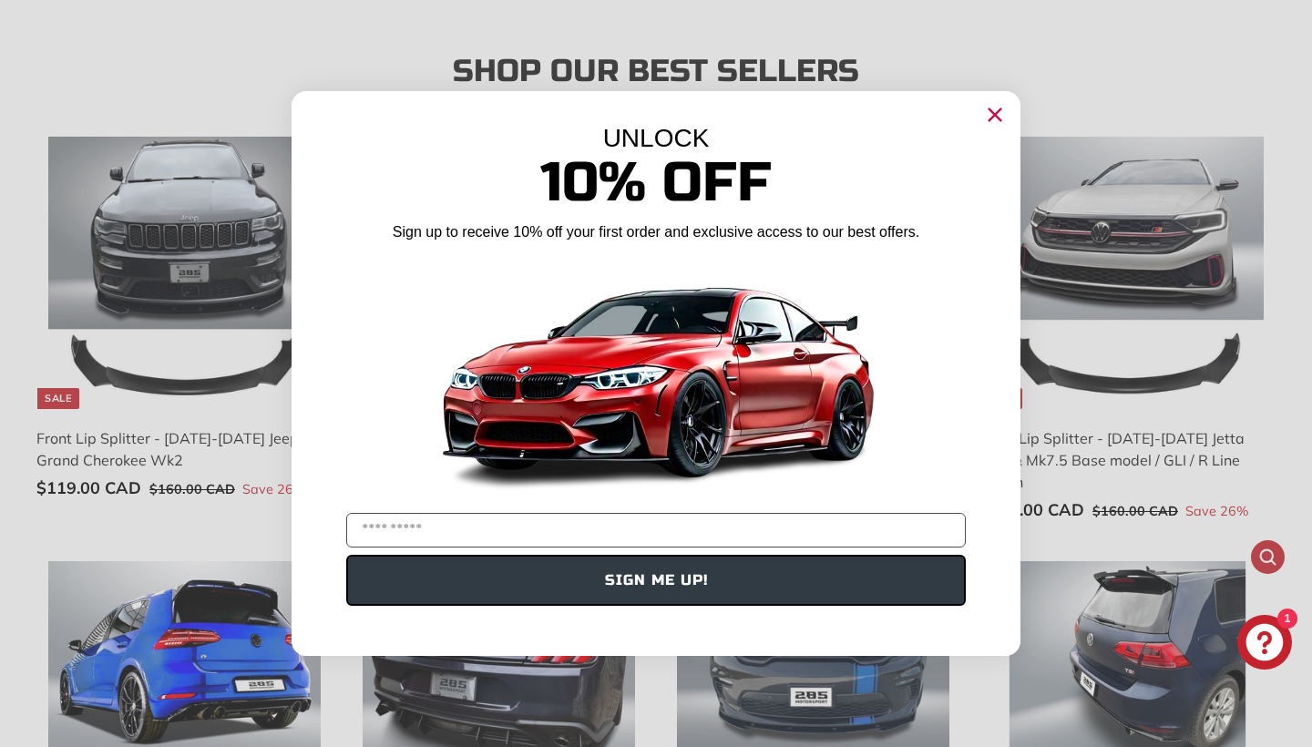
scroll to position [1303, 0]
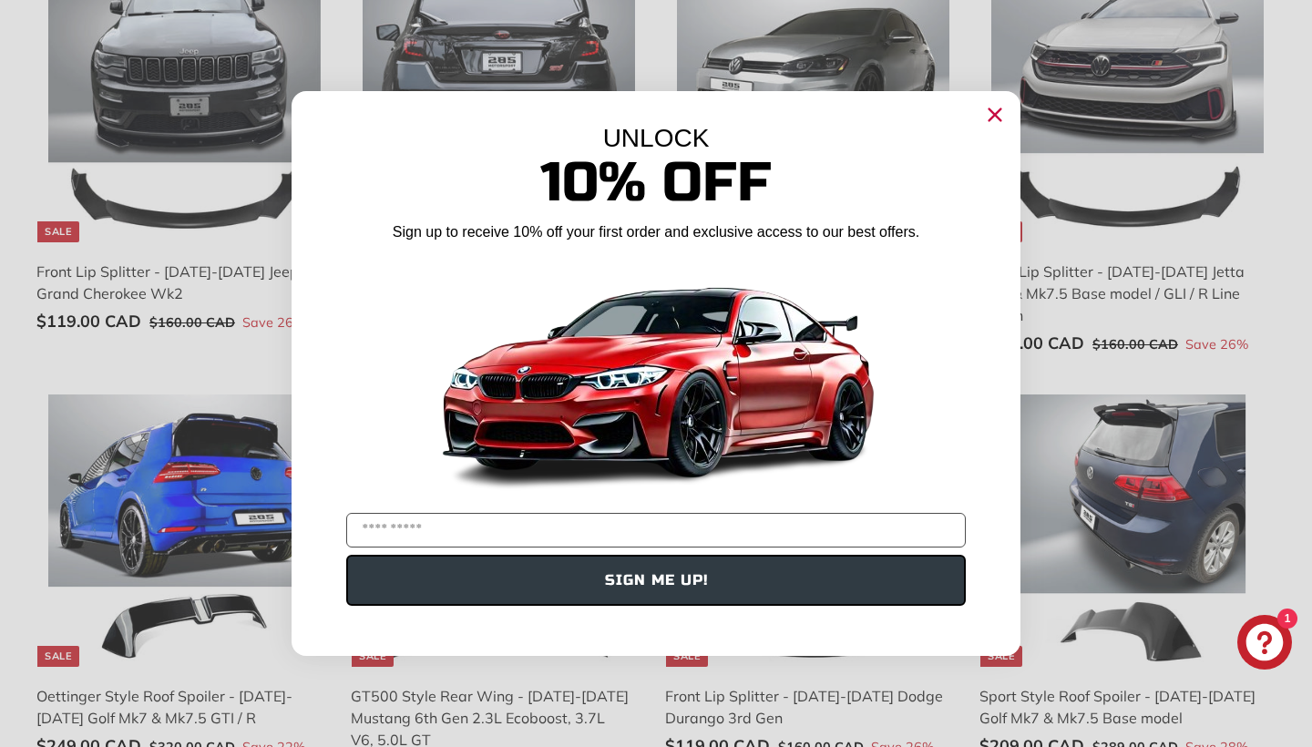
click at [997, 116] on icon "Close dialog" at bounding box center [995, 115] width 12 height 12
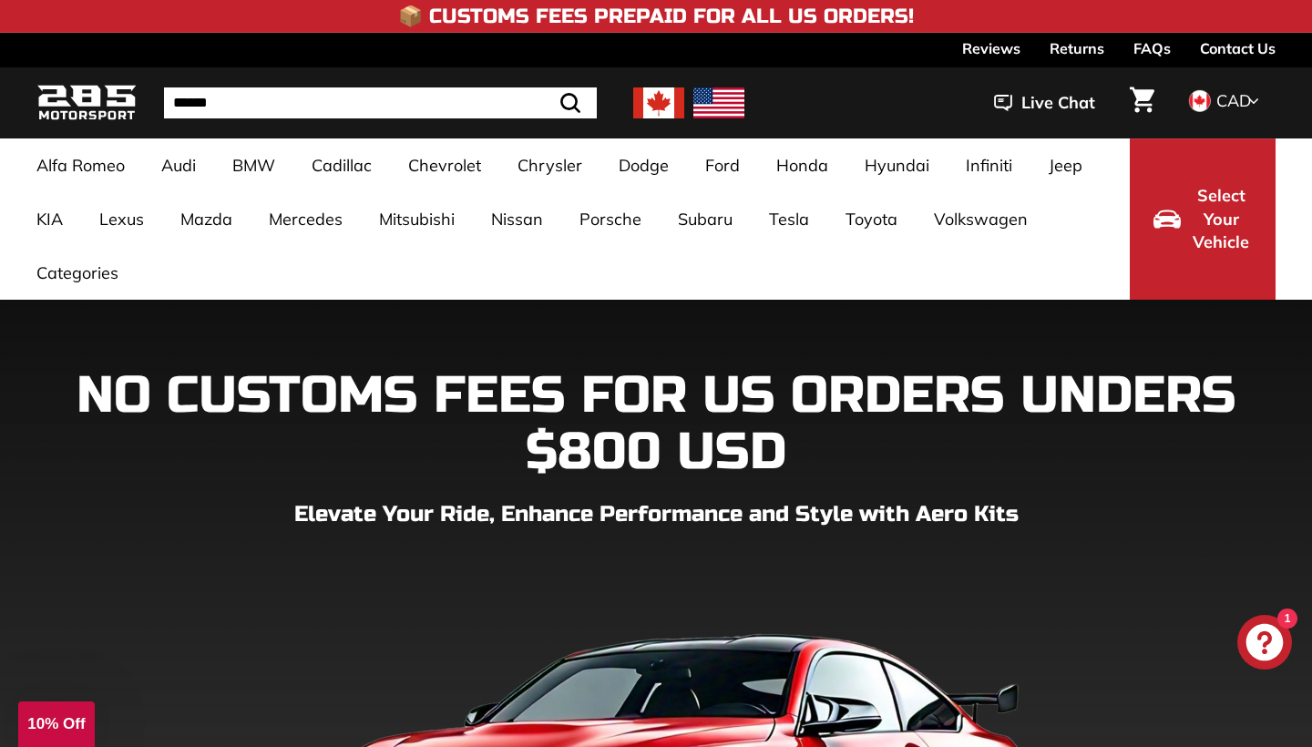
scroll to position [0, 0]
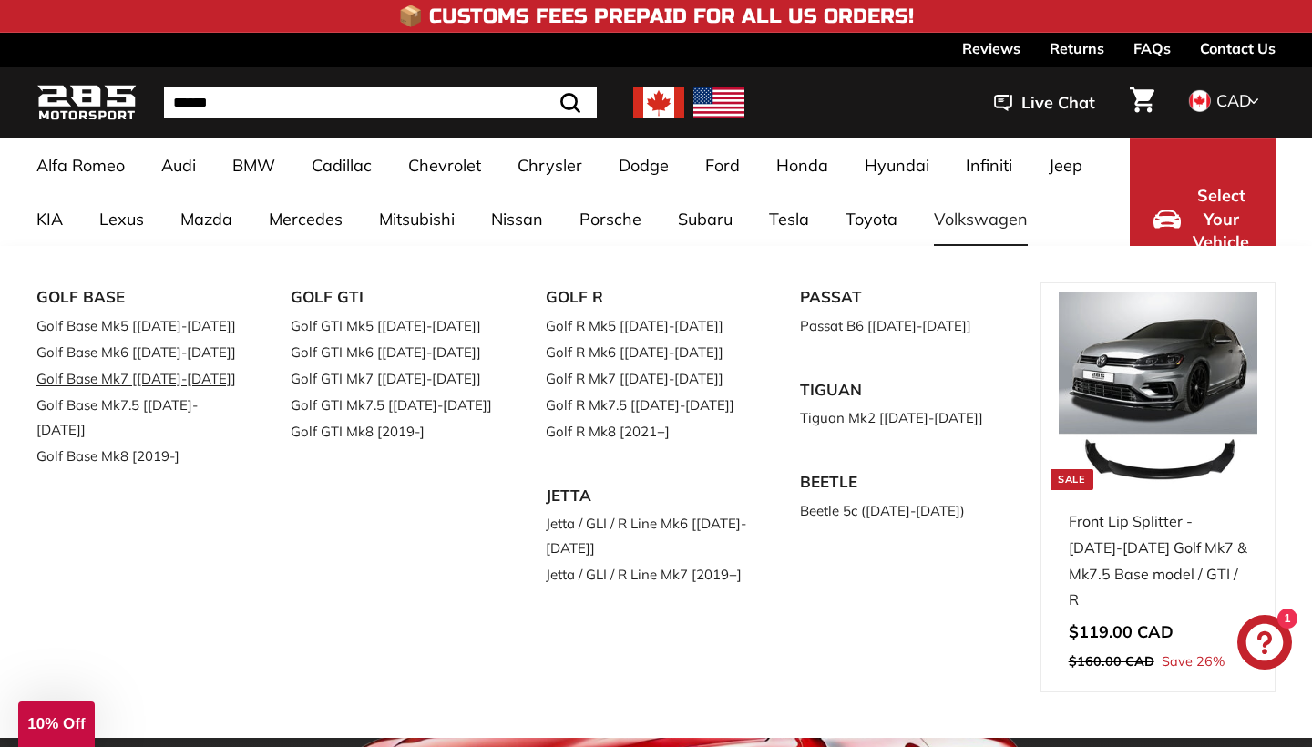
click at [200, 378] on link "Golf Base Mk7 [[DATE]-[DATE]]" at bounding box center [137, 378] width 203 height 26
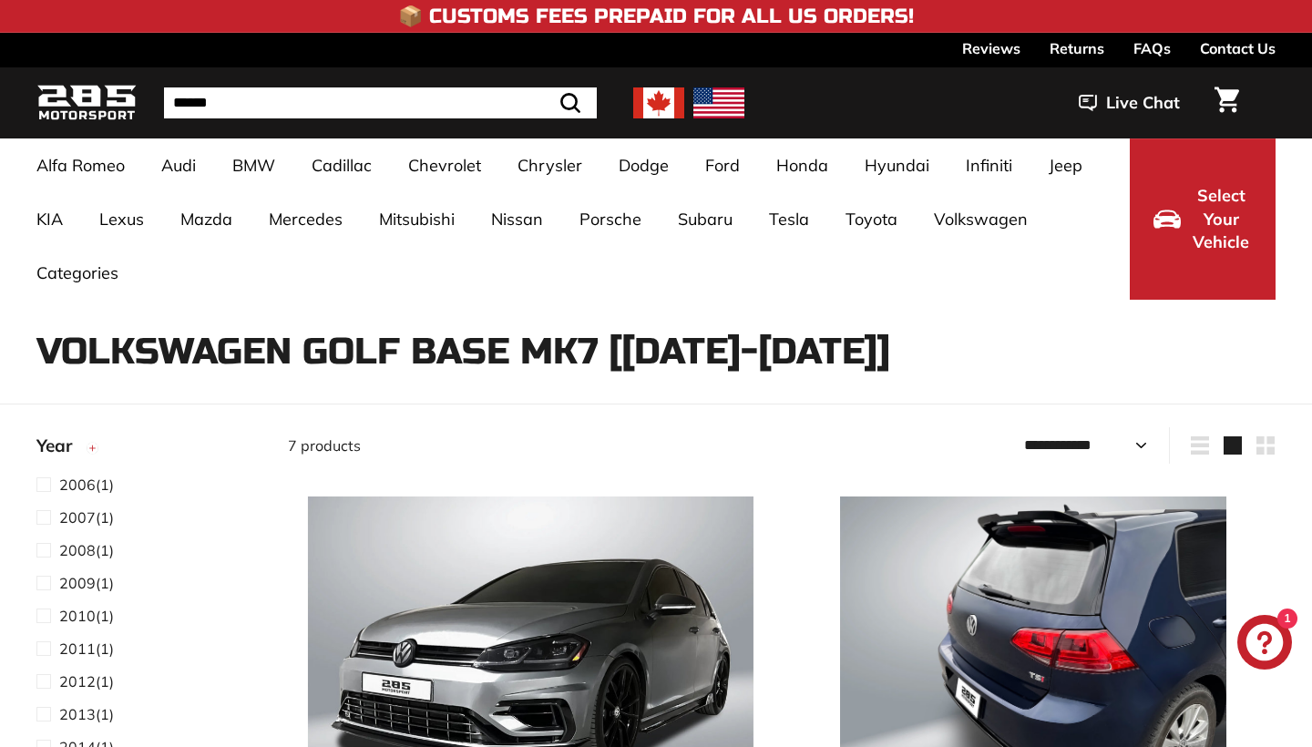
select select "**********"
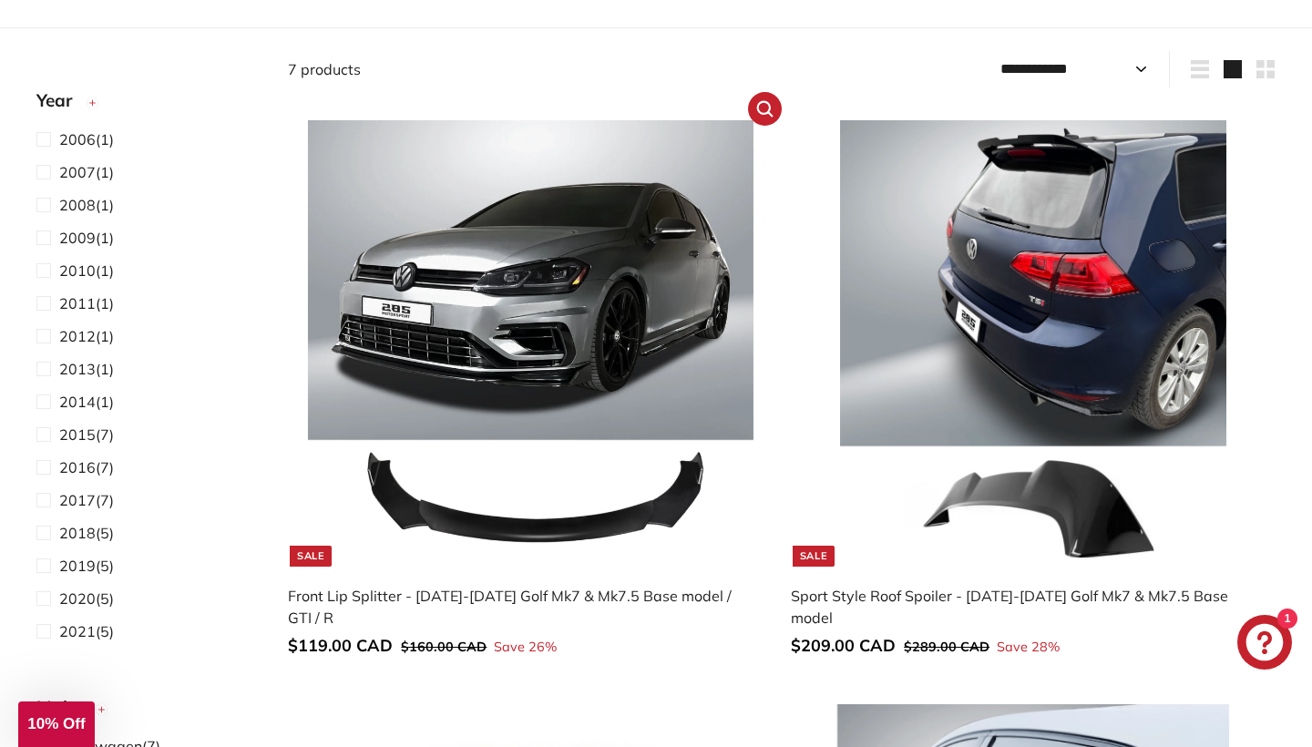
scroll to position [385, 0]
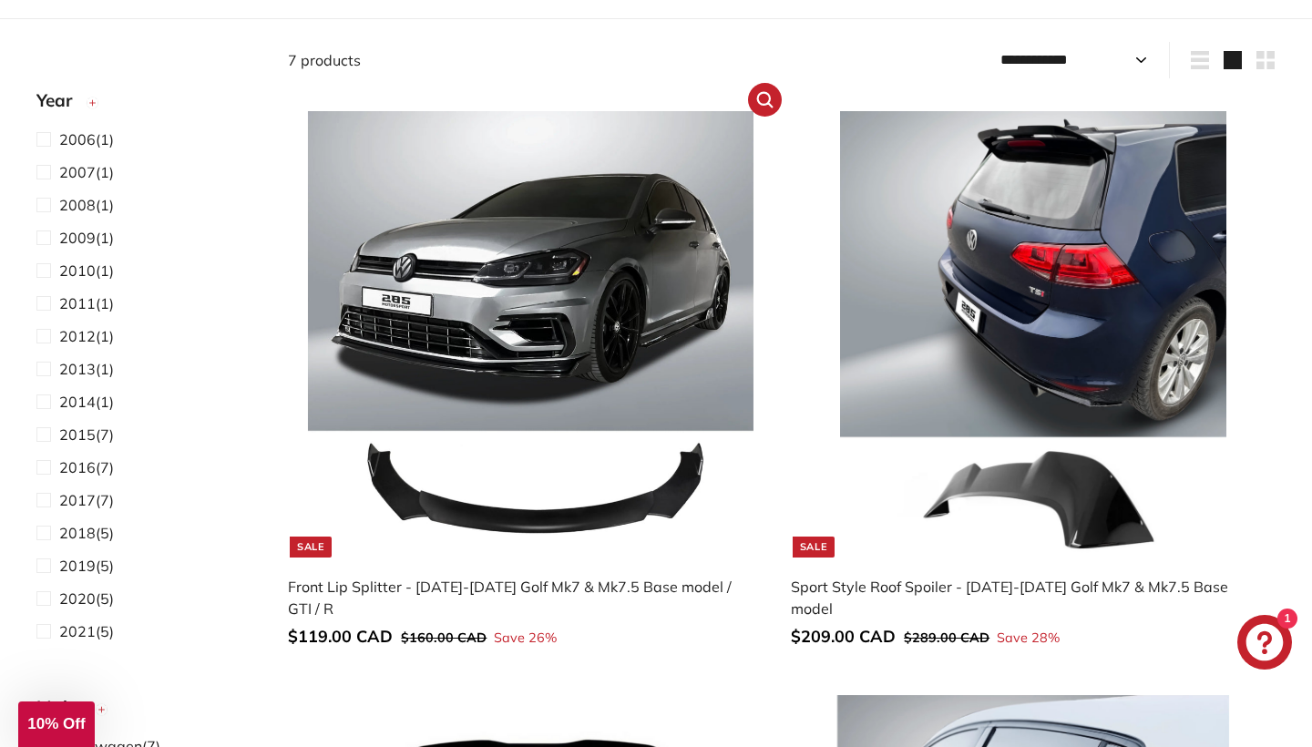
click at [565, 374] on img at bounding box center [531, 334] width 446 height 446
click at [1132, 318] on img at bounding box center [1033, 334] width 446 height 446
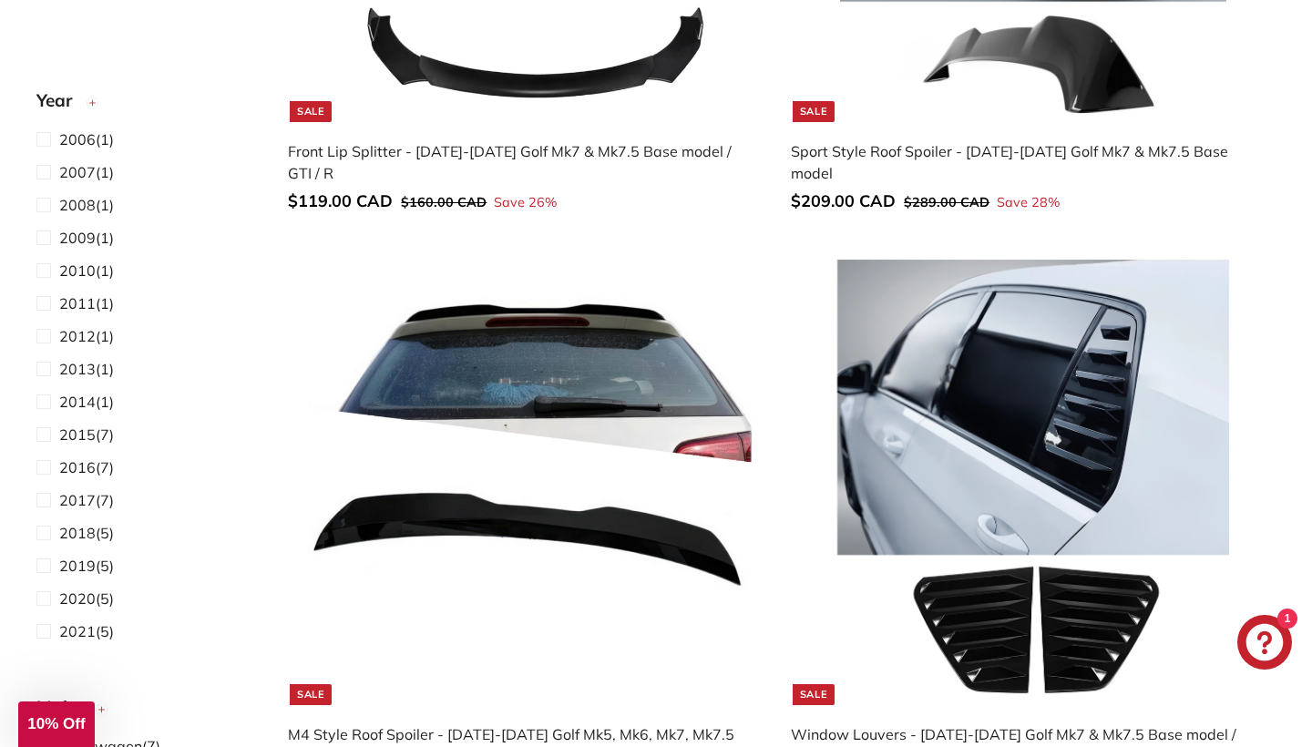
scroll to position [844, 0]
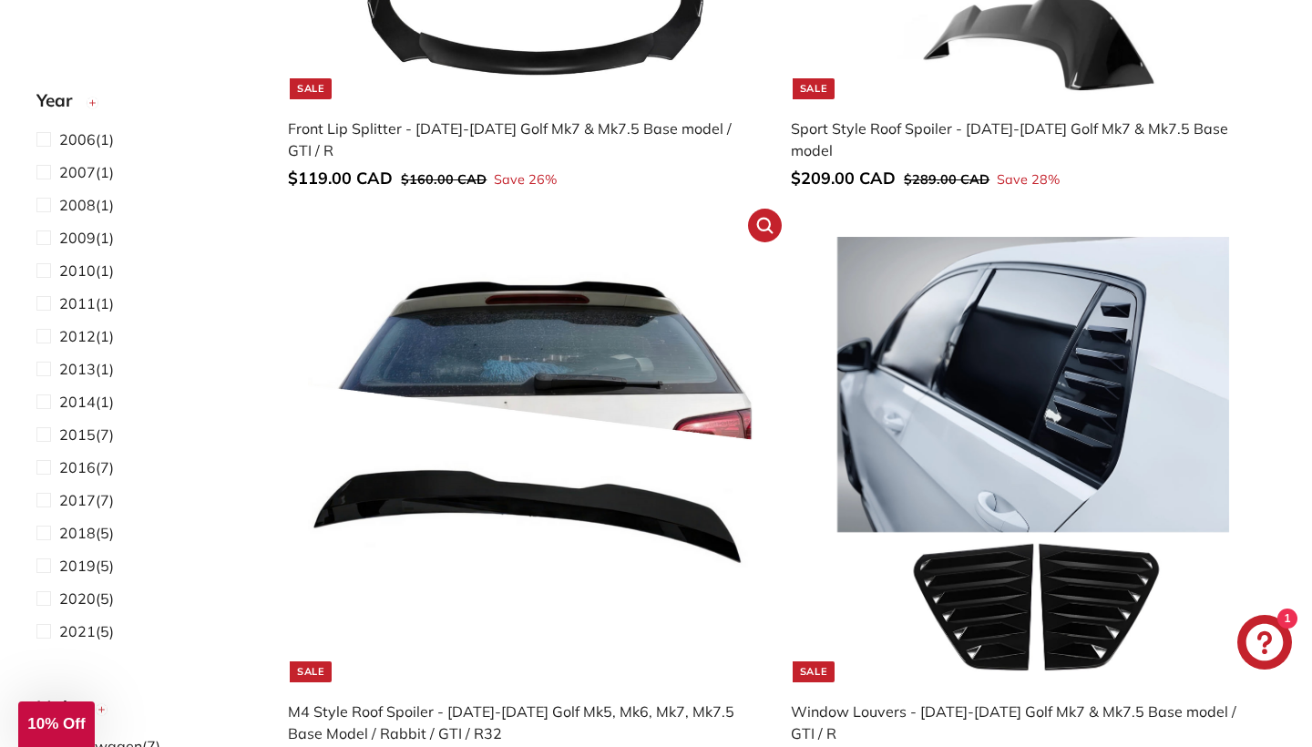
click at [644, 475] on img at bounding box center [531, 460] width 446 height 446
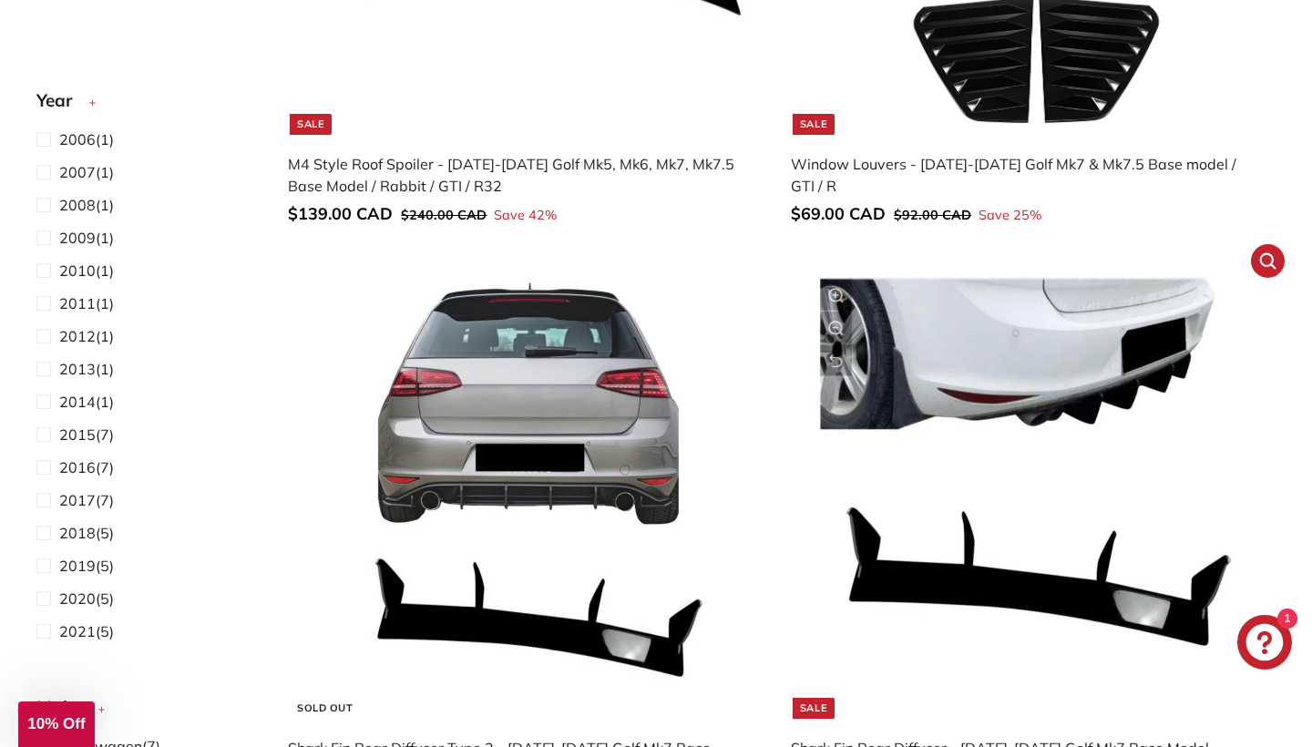
scroll to position [1403, 0]
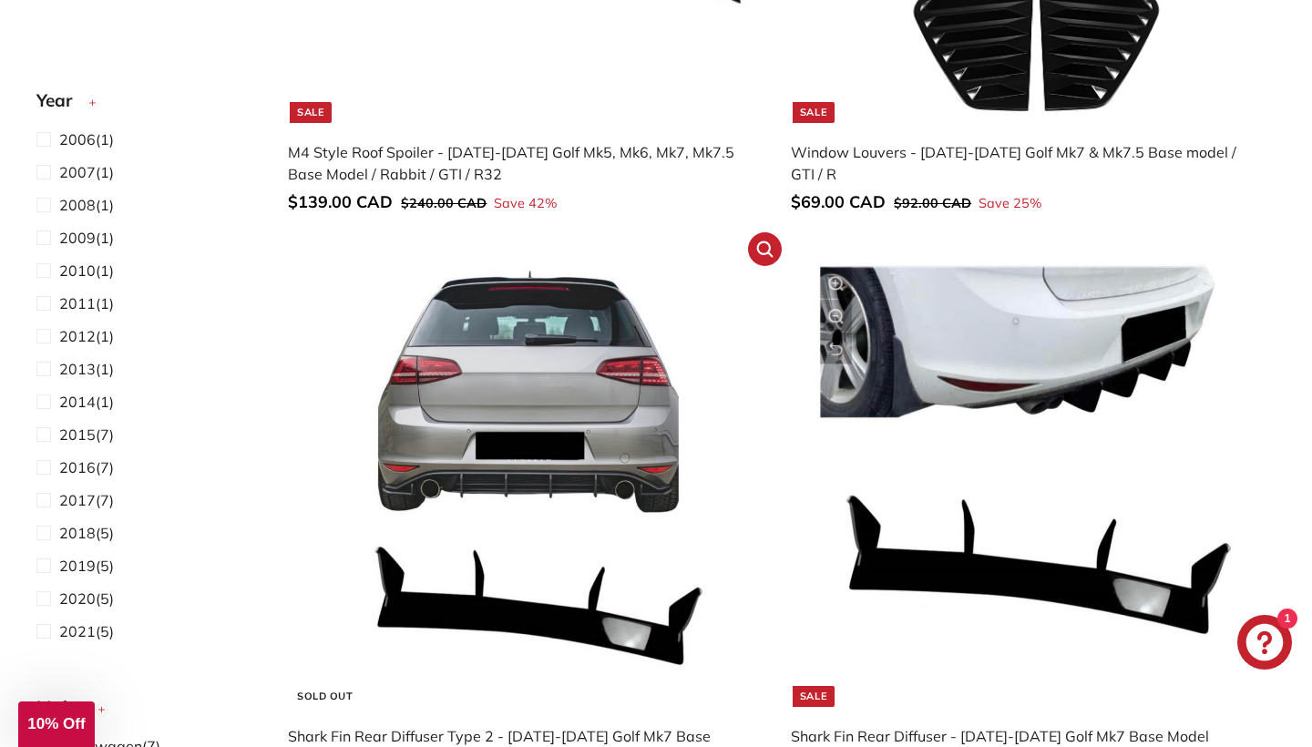
click at [631, 540] on img at bounding box center [531, 484] width 446 height 446
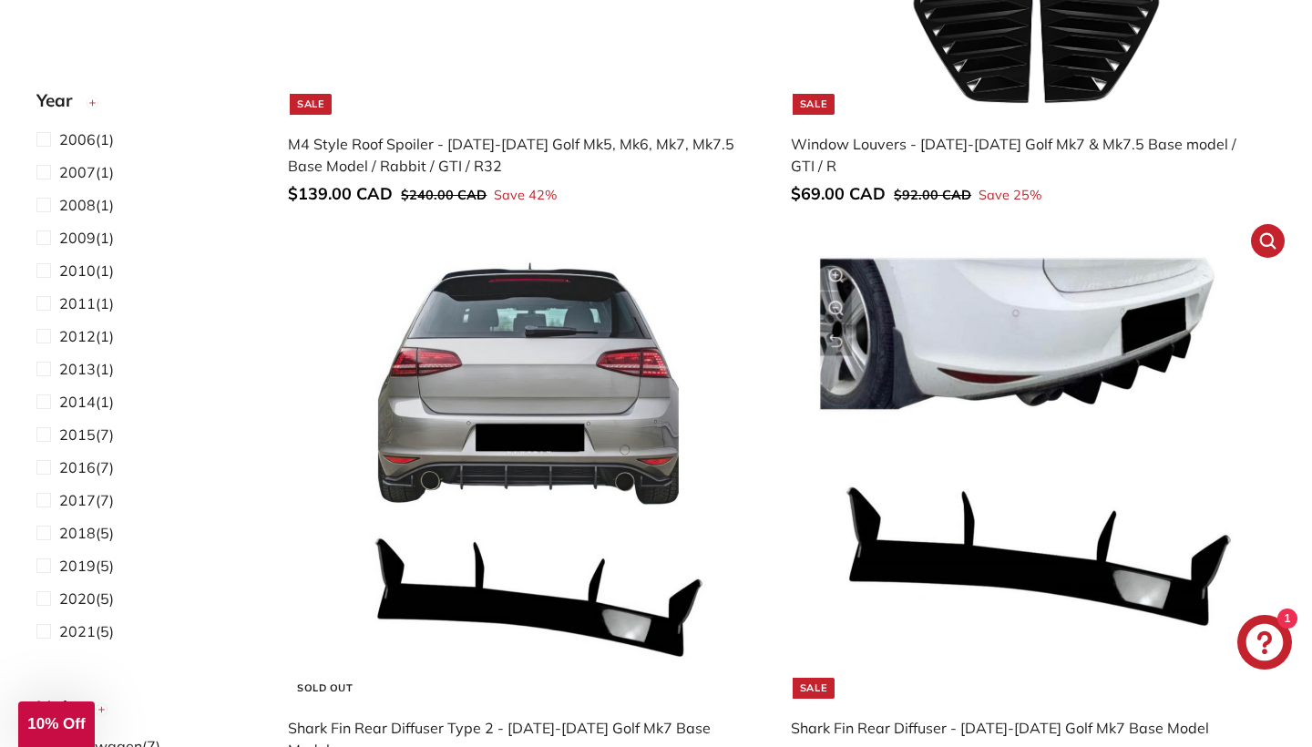
click at [996, 395] on img at bounding box center [1033, 475] width 446 height 446
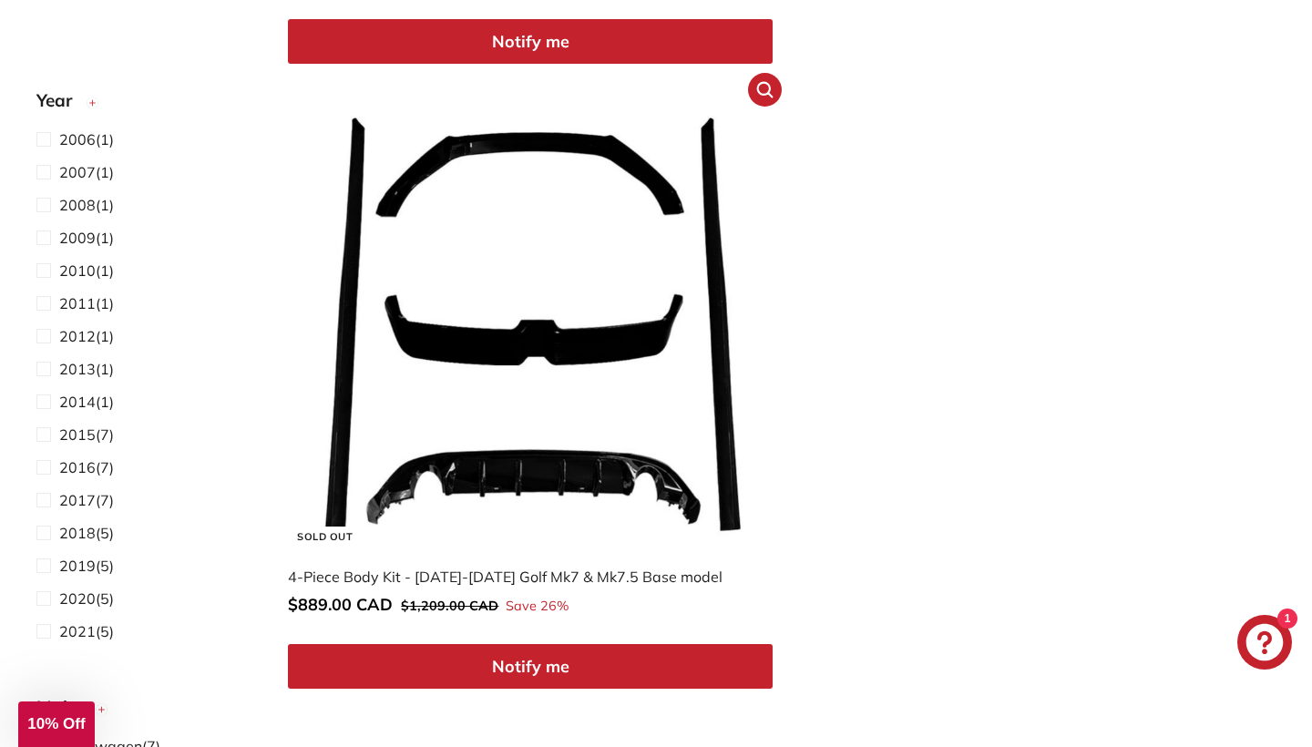
scroll to position [2218, 0]
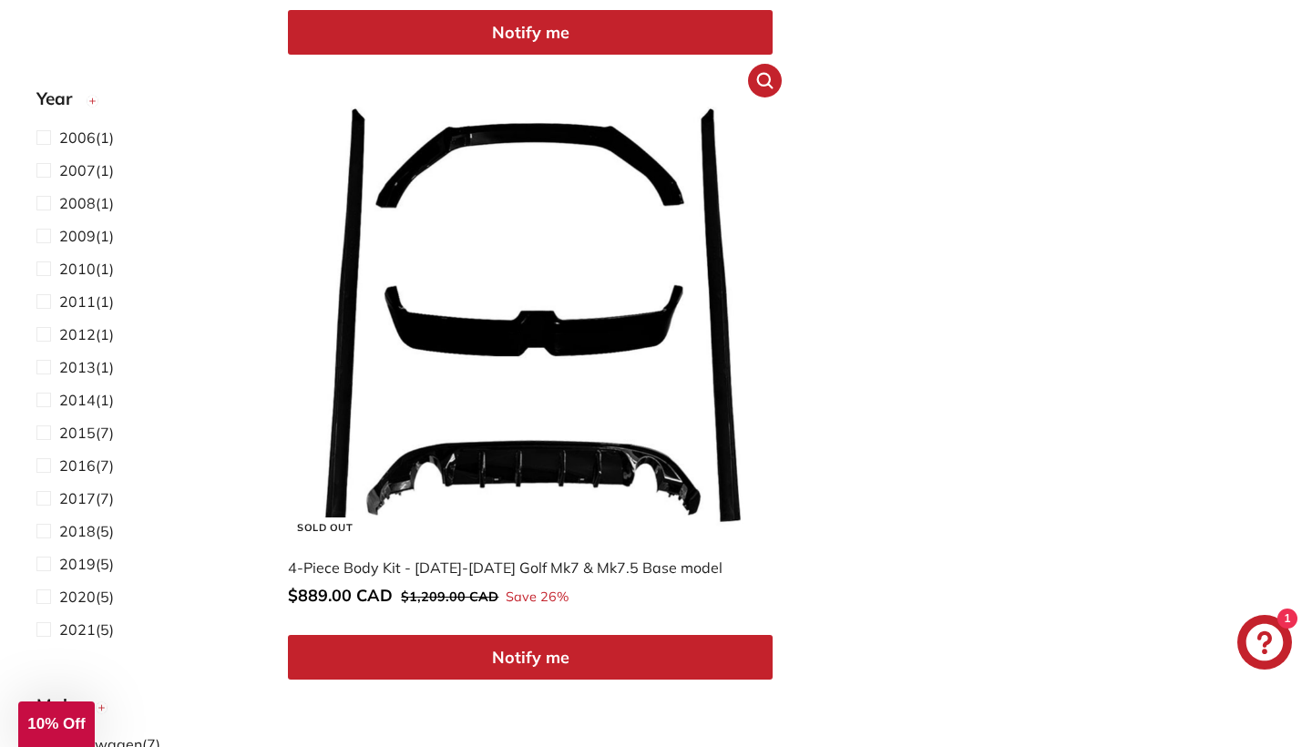
click at [562, 358] on img at bounding box center [531, 315] width 446 height 446
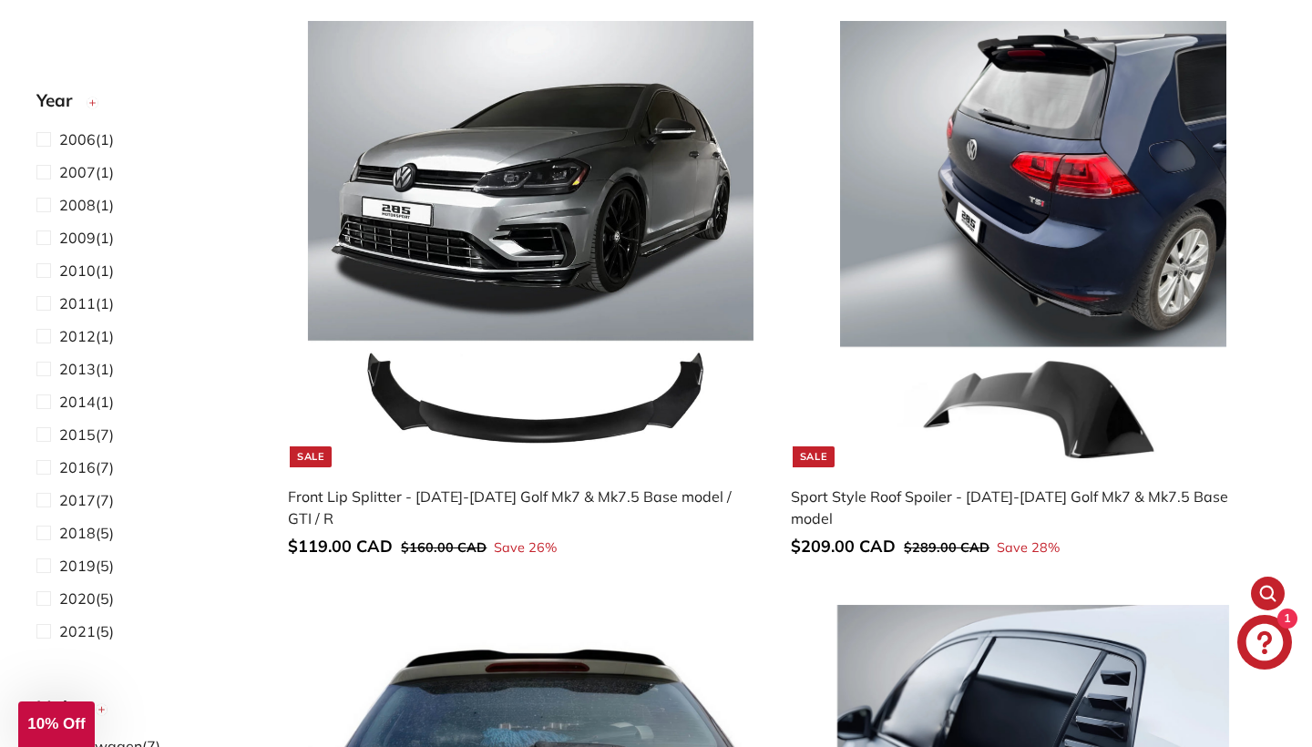
scroll to position [138, 0]
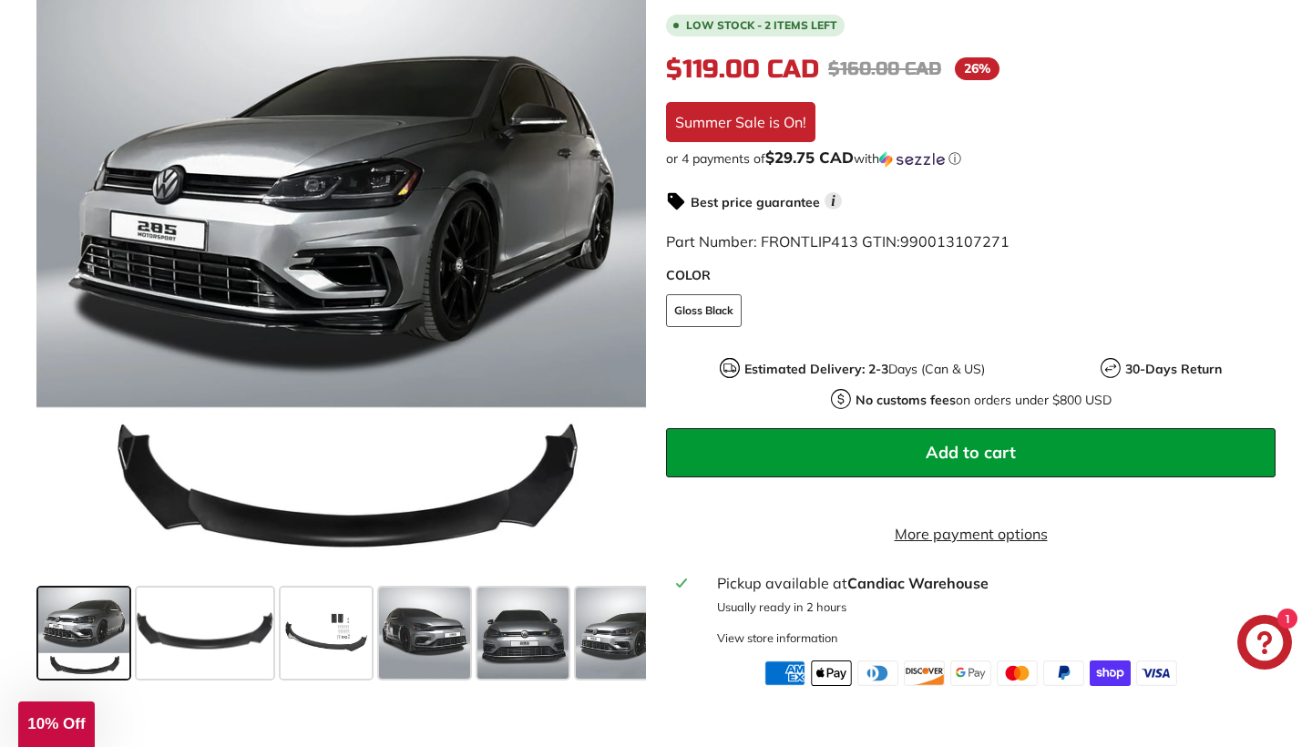
scroll to position [423, 0]
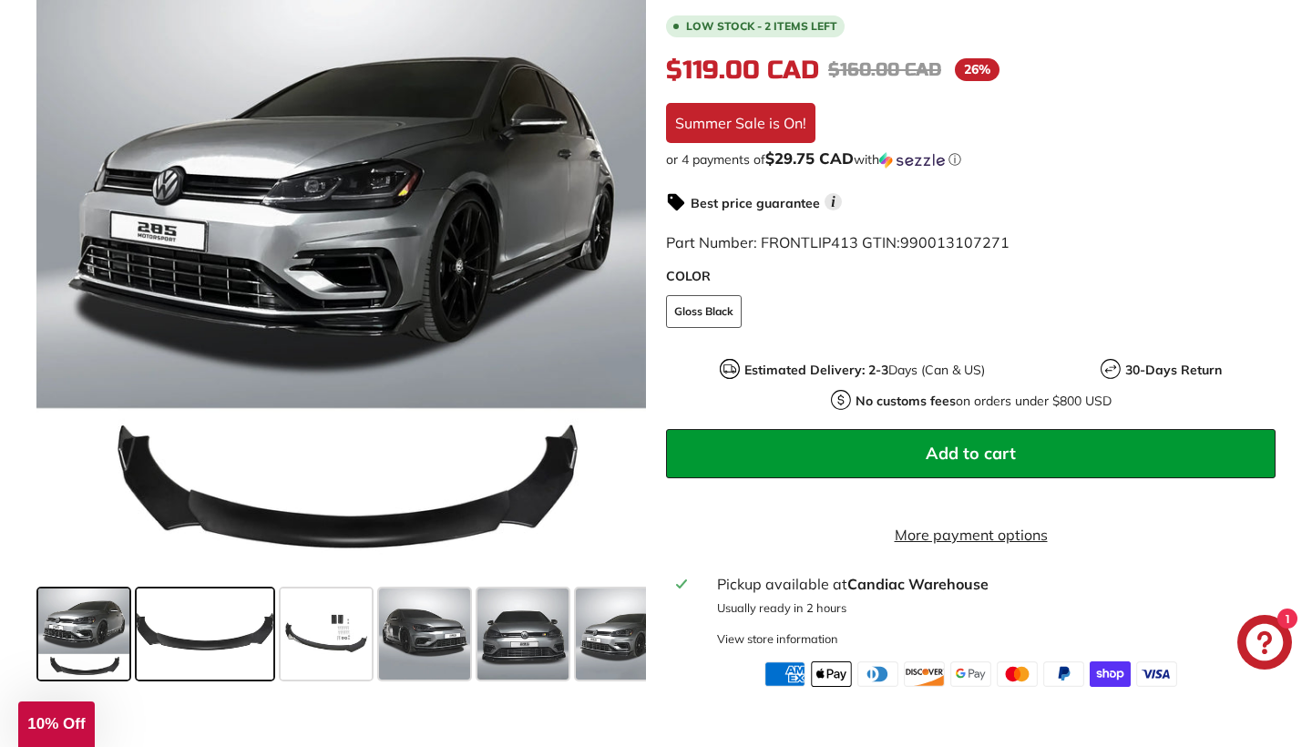
click at [240, 650] on span at bounding box center [205, 634] width 137 height 91
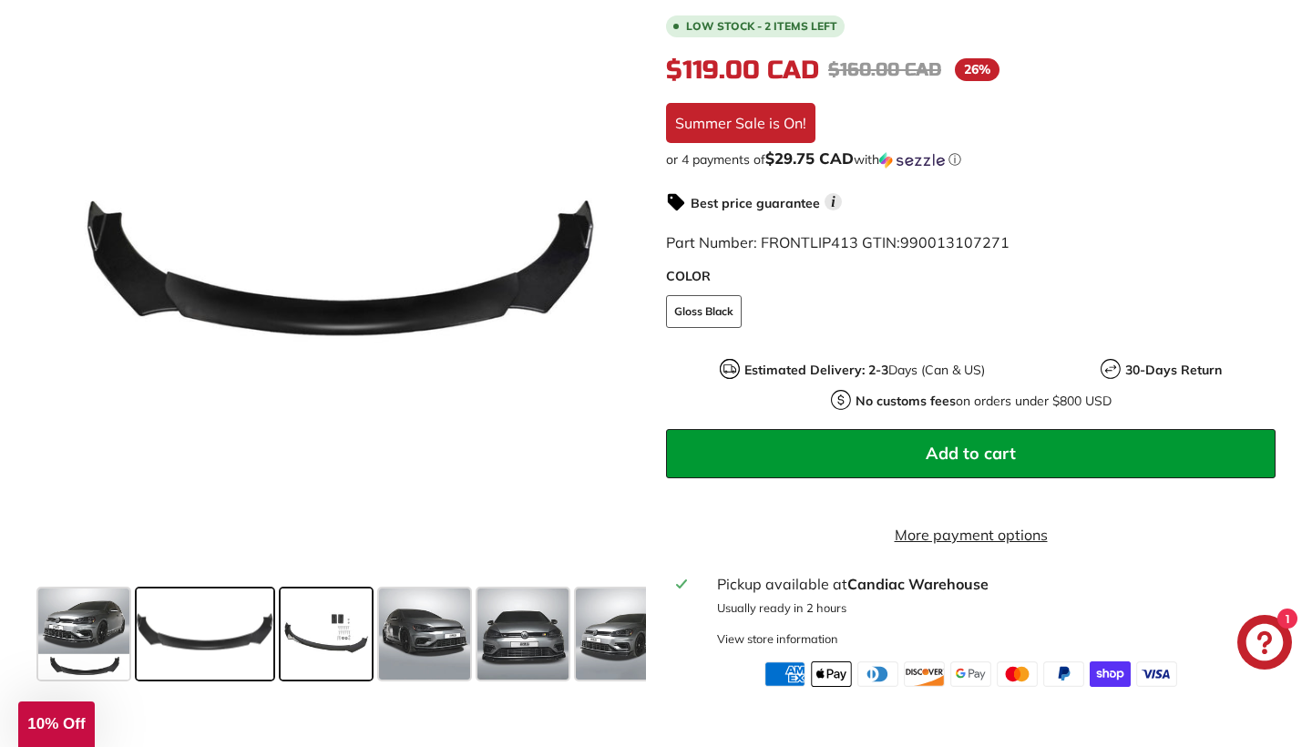
click at [323, 654] on span at bounding box center [326, 634] width 91 height 91
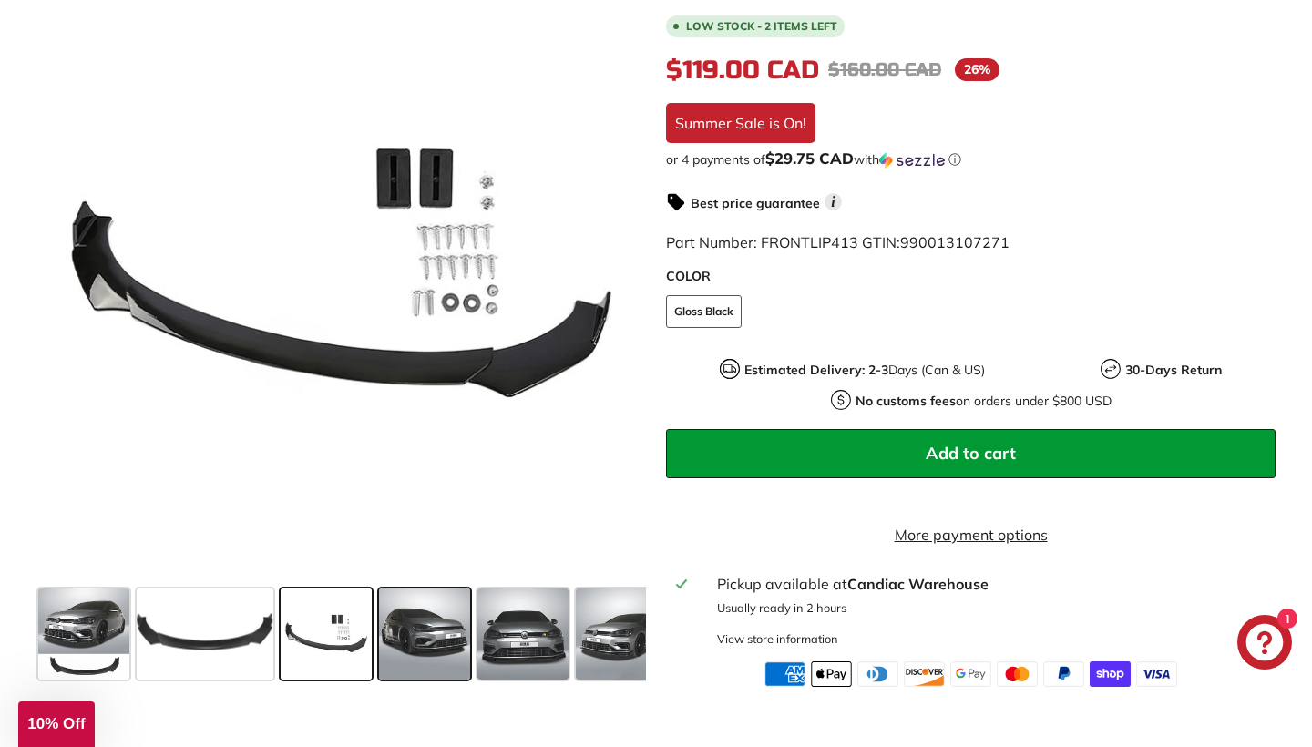
click at [425, 679] on span at bounding box center [424, 634] width 91 height 91
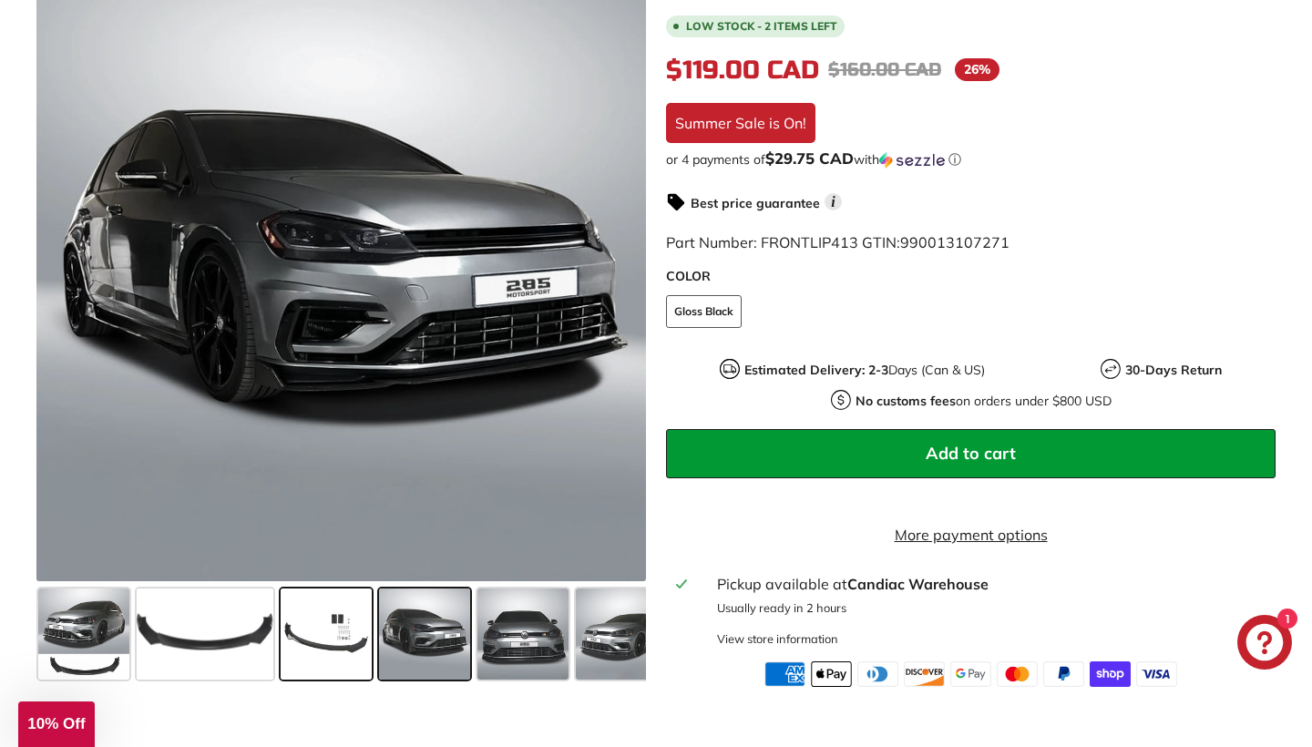
click at [356, 680] on span at bounding box center [326, 634] width 91 height 91
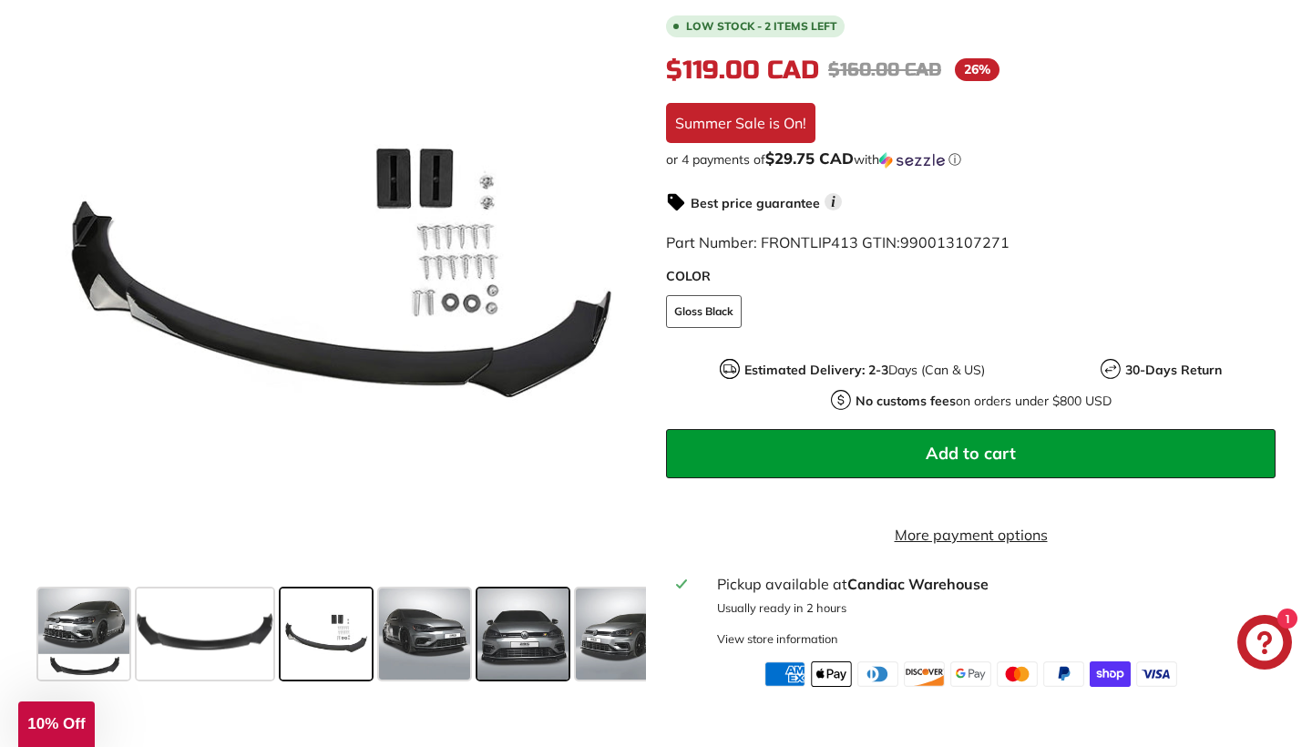
click at [495, 680] on span at bounding box center [522, 634] width 91 height 91
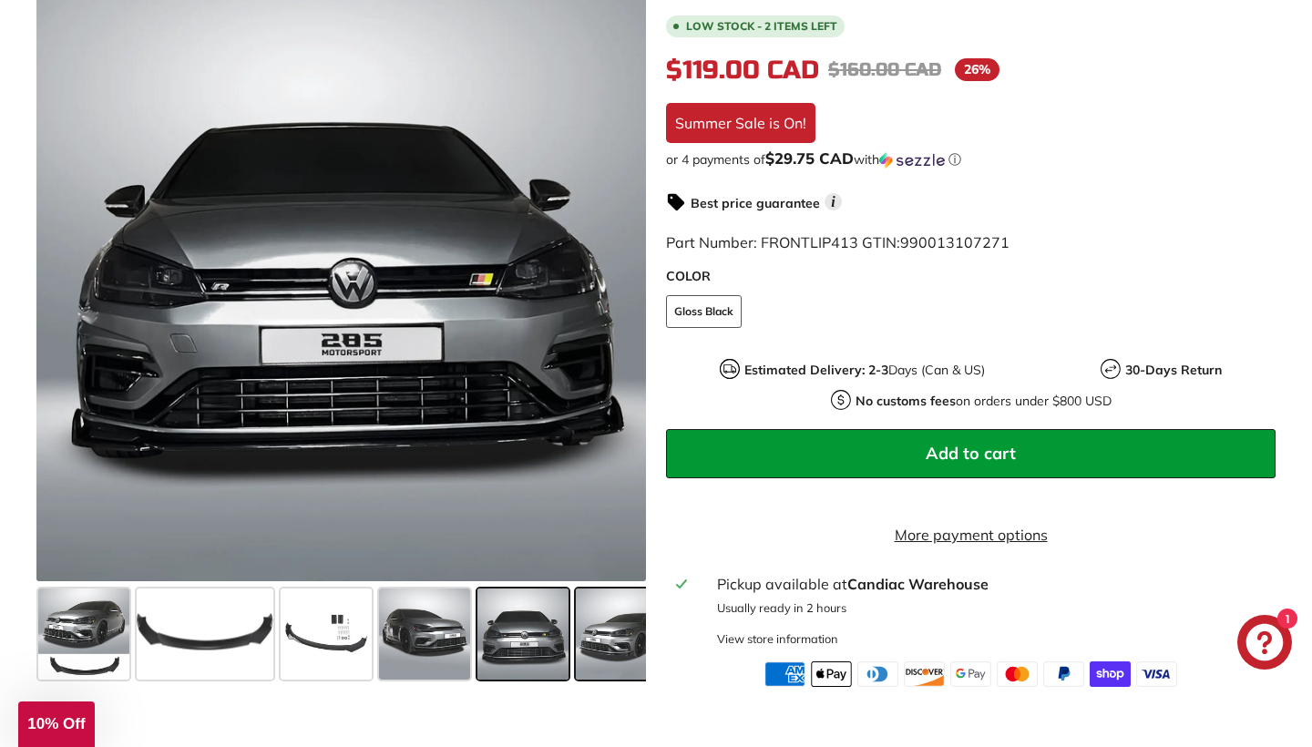
click at [596, 680] on span at bounding box center [621, 634] width 91 height 91
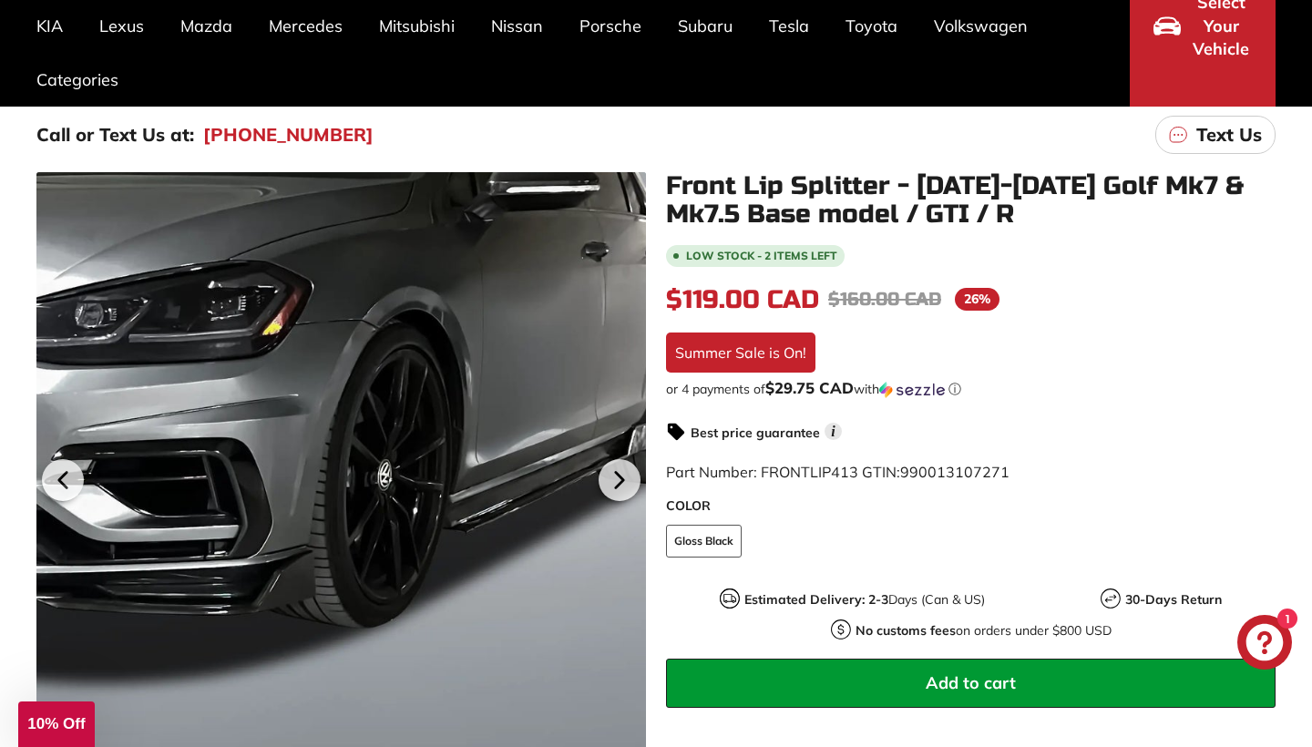
scroll to position [106, 0]
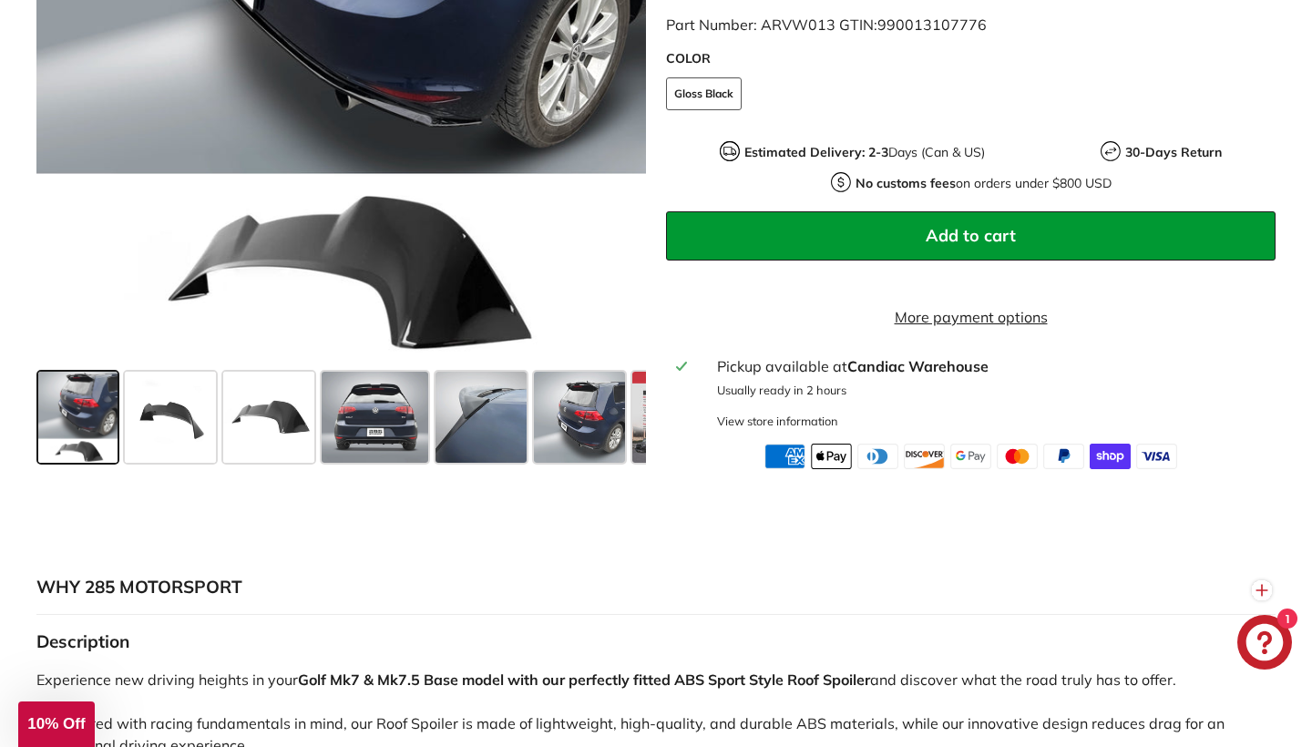
scroll to position [732, 0]
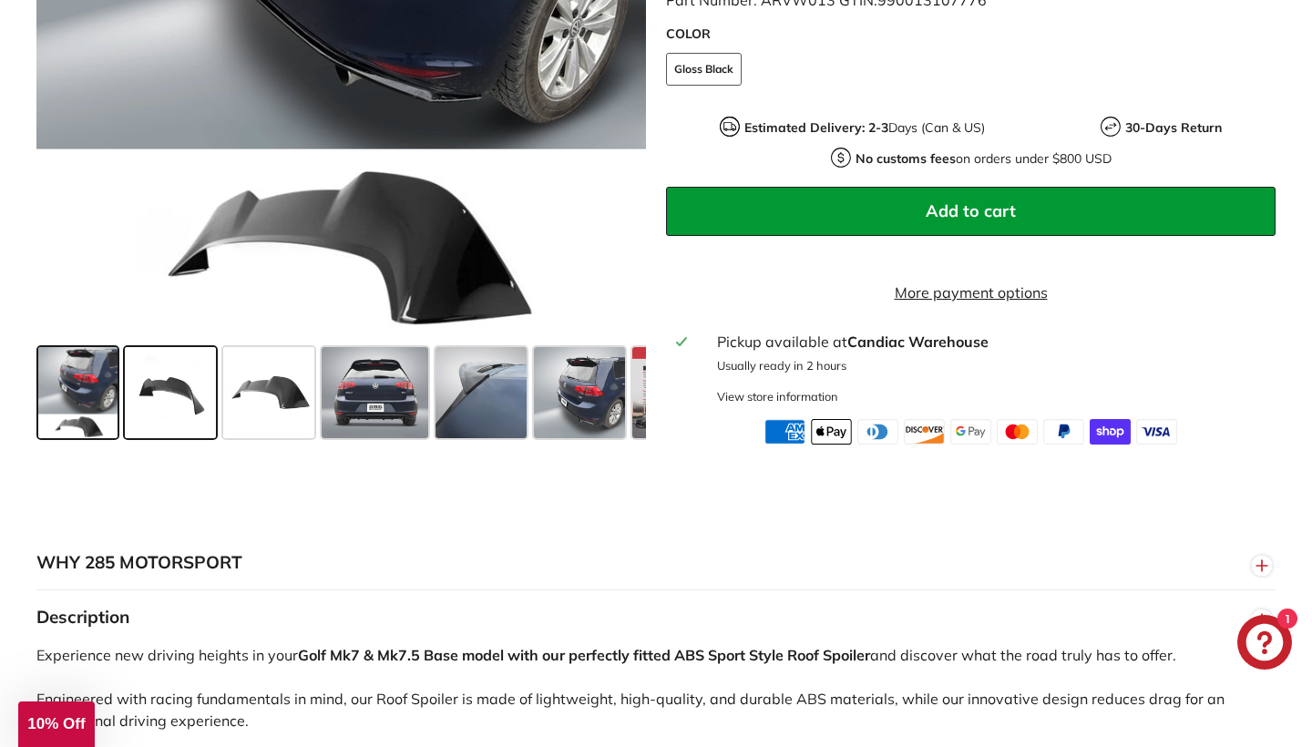
click at [161, 410] on span at bounding box center [170, 391] width 91 height 91
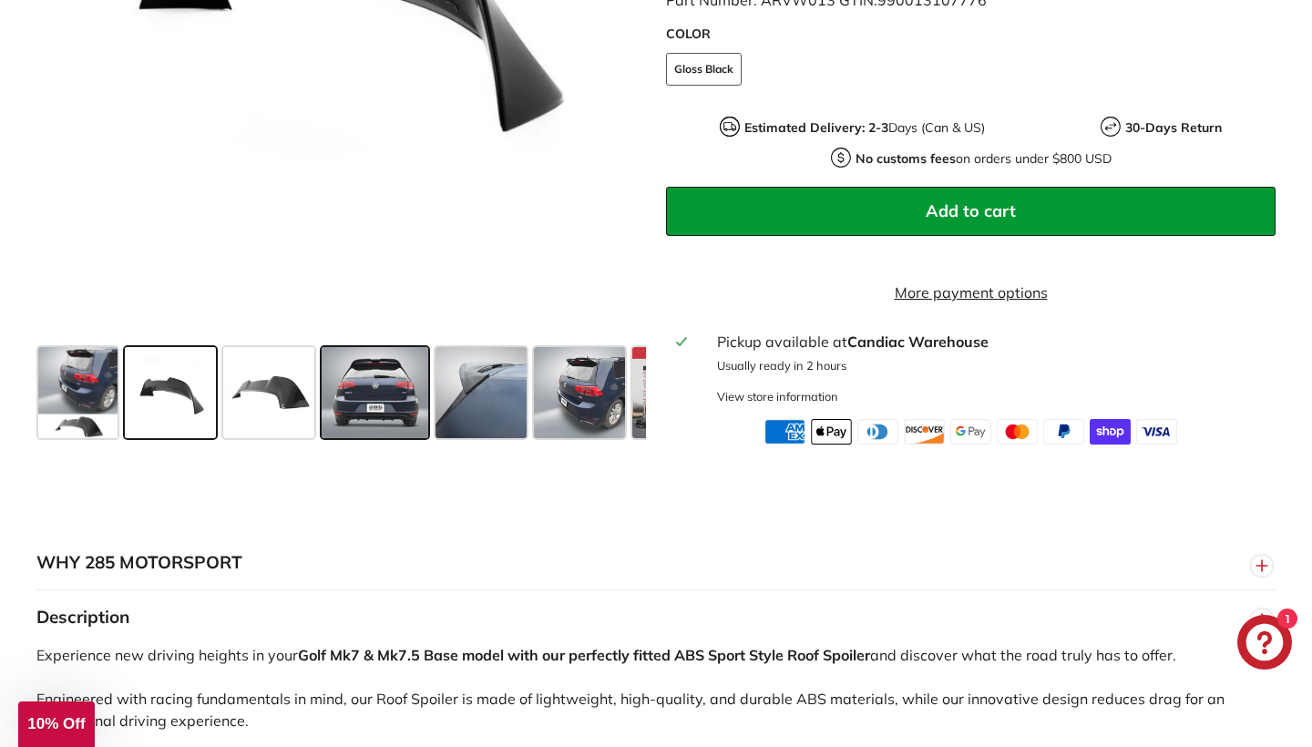
click at [367, 412] on span at bounding box center [376, 391] width 108 height 91
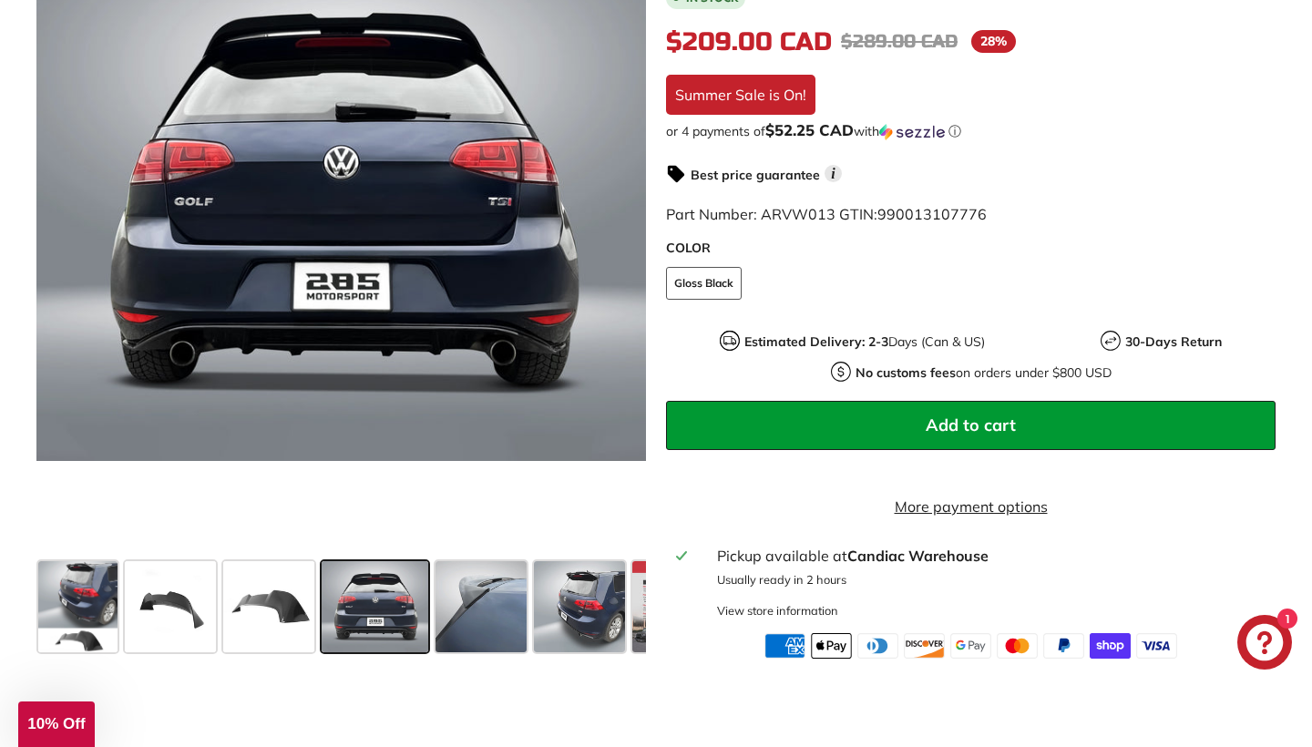
scroll to position [535, 0]
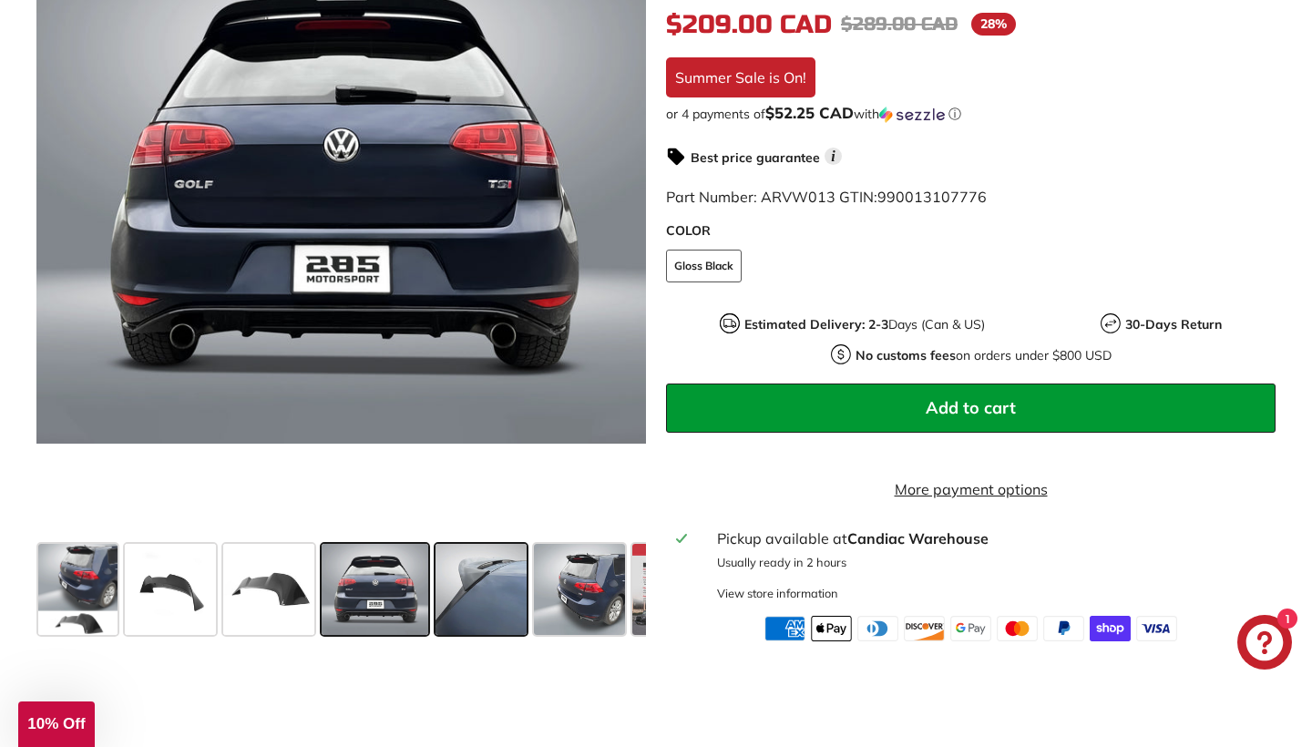
click at [501, 613] on span at bounding box center [480, 588] width 91 height 91
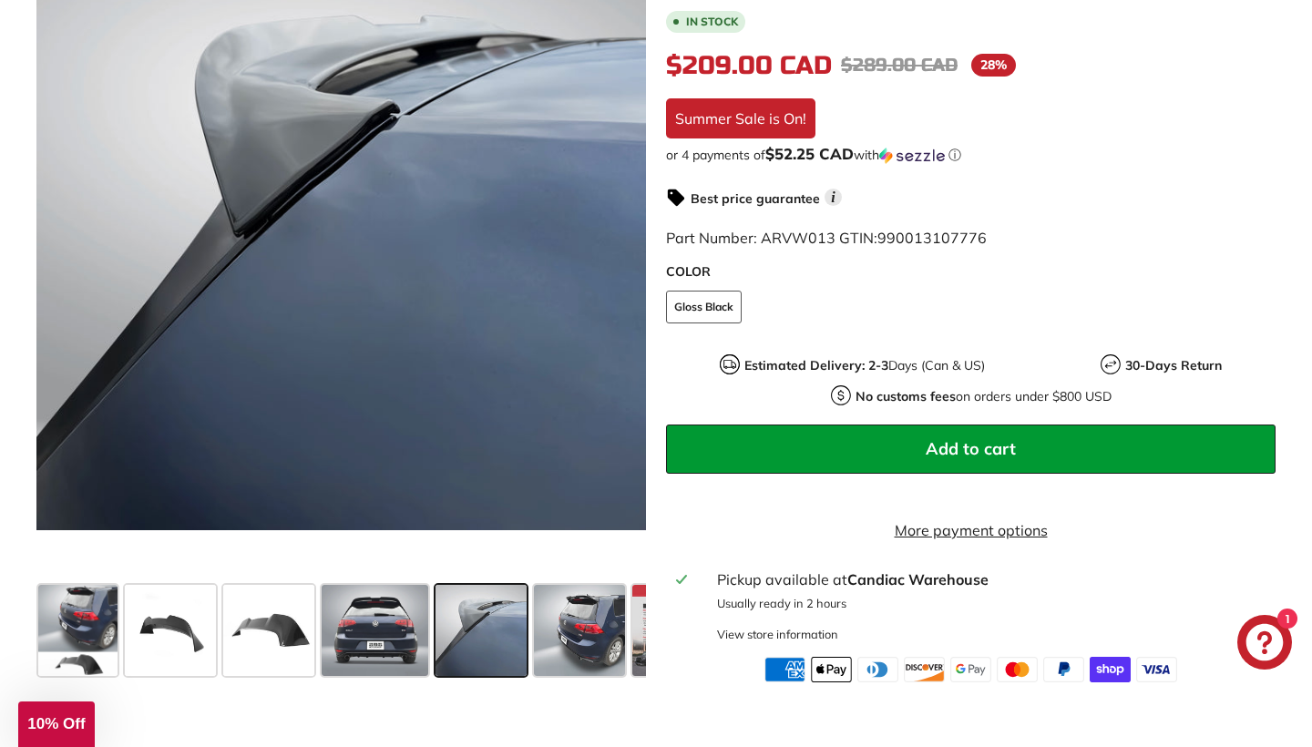
scroll to position [489, 0]
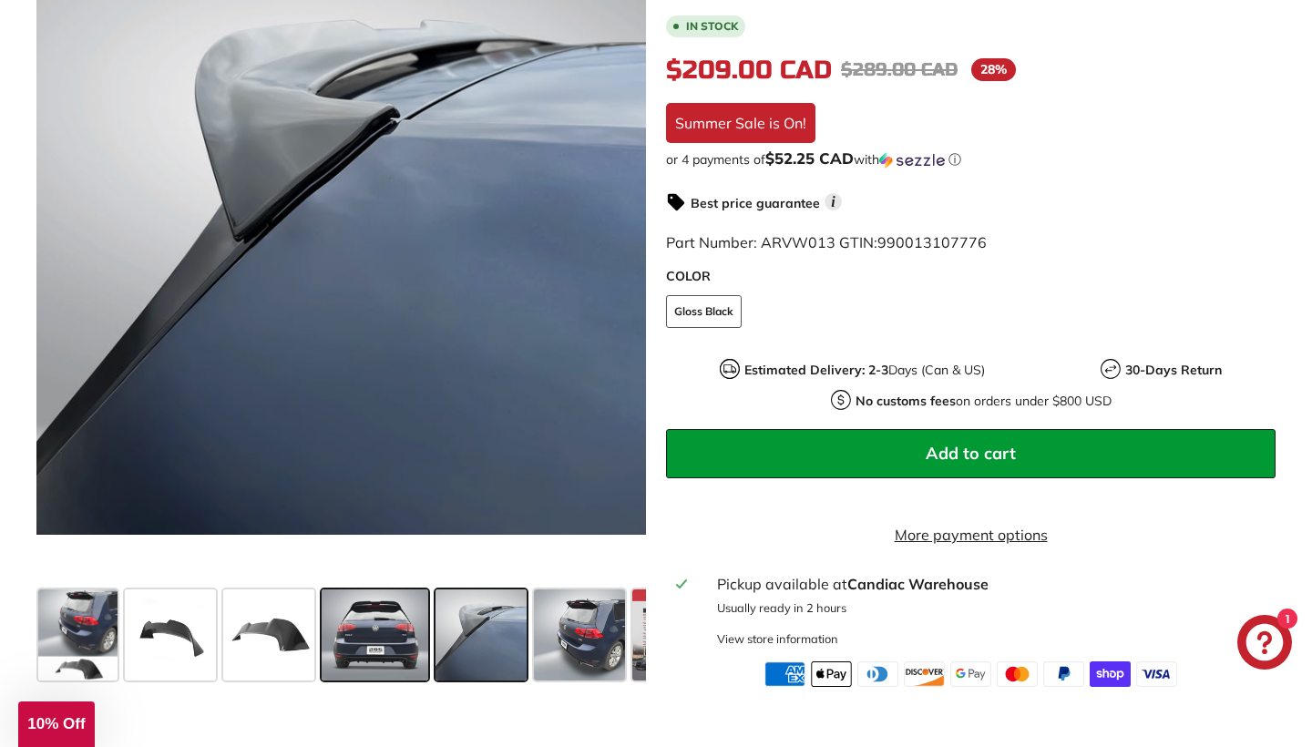
click at [409, 648] on span at bounding box center [376, 634] width 108 height 91
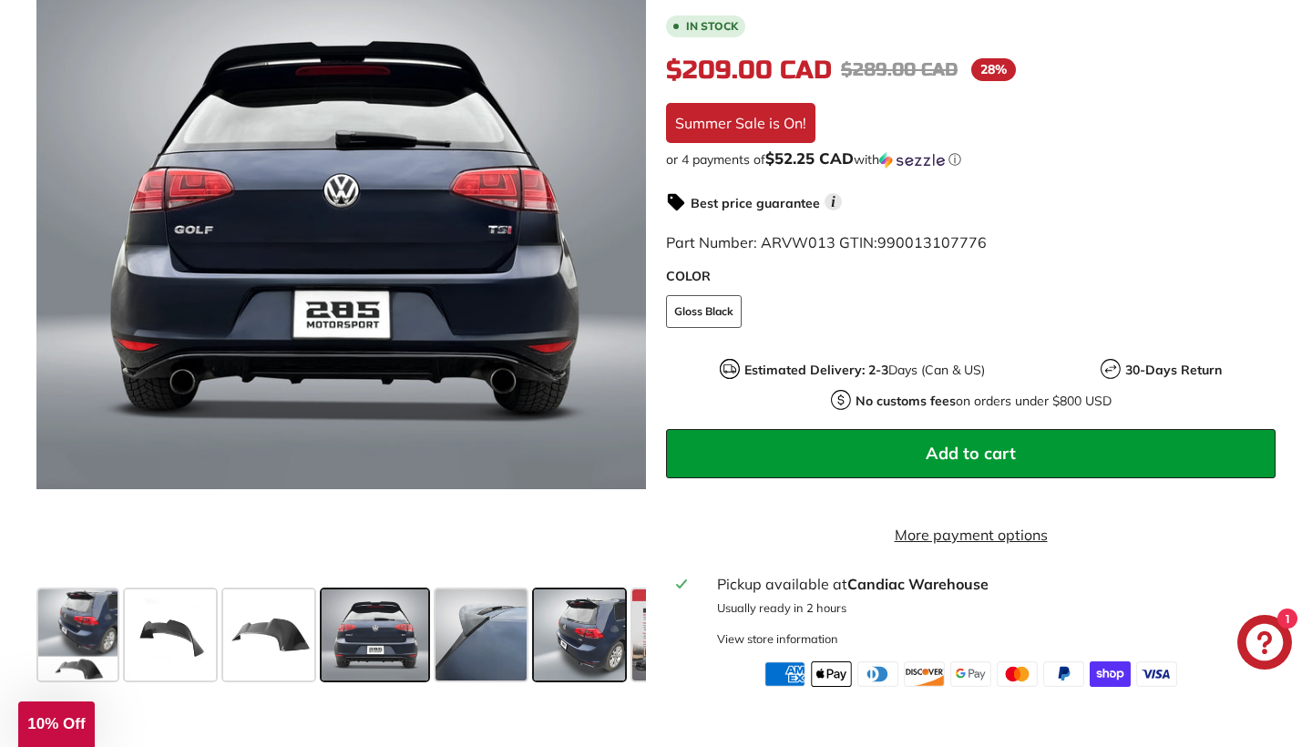
click at [578, 651] on span at bounding box center [579, 634] width 91 height 91
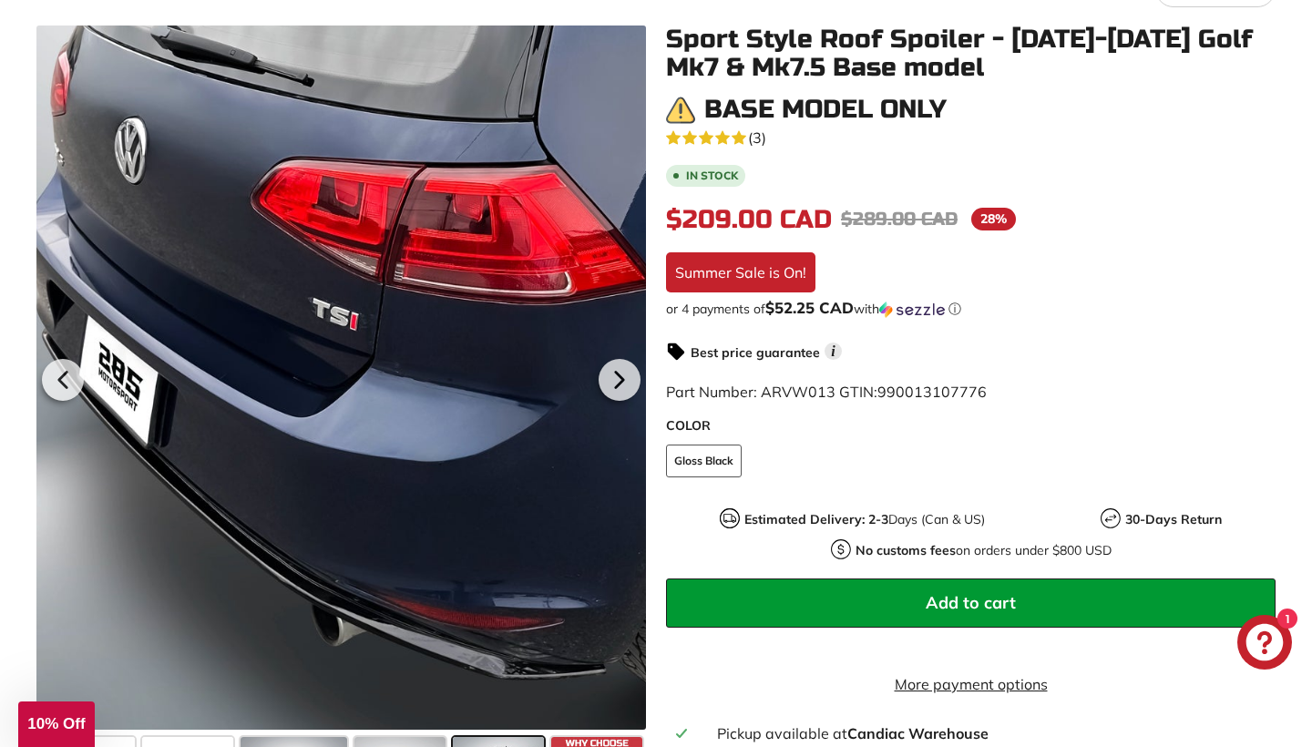
scroll to position [284, 0]
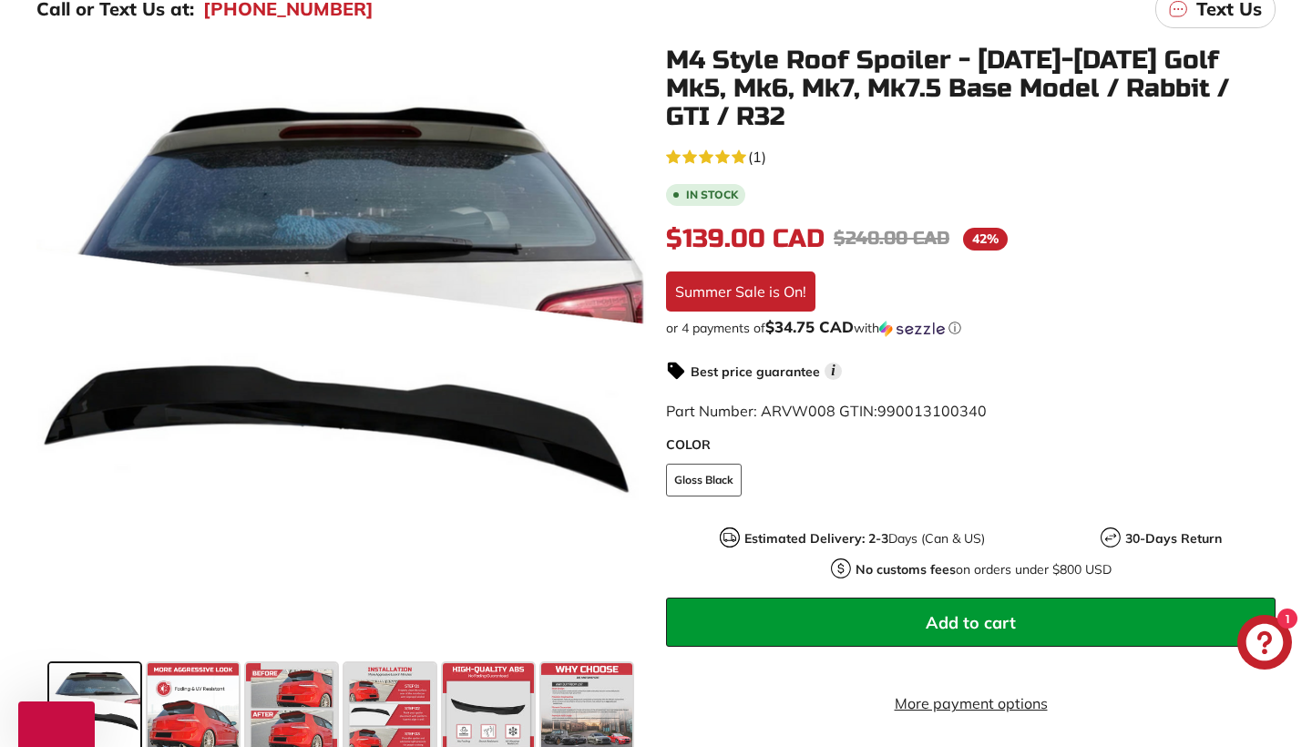
scroll to position [533, 0]
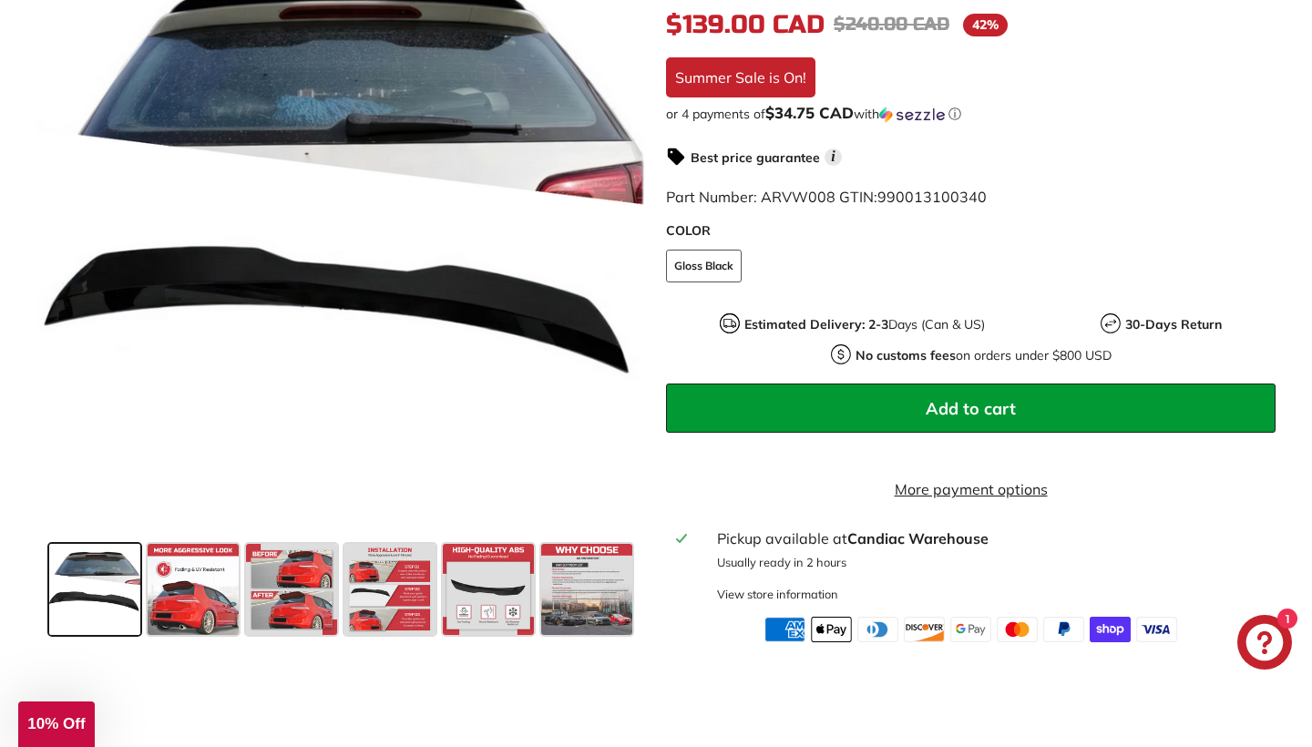
click at [130, 601] on span at bounding box center [94, 589] width 91 height 91
click at [185, 610] on span at bounding box center [193, 589] width 91 height 91
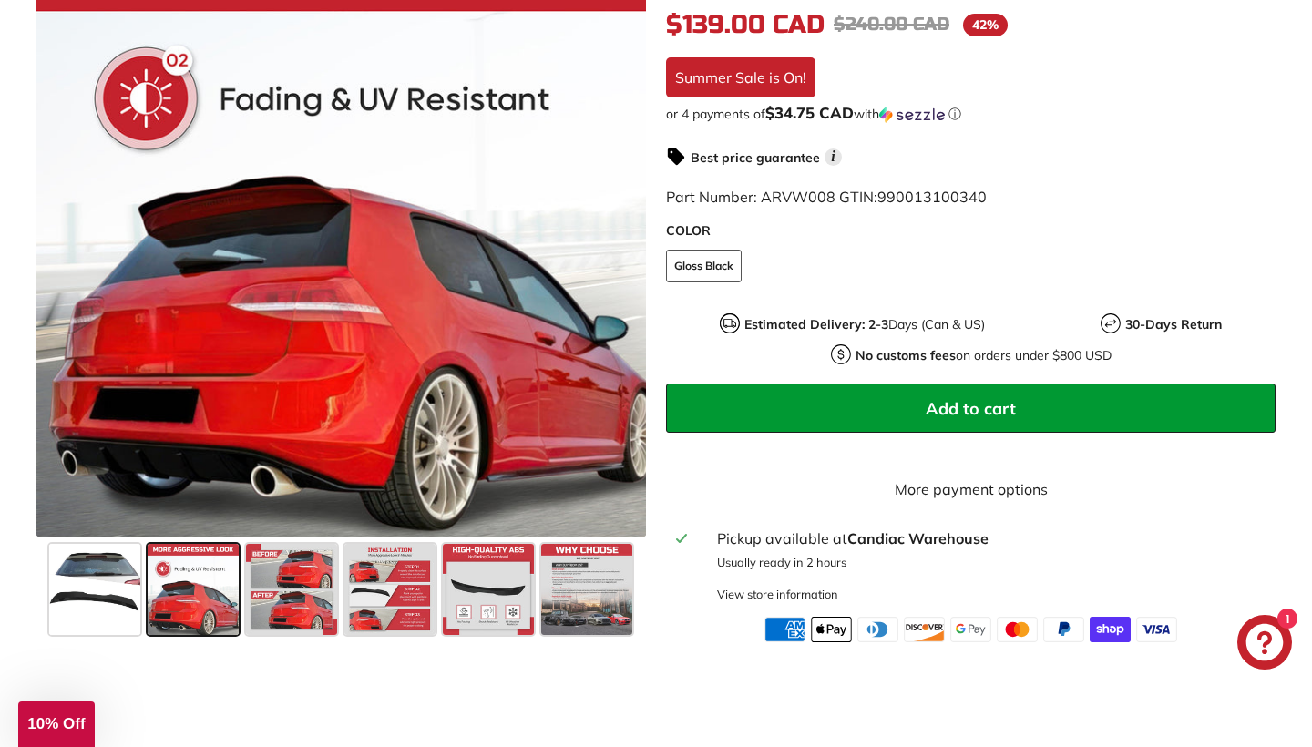
scroll to position [461, 0]
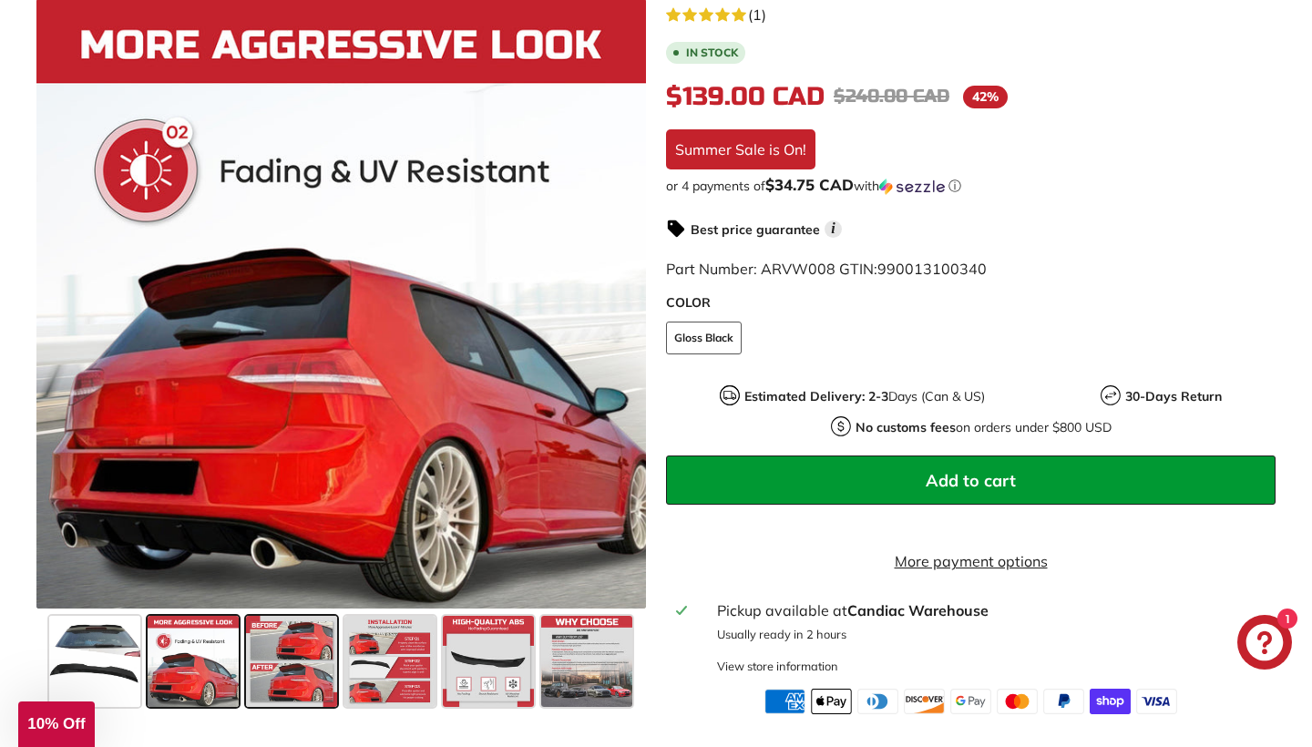
click at [312, 697] on span at bounding box center [291, 661] width 91 height 91
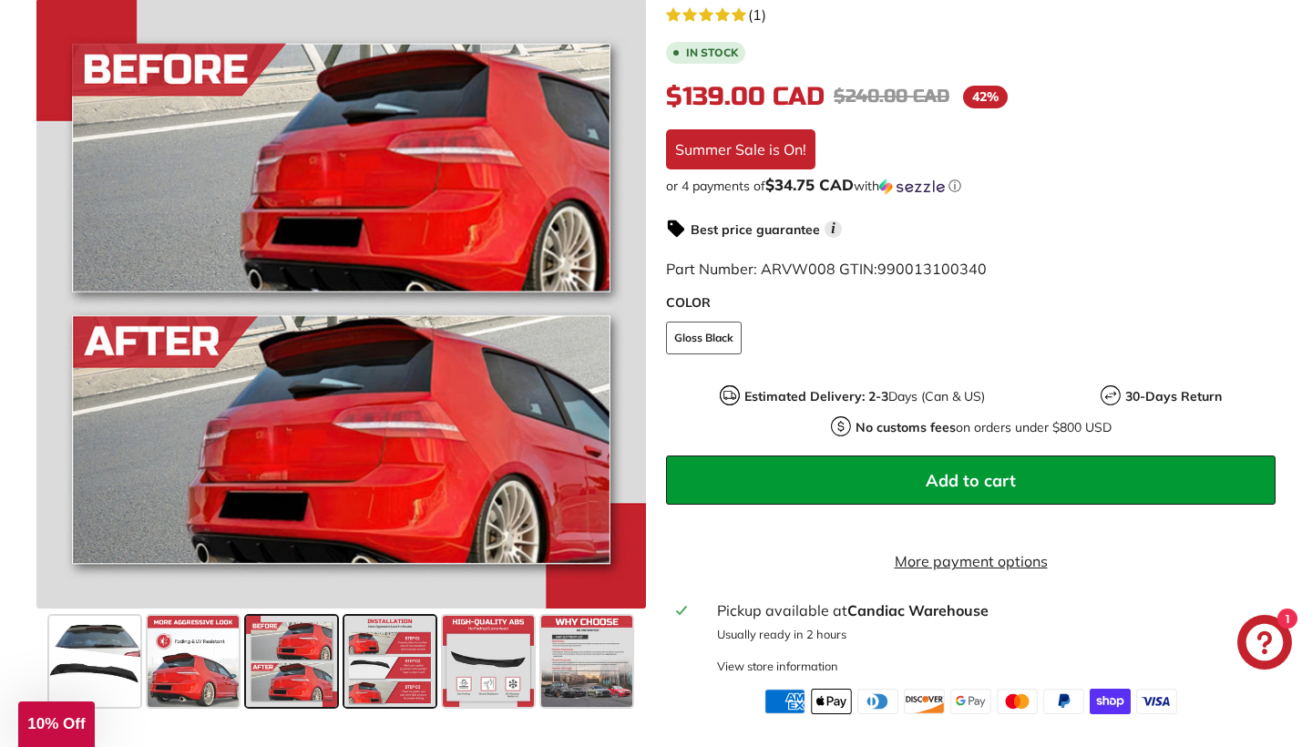
click at [366, 681] on span at bounding box center [389, 661] width 91 height 91
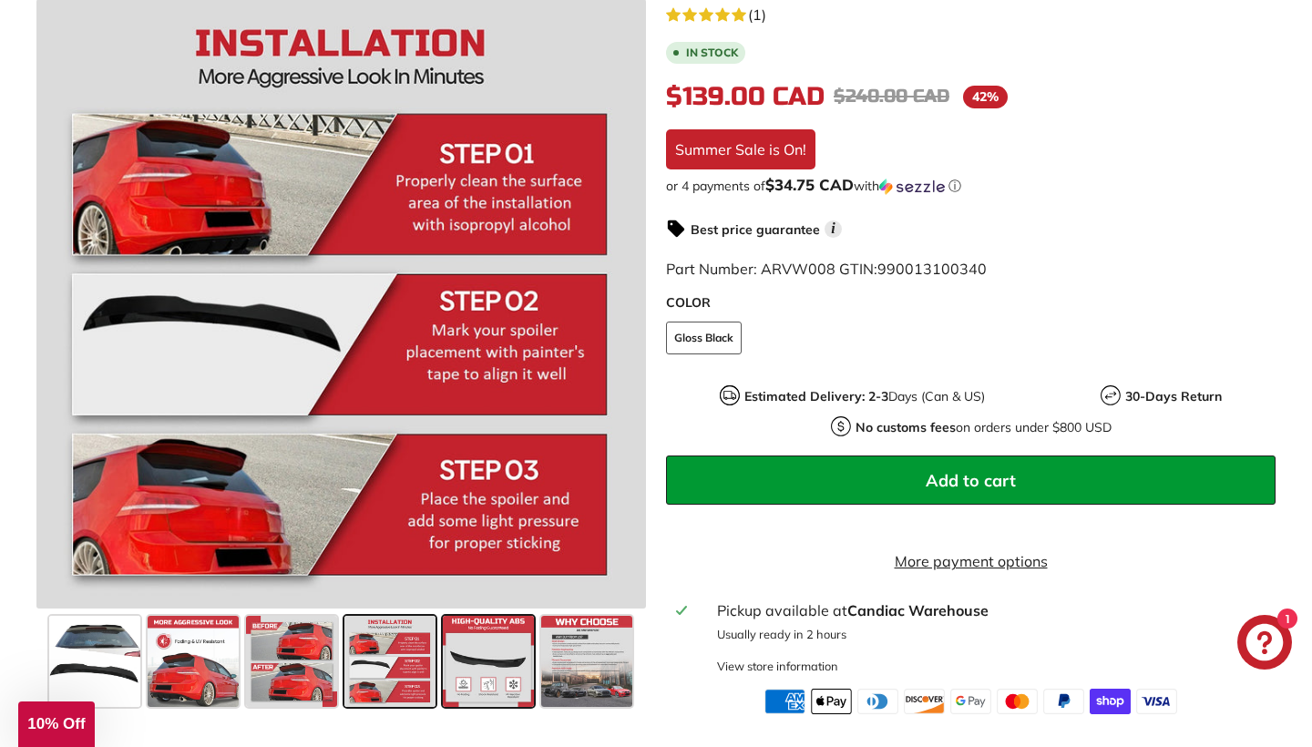
click at [489, 700] on span at bounding box center [488, 661] width 91 height 91
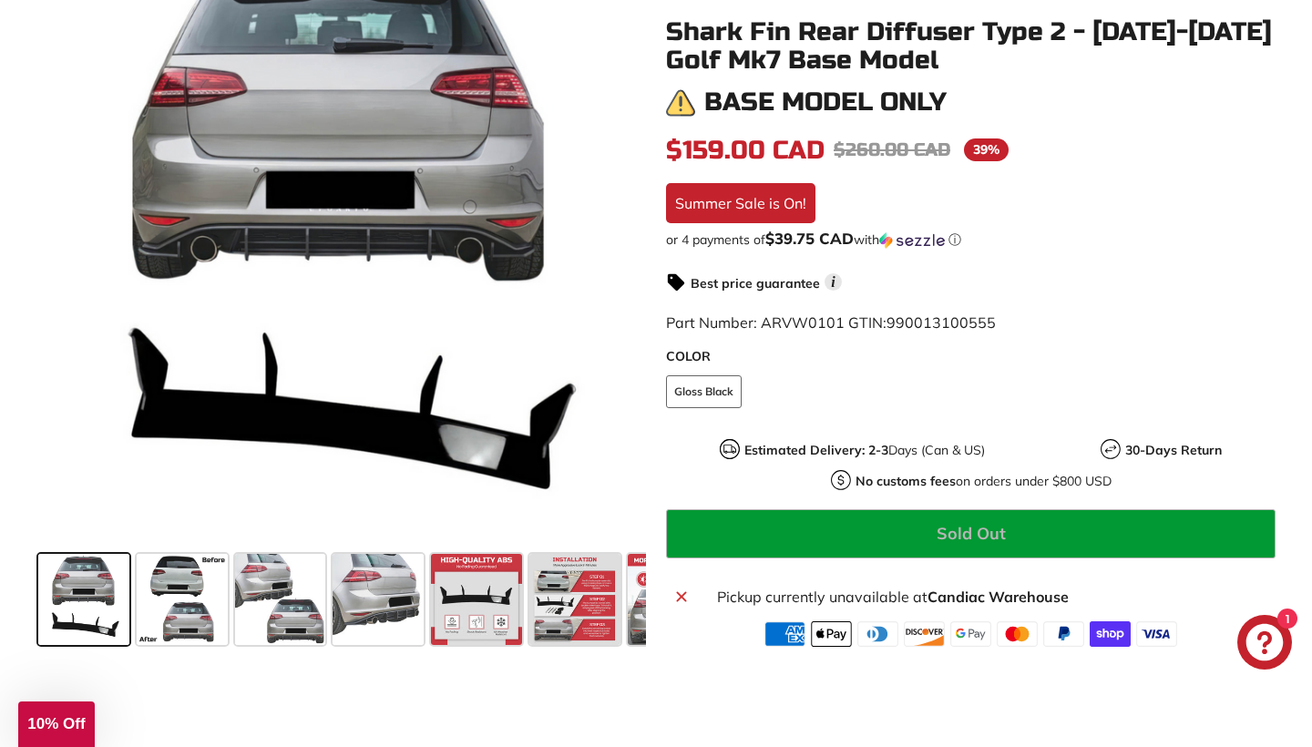
scroll to position [435, 0]
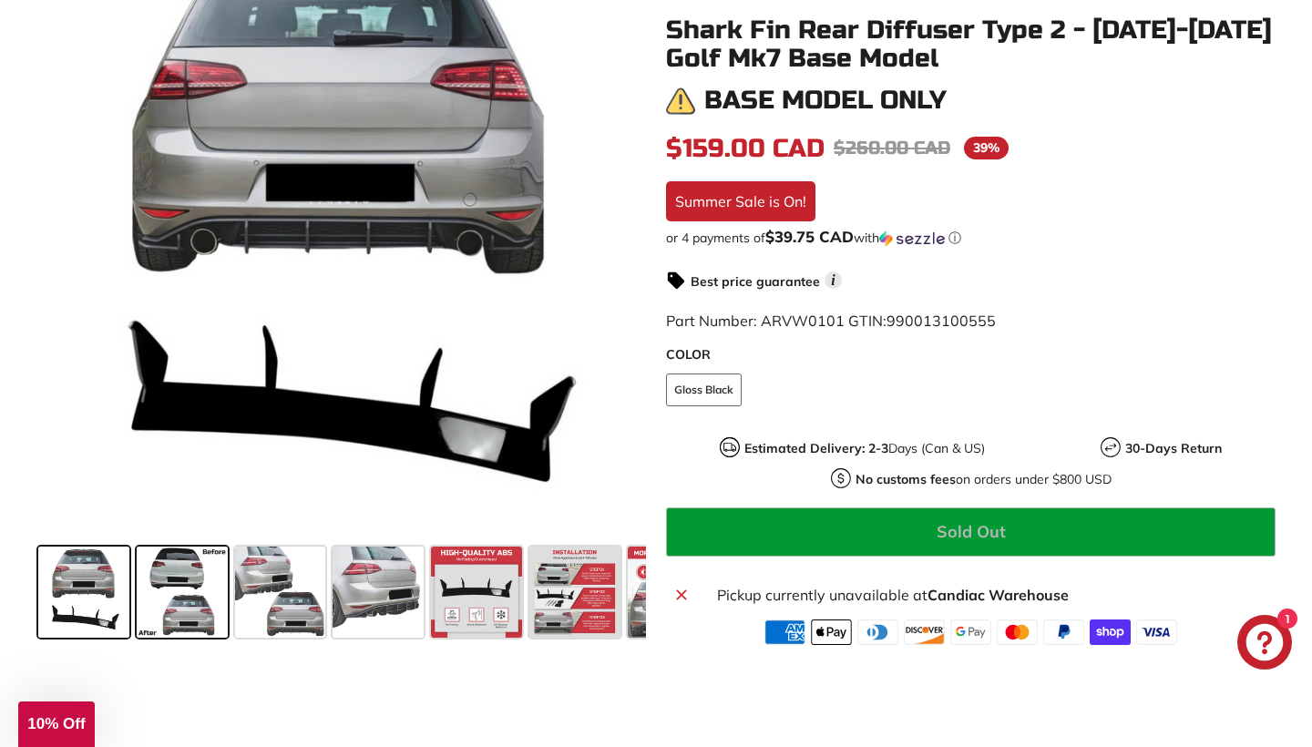
click at [199, 609] on span at bounding box center [182, 592] width 91 height 91
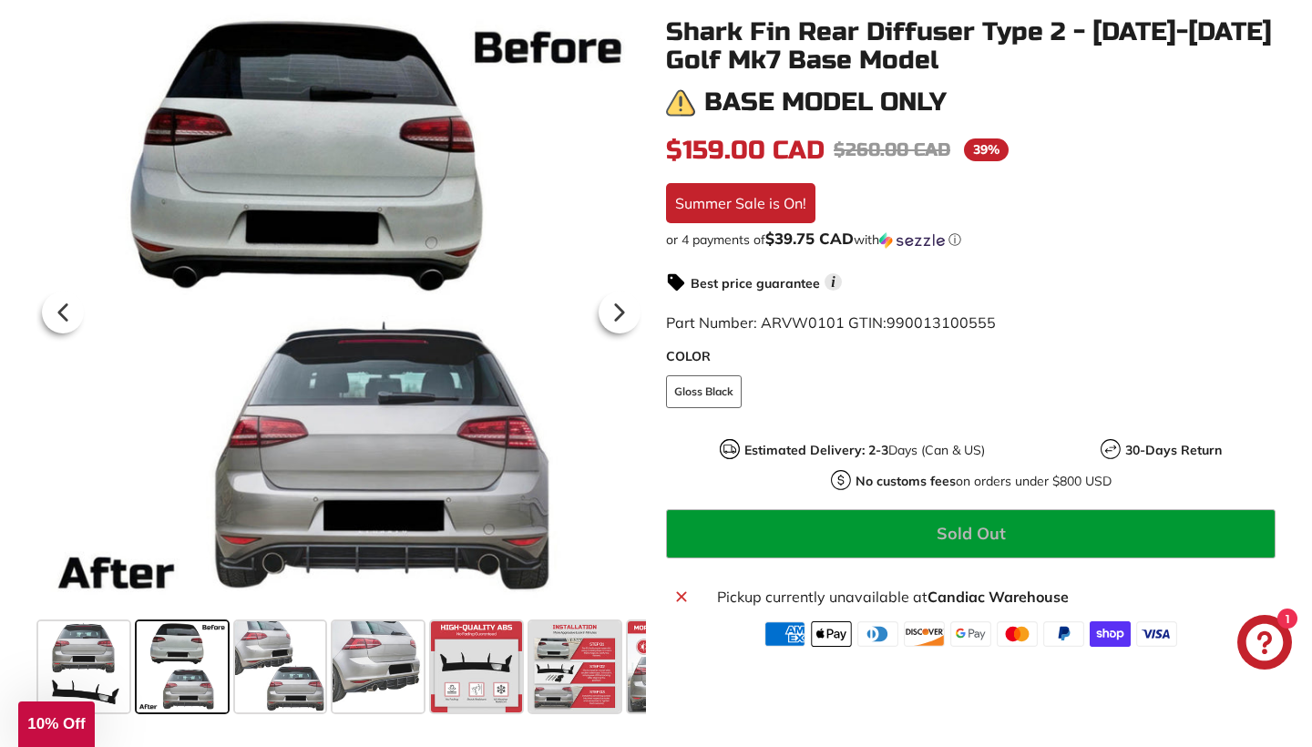
scroll to position [368, 0]
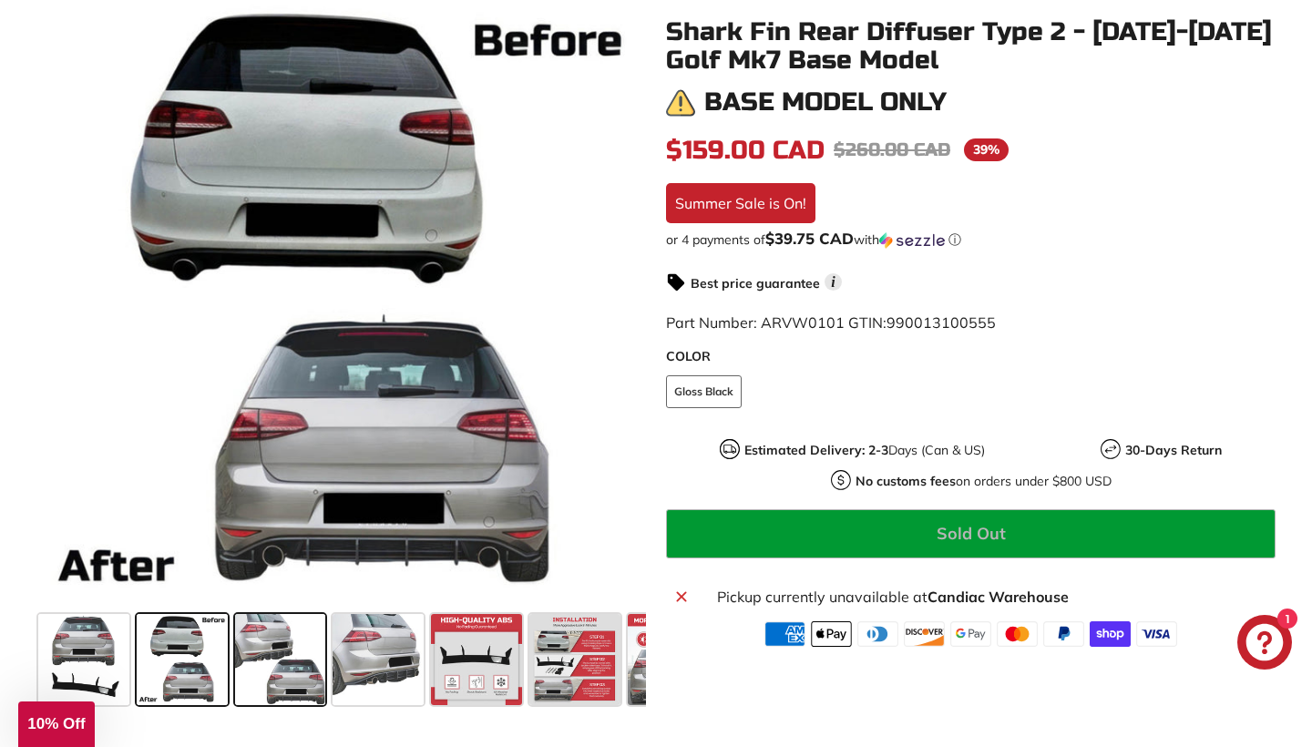
click at [280, 666] on span at bounding box center [280, 659] width 91 height 91
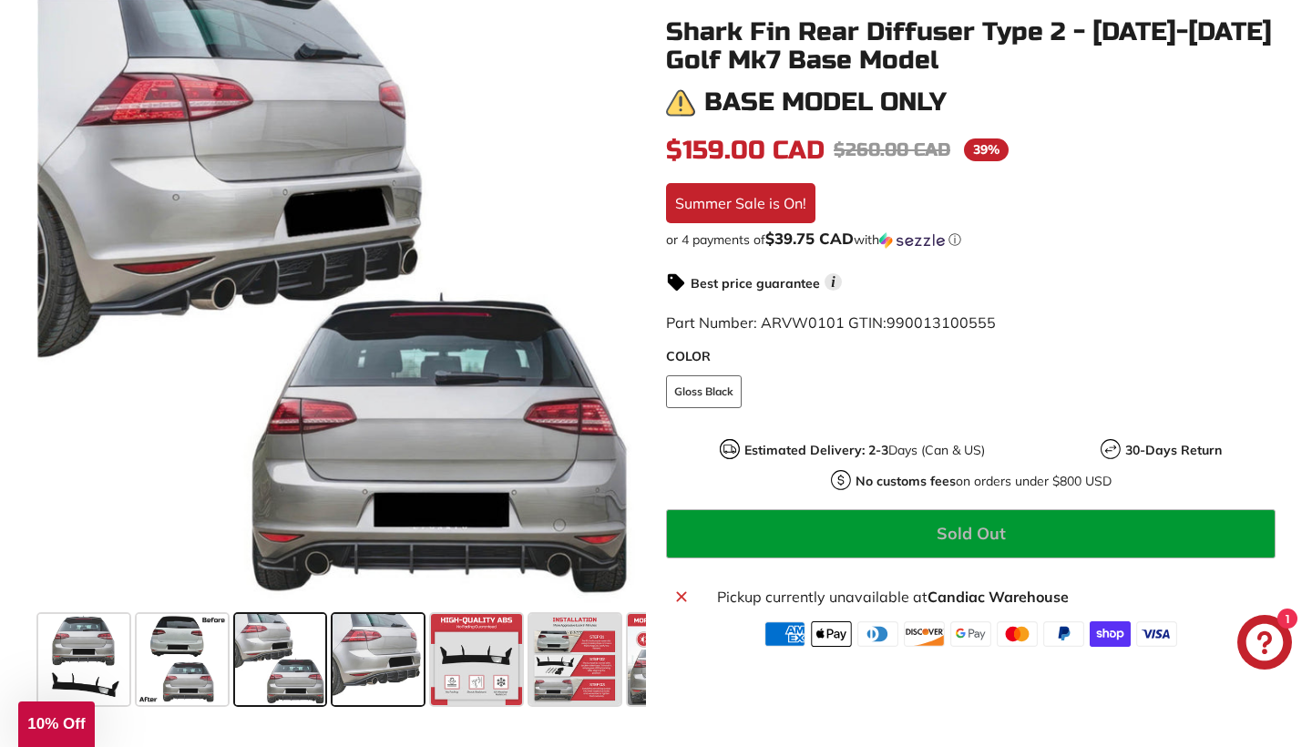
click at [368, 688] on span at bounding box center [378, 659] width 91 height 91
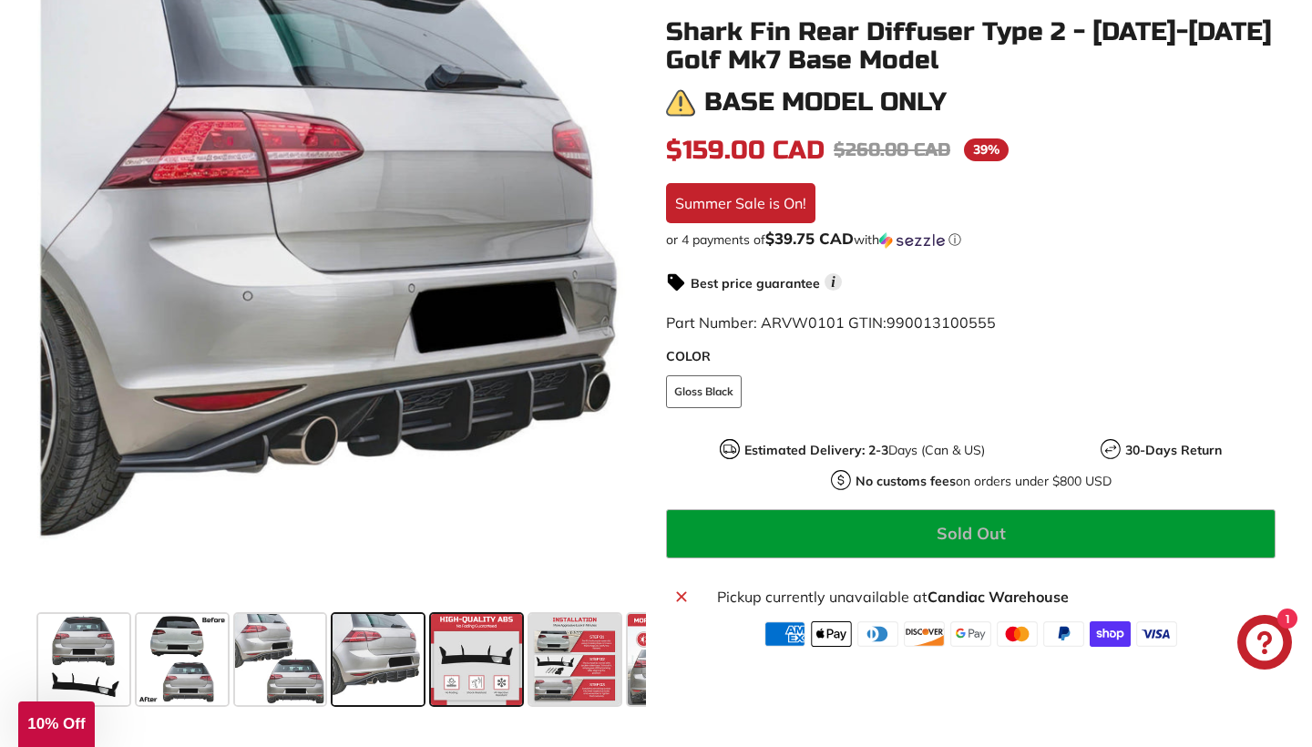
click at [485, 677] on span at bounding box center [476, 659] width 91 height 91
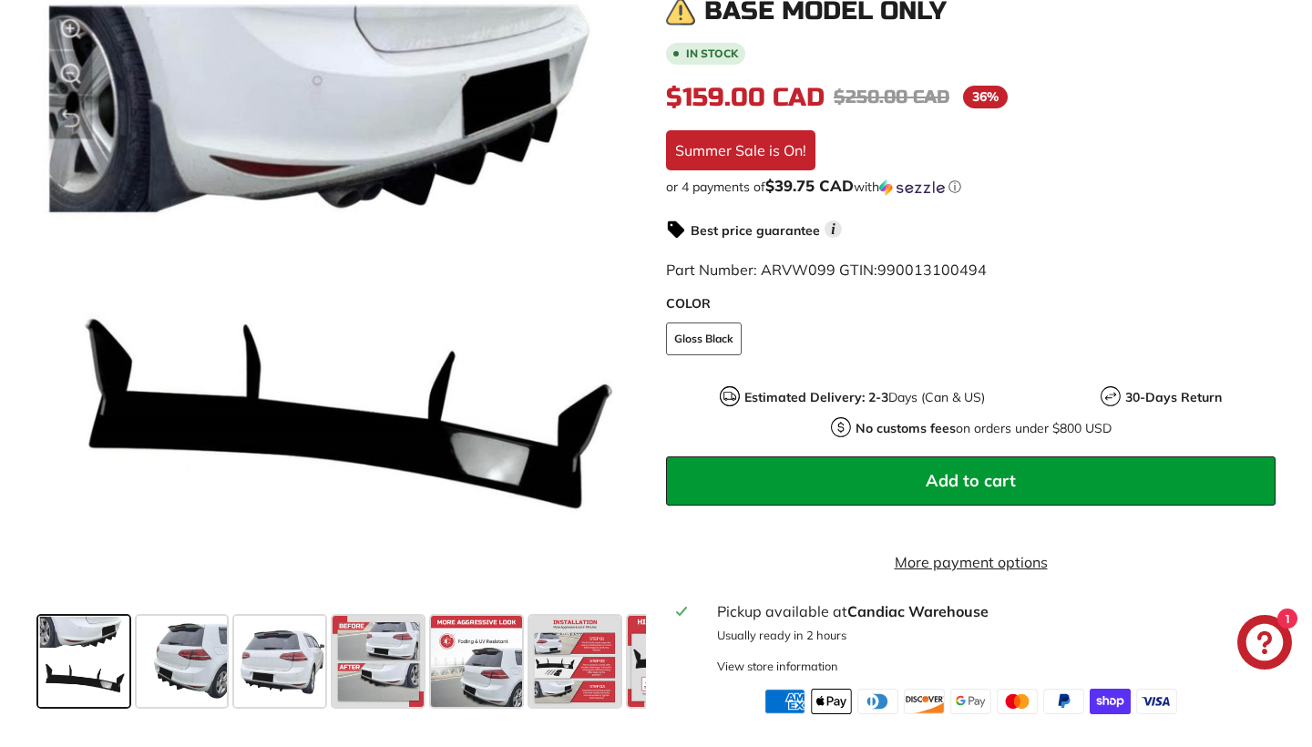
scroll to position [476, 0]
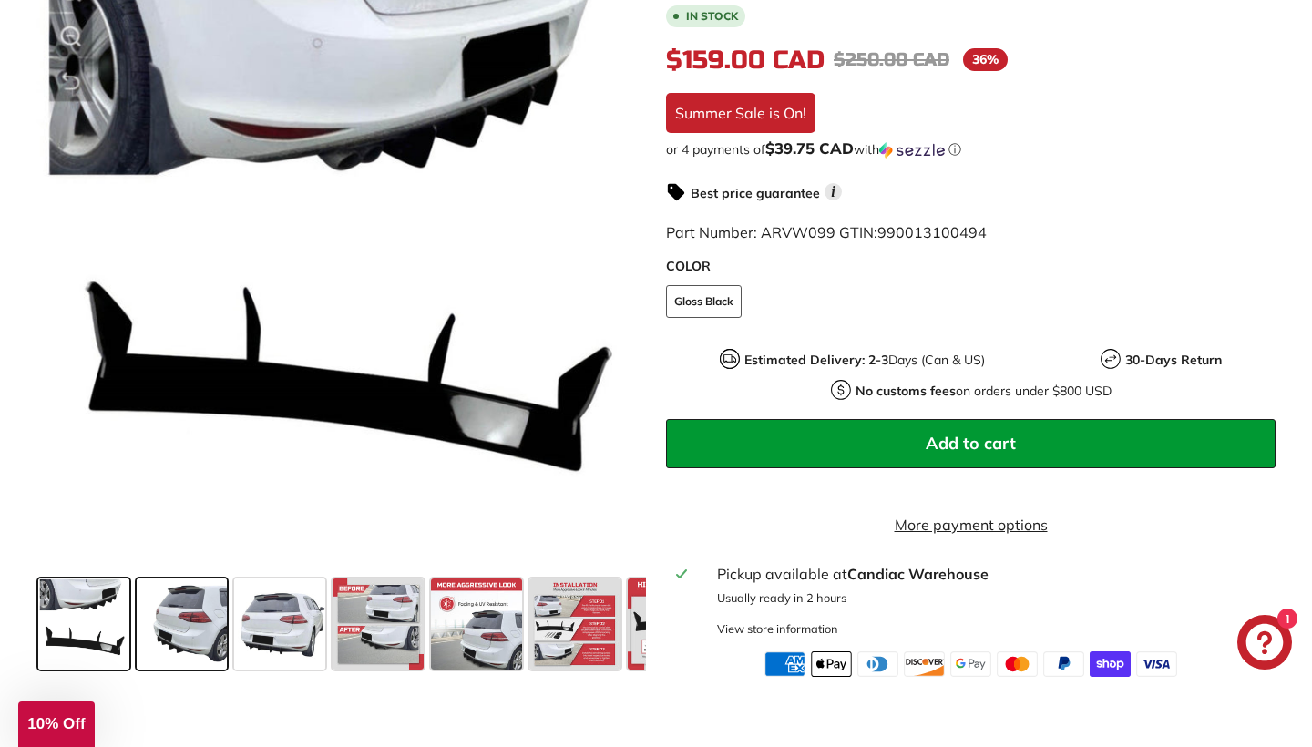
click at [179, 639] on span at bounding box center [182, 624] width 91 height 91
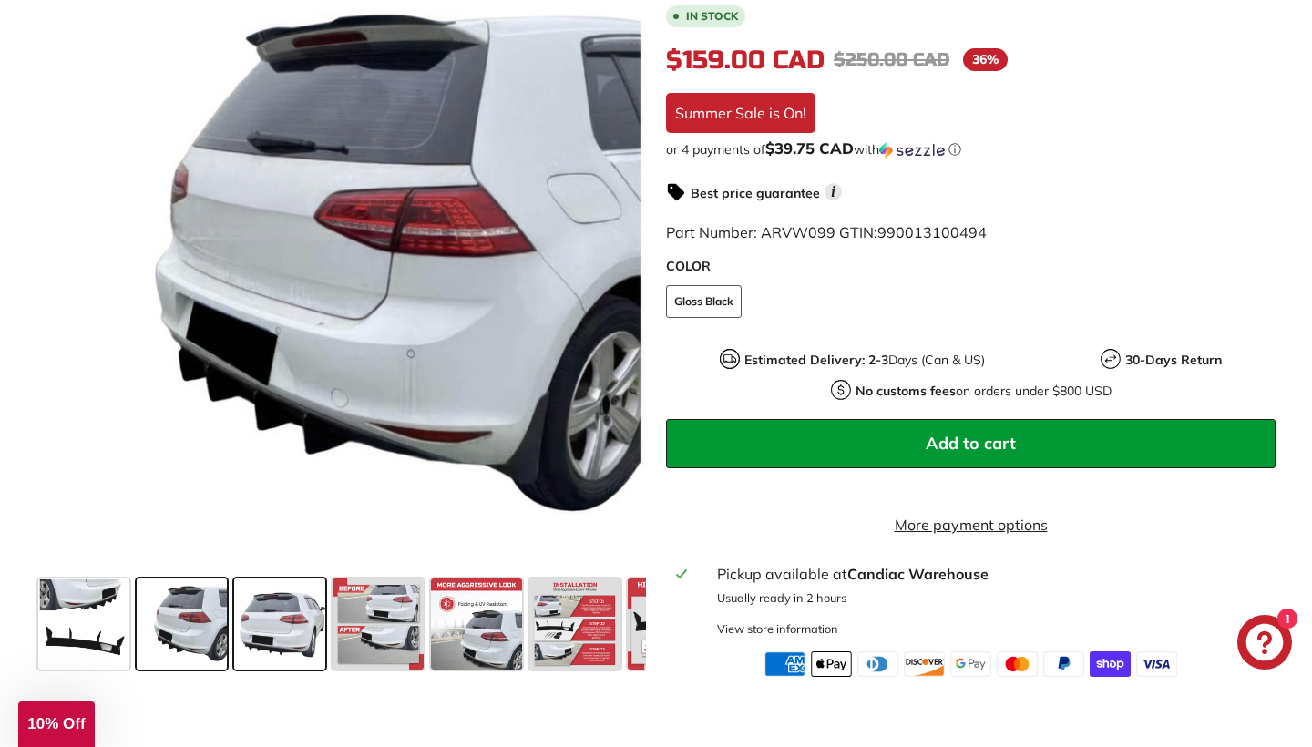
click at [309, 646] on span at bounding box center [279, 624] width 91 height 91
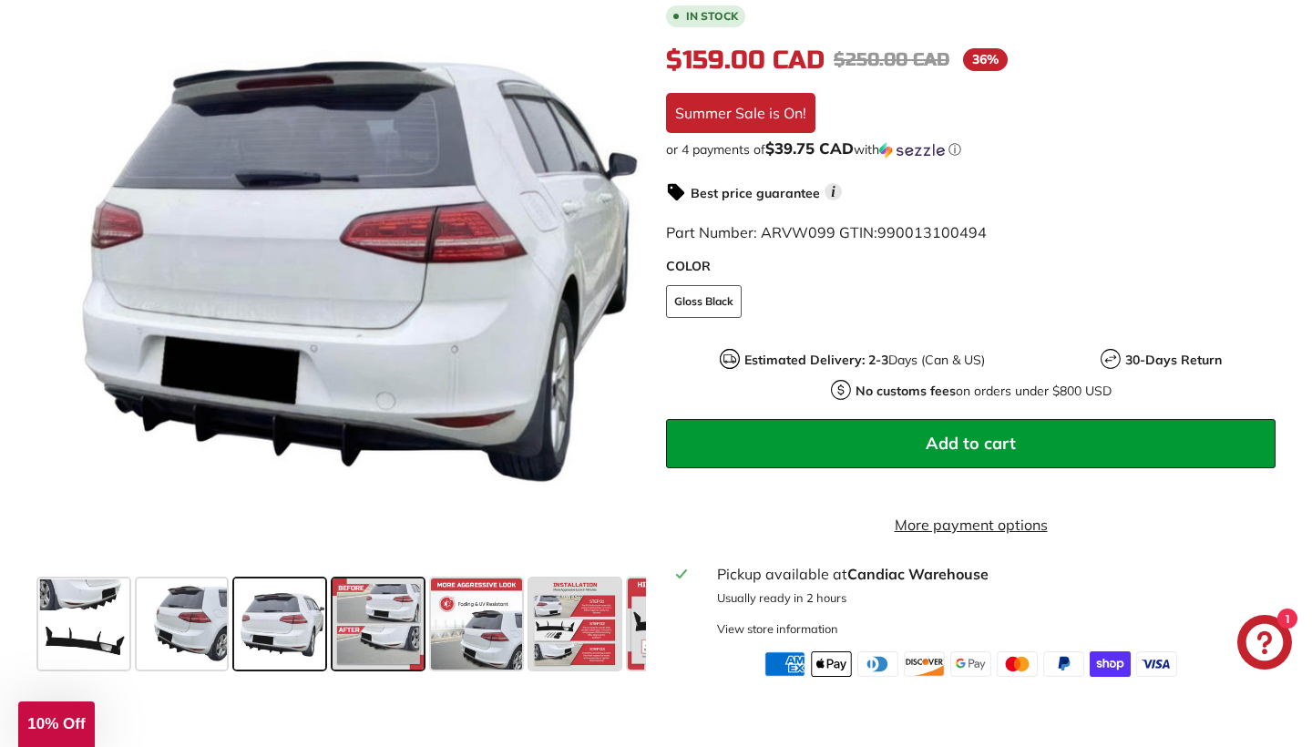
click at [400, 649] on span at bounding box center [378, 624] width 91 height 91
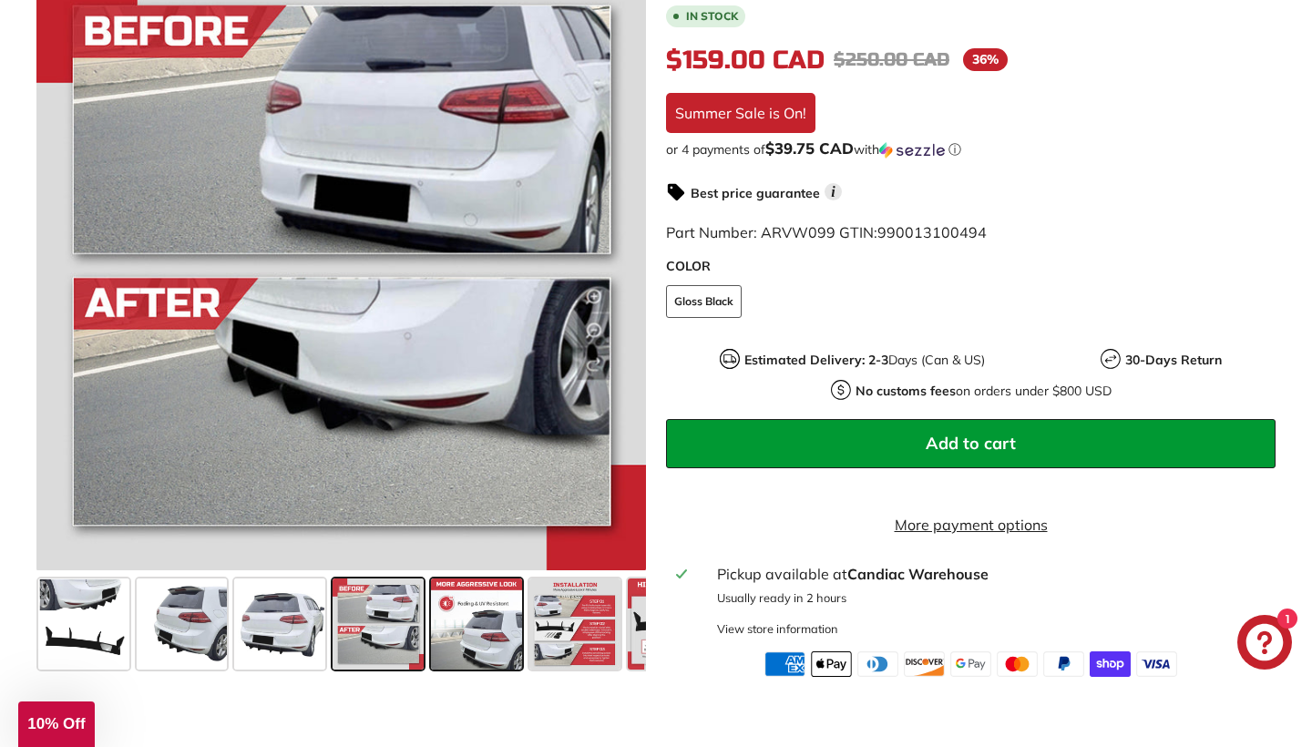
click at [476, 652] on span at bounding box center [476, 624] width 91 height 91
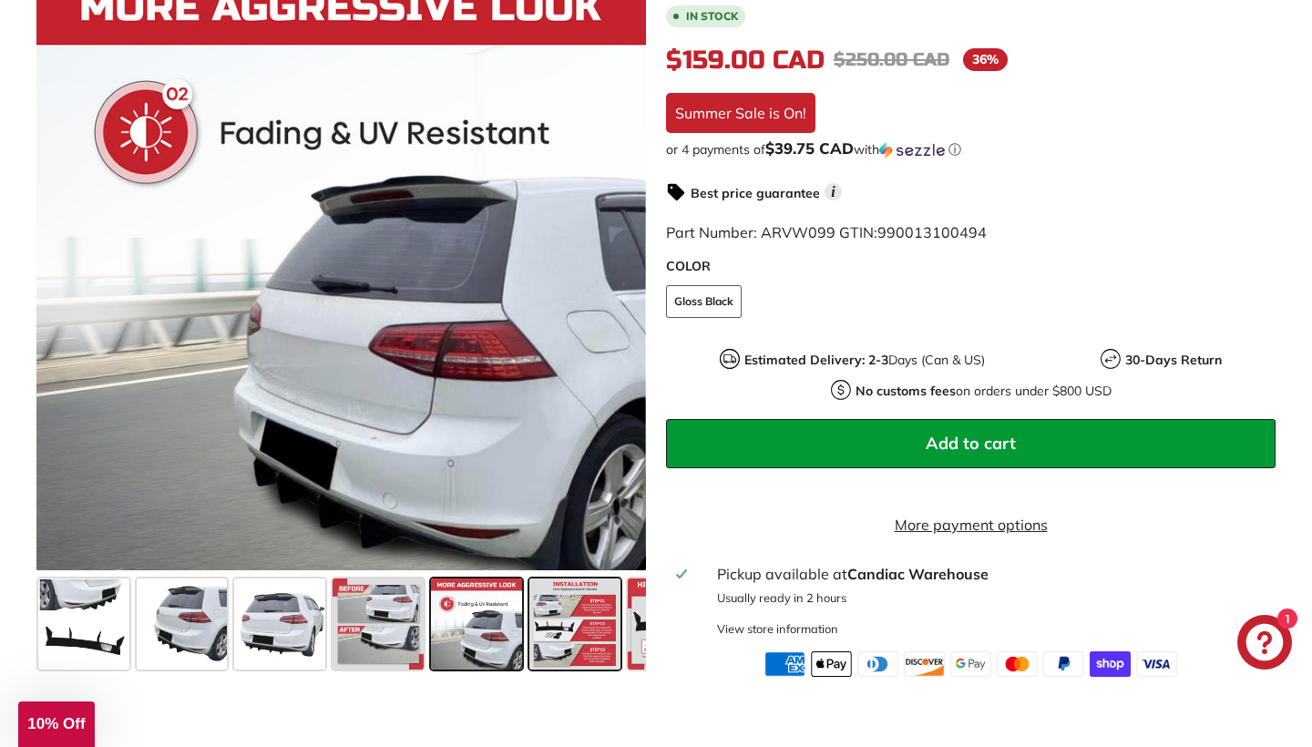
click at [542, 669] on span at bounding box center [574, 624] width 91 height 91
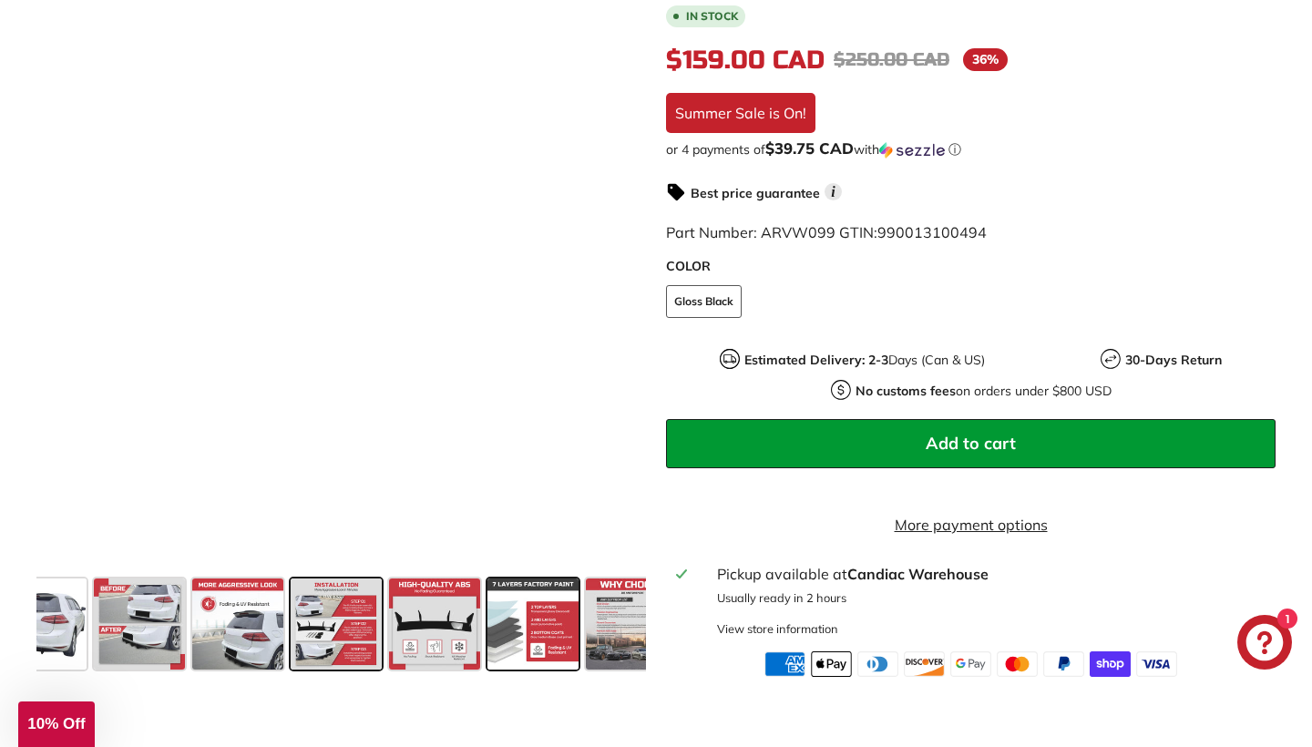
scroll to position [0, 244]
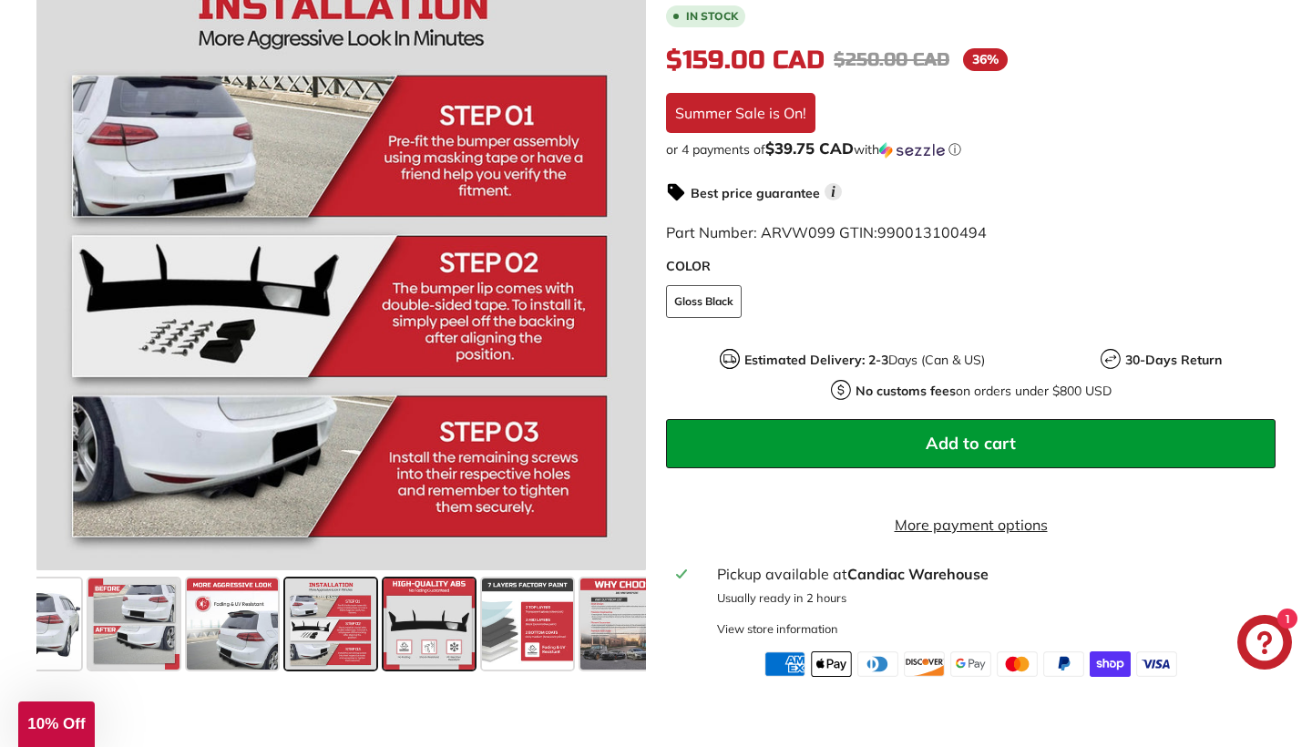
click at [420, 654] on span at bounding box center [429, 624] width 91 height 91
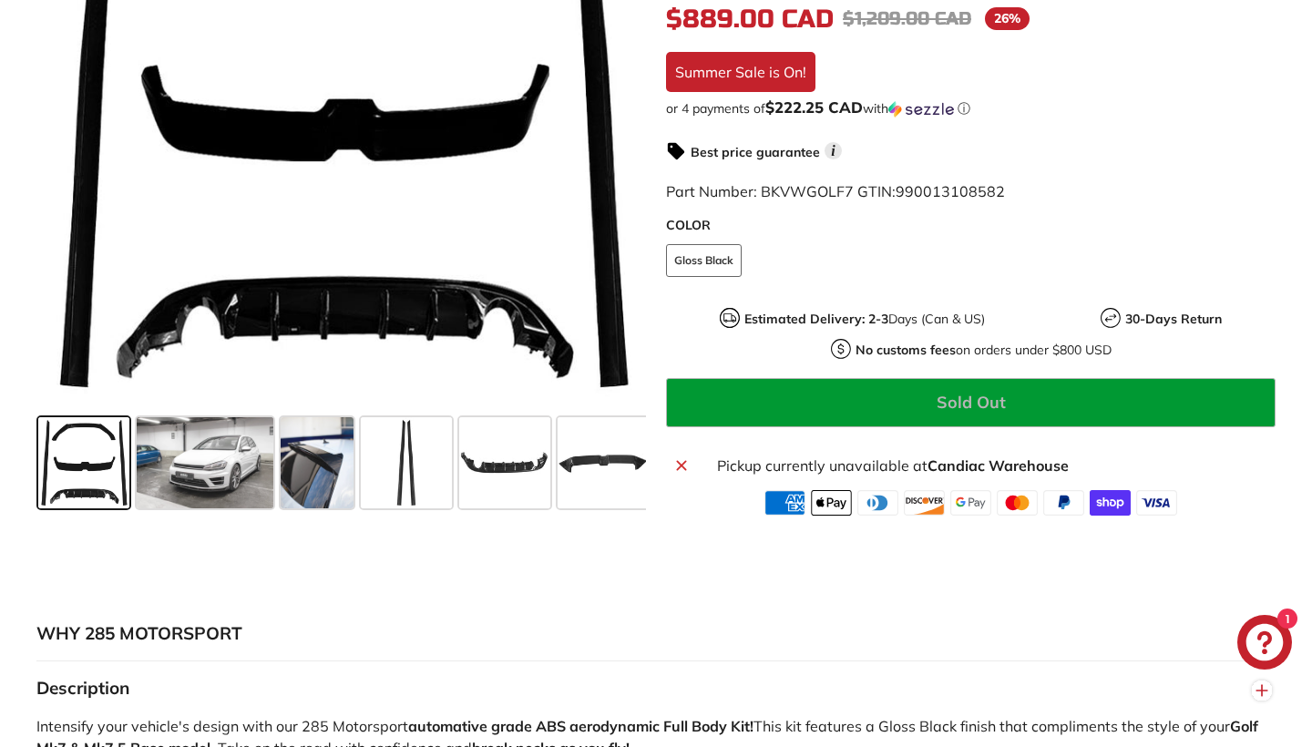
scroll to position [578, 0]
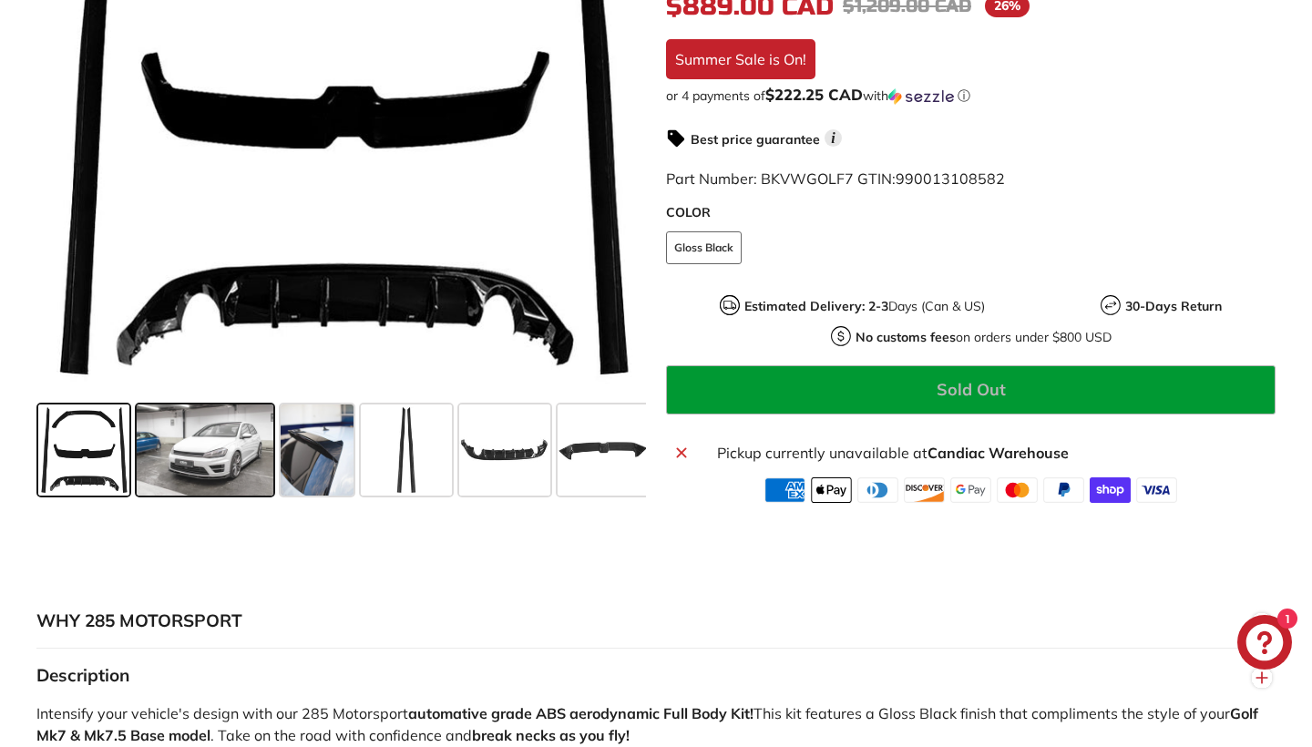
click at [222, 467] on span at bounding box center [205, 450] width 137 height 91
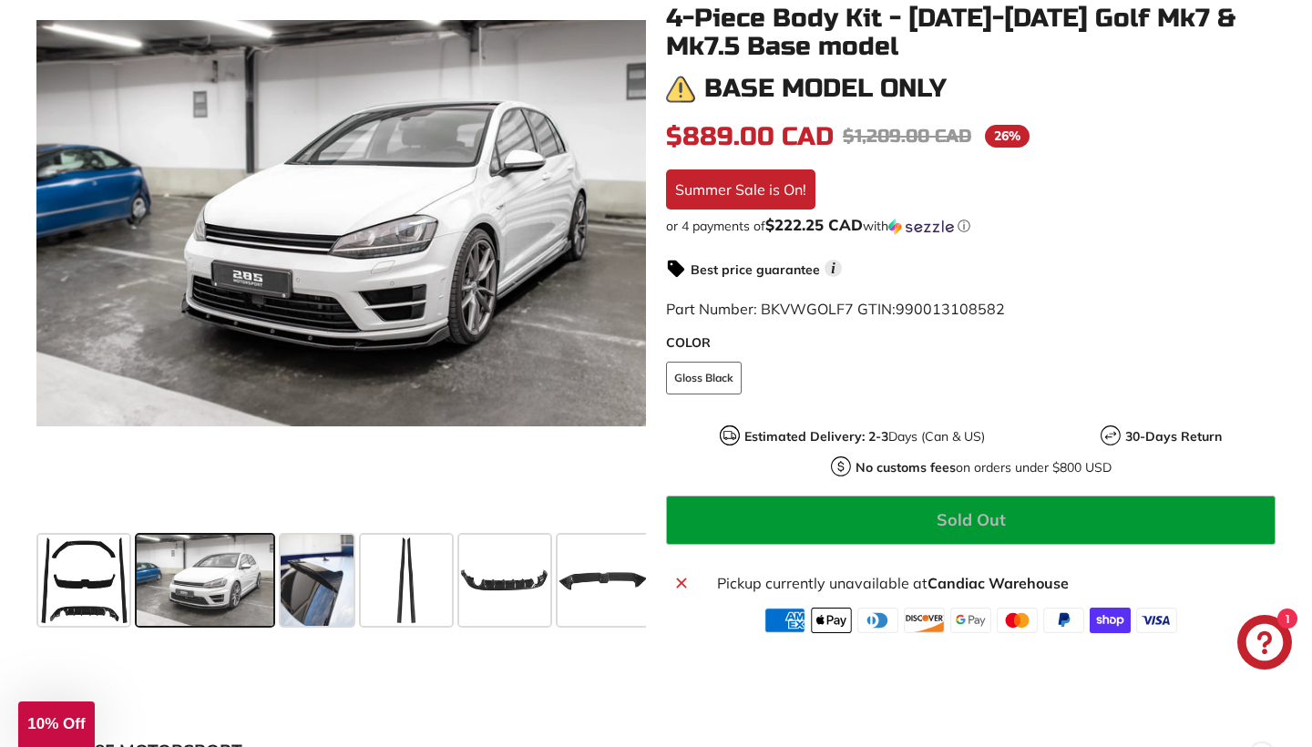
scroll to position [447, 0]
click at [344, 567] on span at bounding box center [317, 580] width 73 height 91
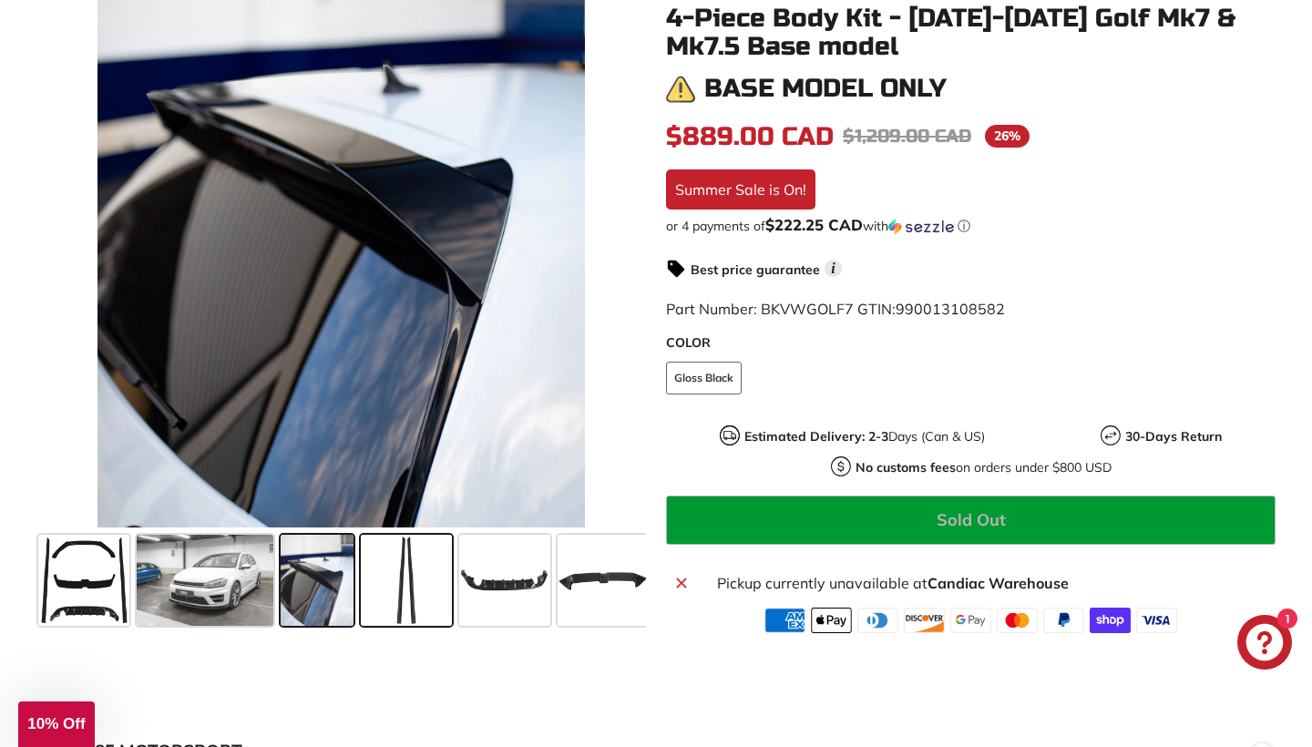
click at [397, 574] on span at bounding box center [406, 580] width 91 height 91
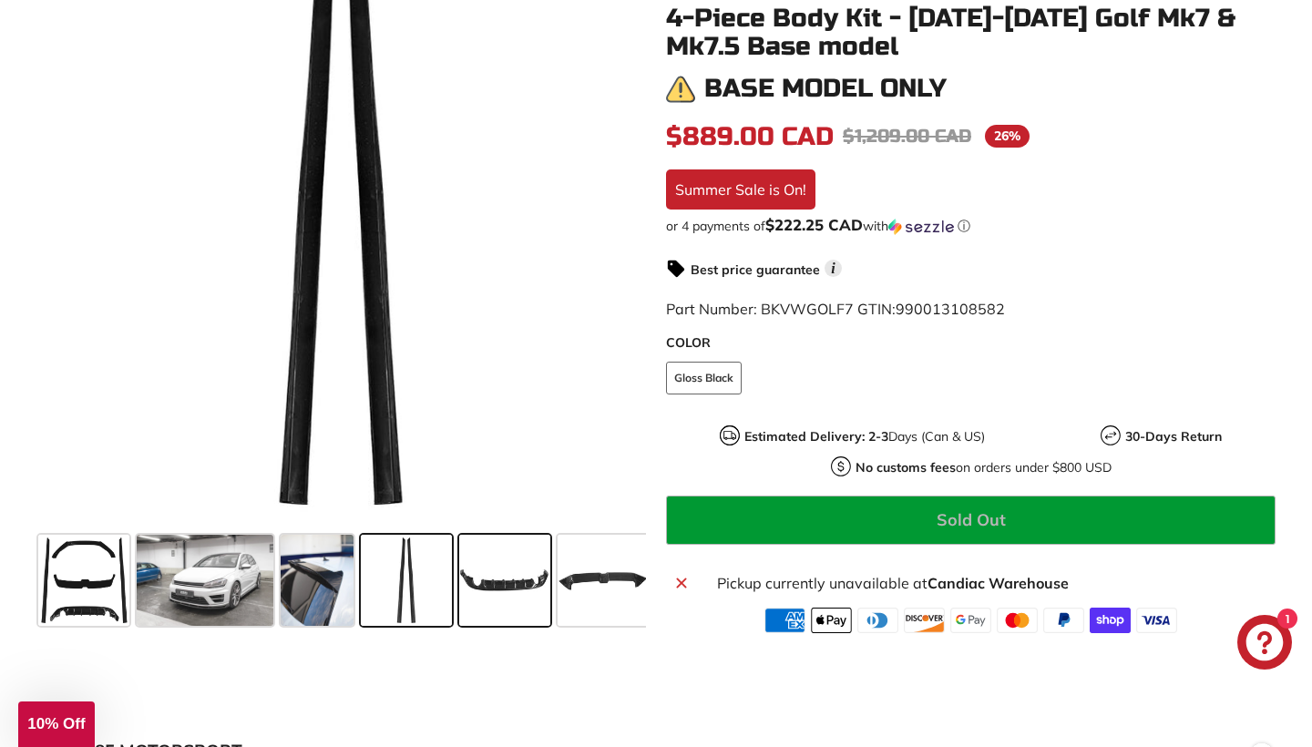
click at [483, 581] on span at bounding box center [504, 580] width 91 height 91
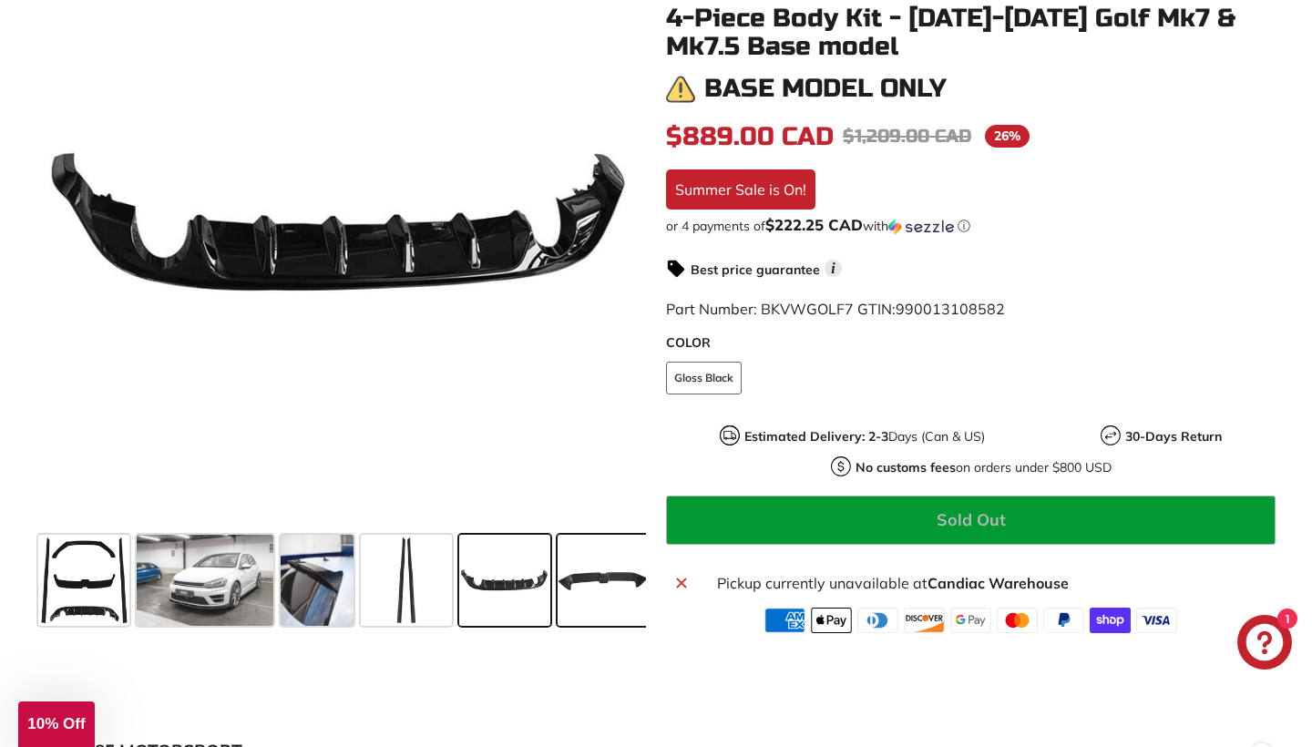
click at [578, 595] on span at bounding box center [603, 580] width 91 height 91
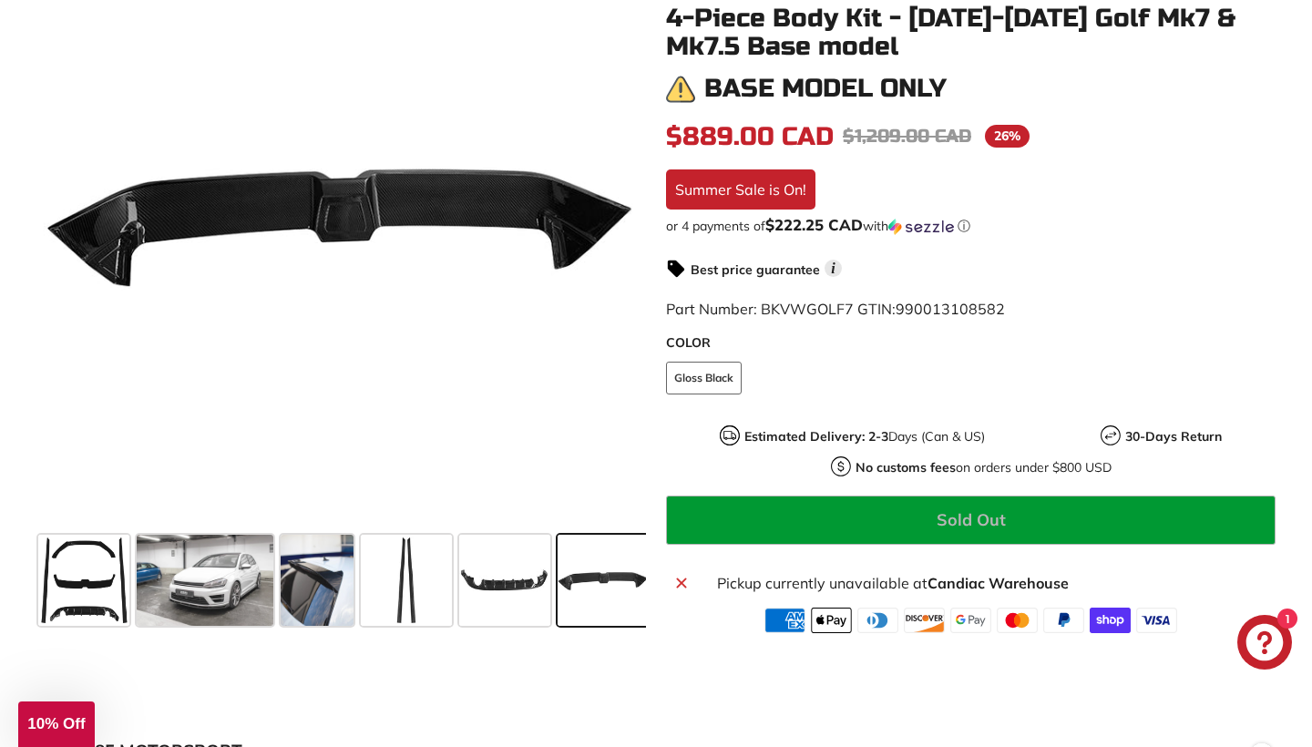
scroll to position [0, 261]
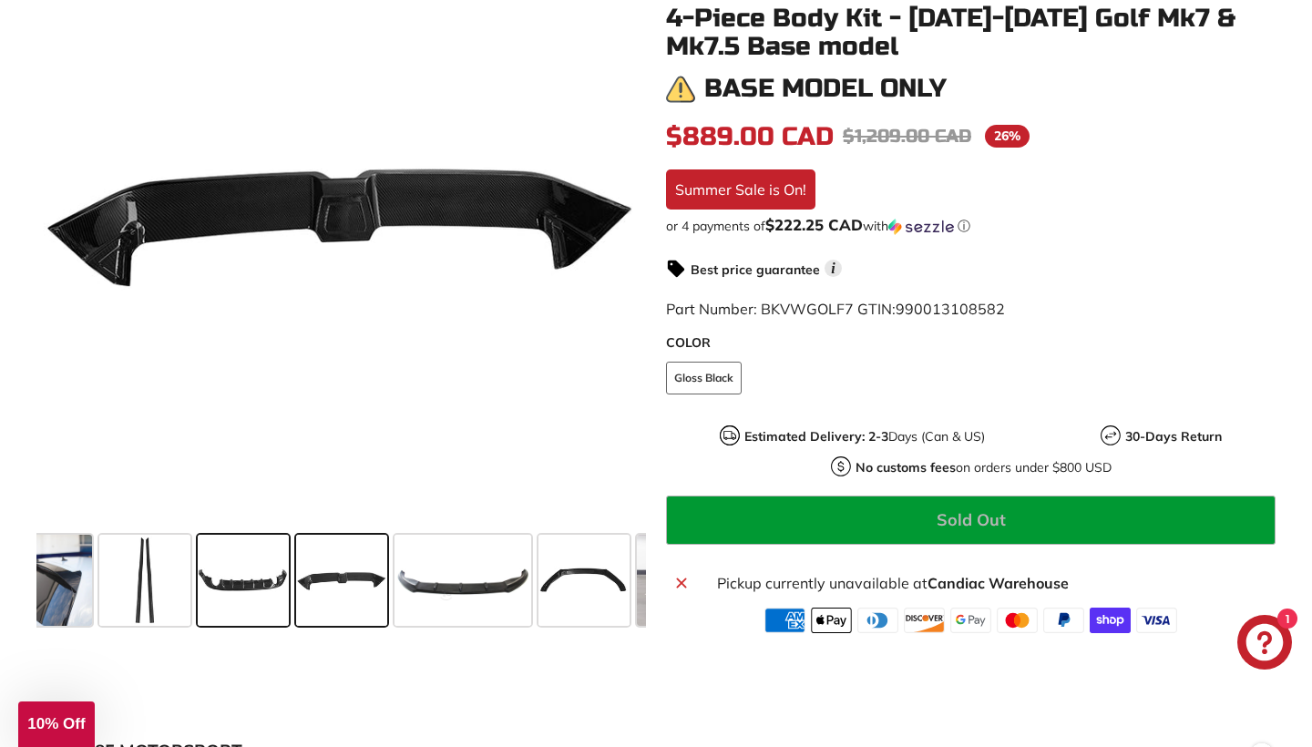
click at [252, 598] on span at bounding box center [243, 580] width 91 height 91
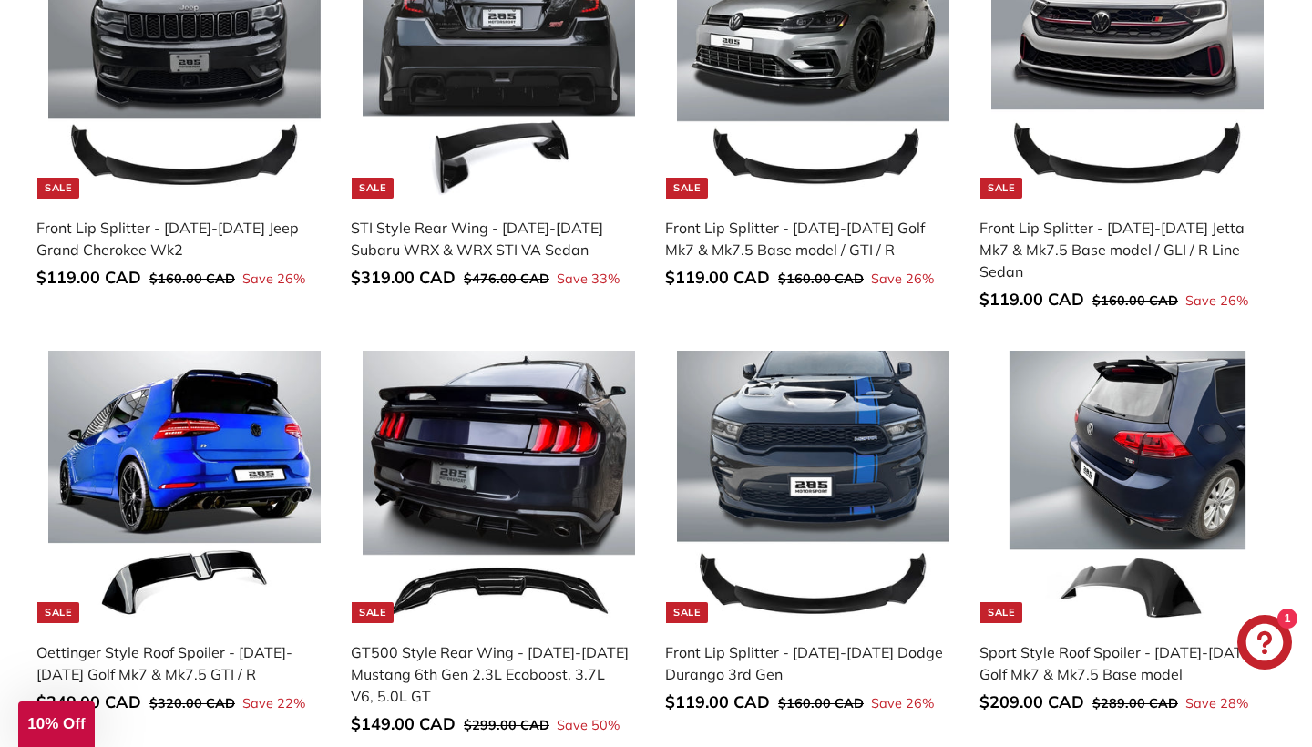
scroll to position [1375, 0]
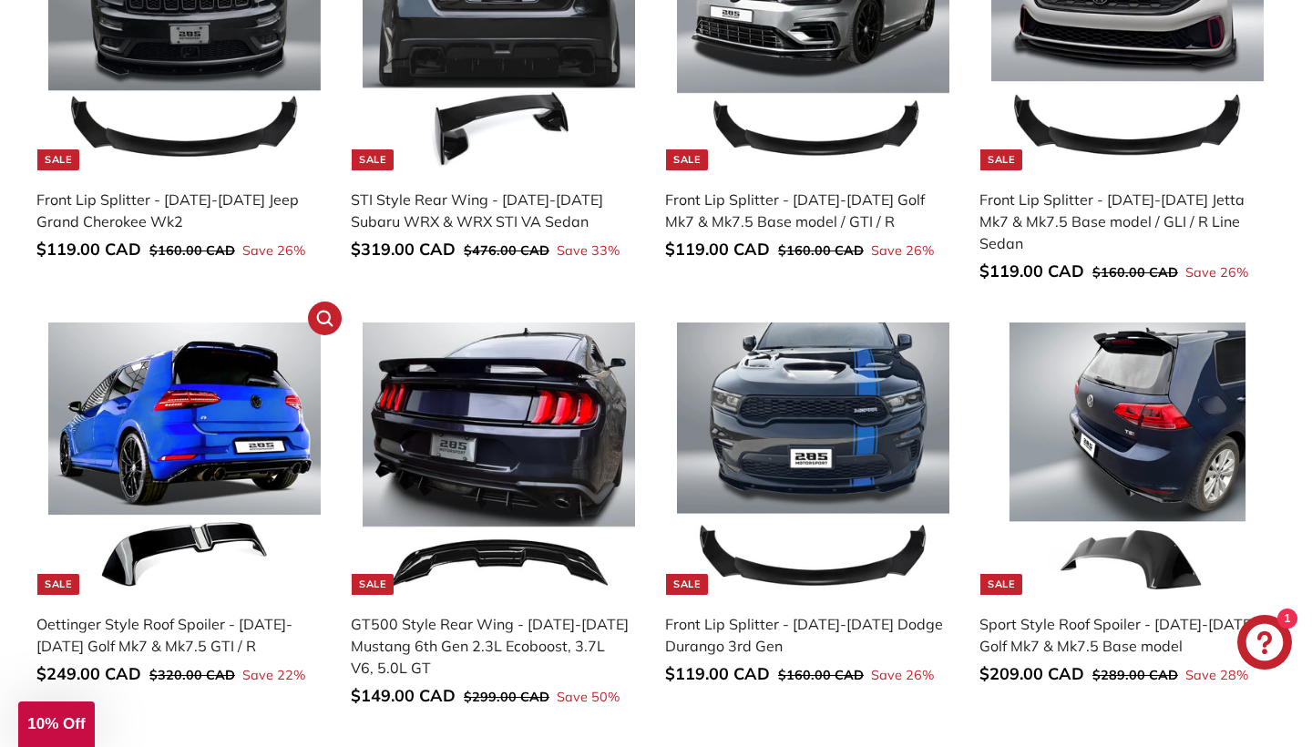
click at [163, 447] on img at bounding box center [184, 459] width 272 height 272
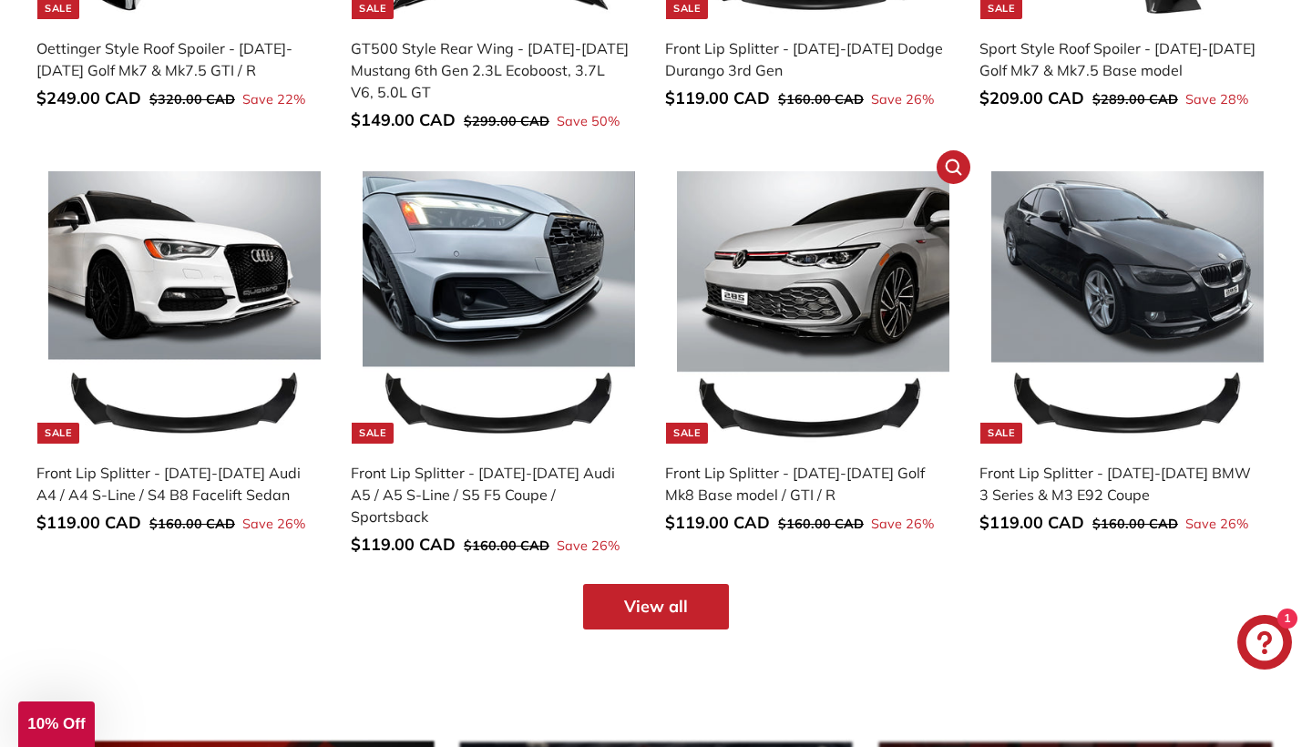
scroll to position [2017, 0]
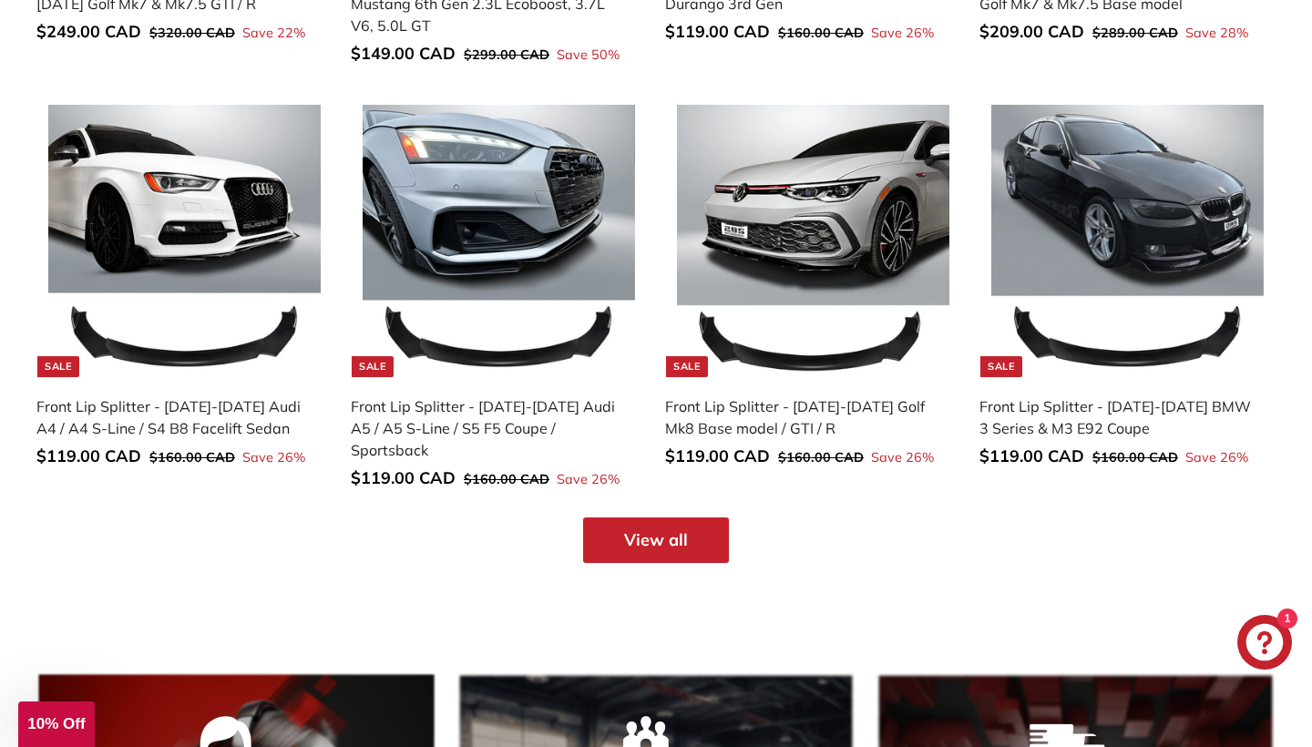
click at [685, 517] on link "View all" at bounding box center [656, 540] width 146 height 46
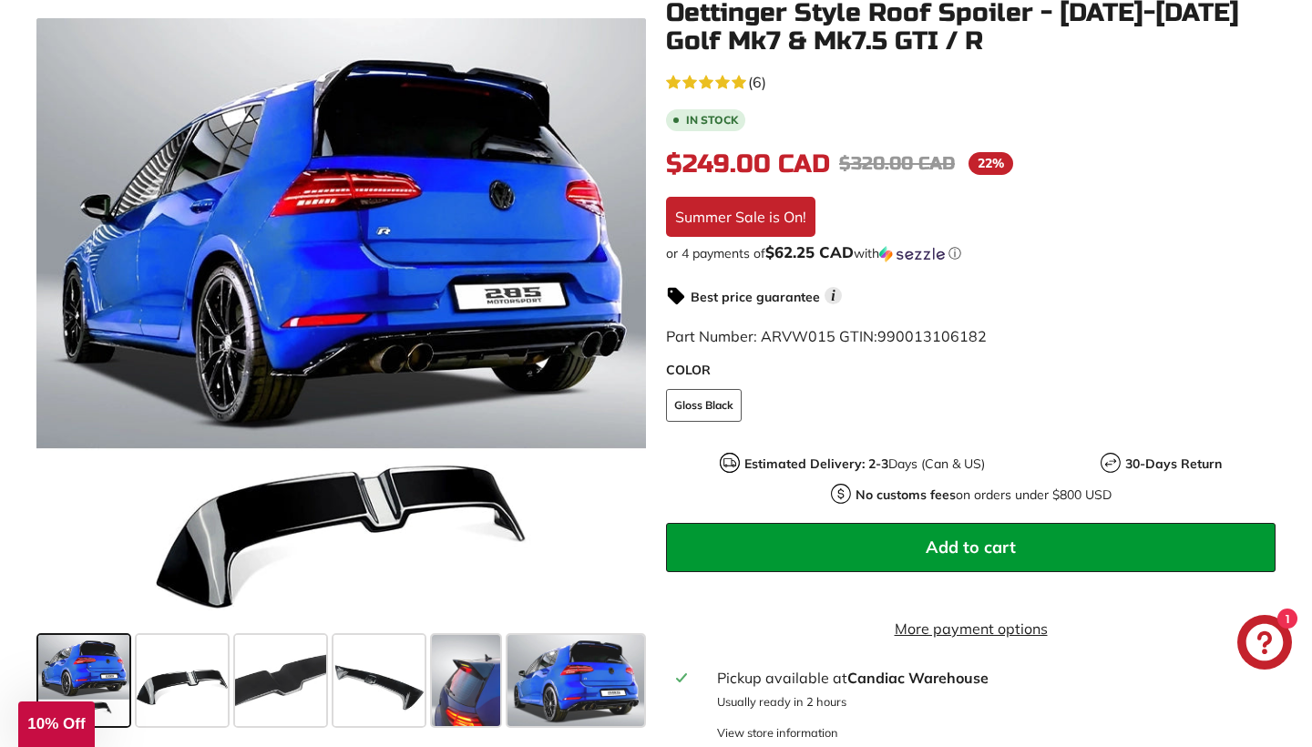
scroll to position [369, 0]
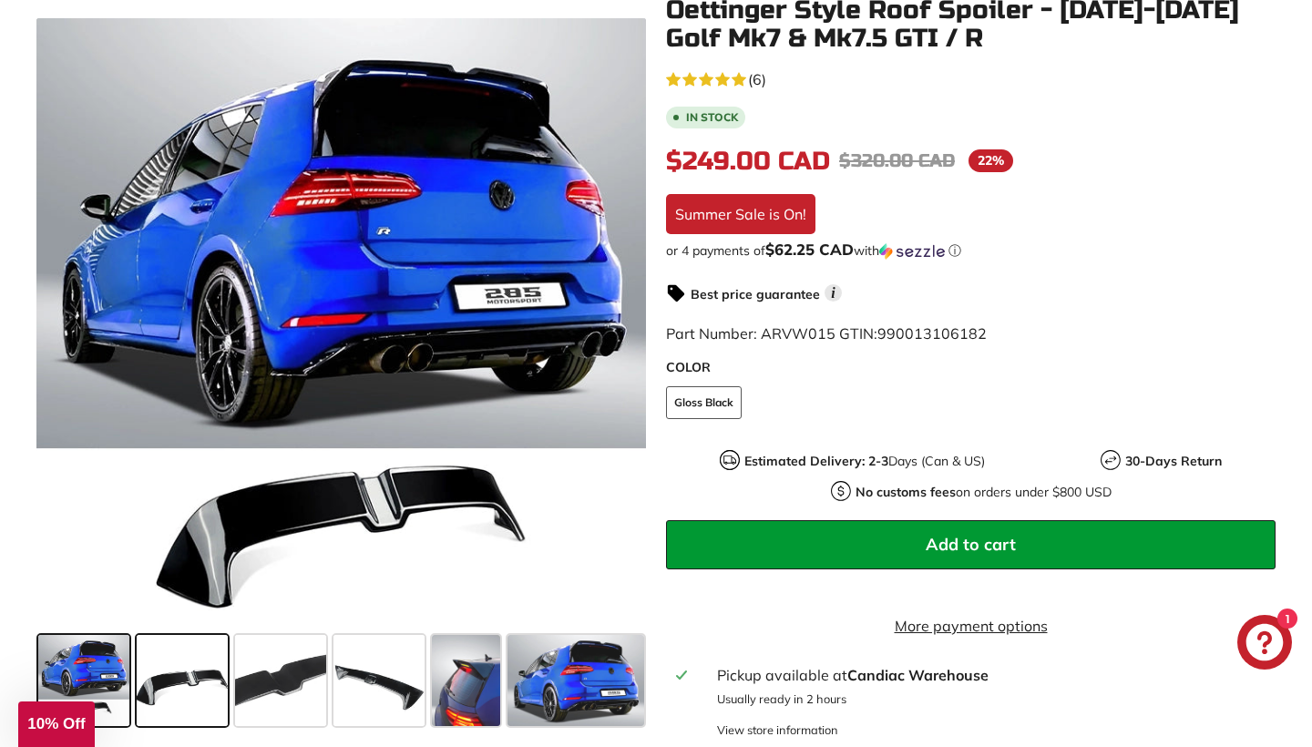
click at [180, 667] on span at bounding box center [182, 680] width 91 height 91
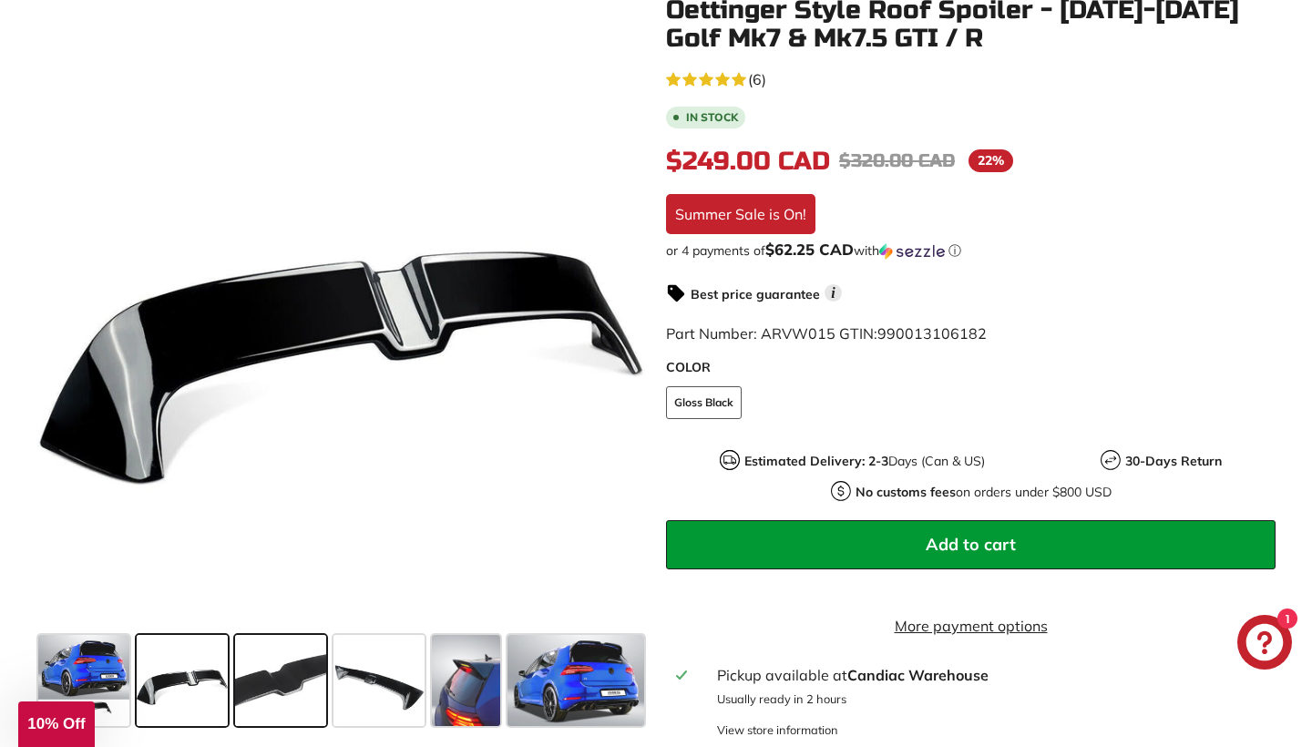
click at [316, 667] on span at bounding box center [280, 680] width 91 height 91
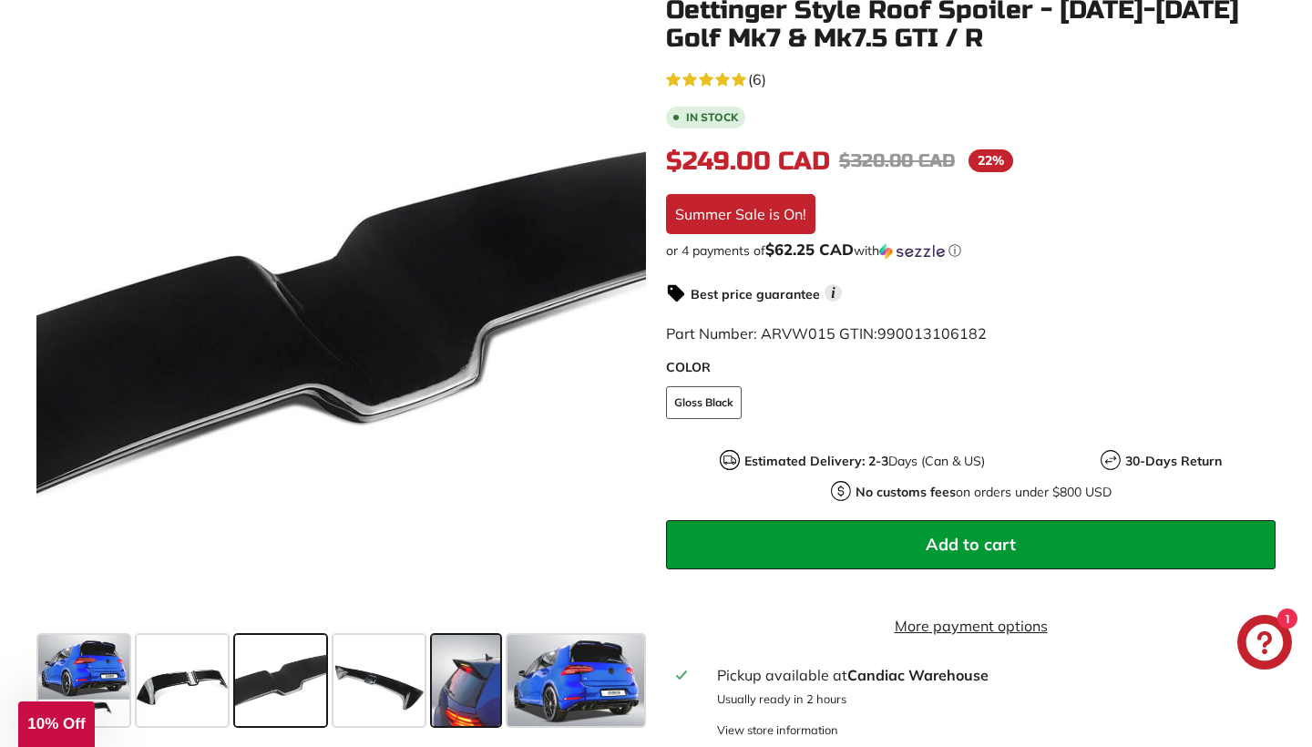
click at [429, 692] on div at bounding box center [466, 680] width 76 height 98
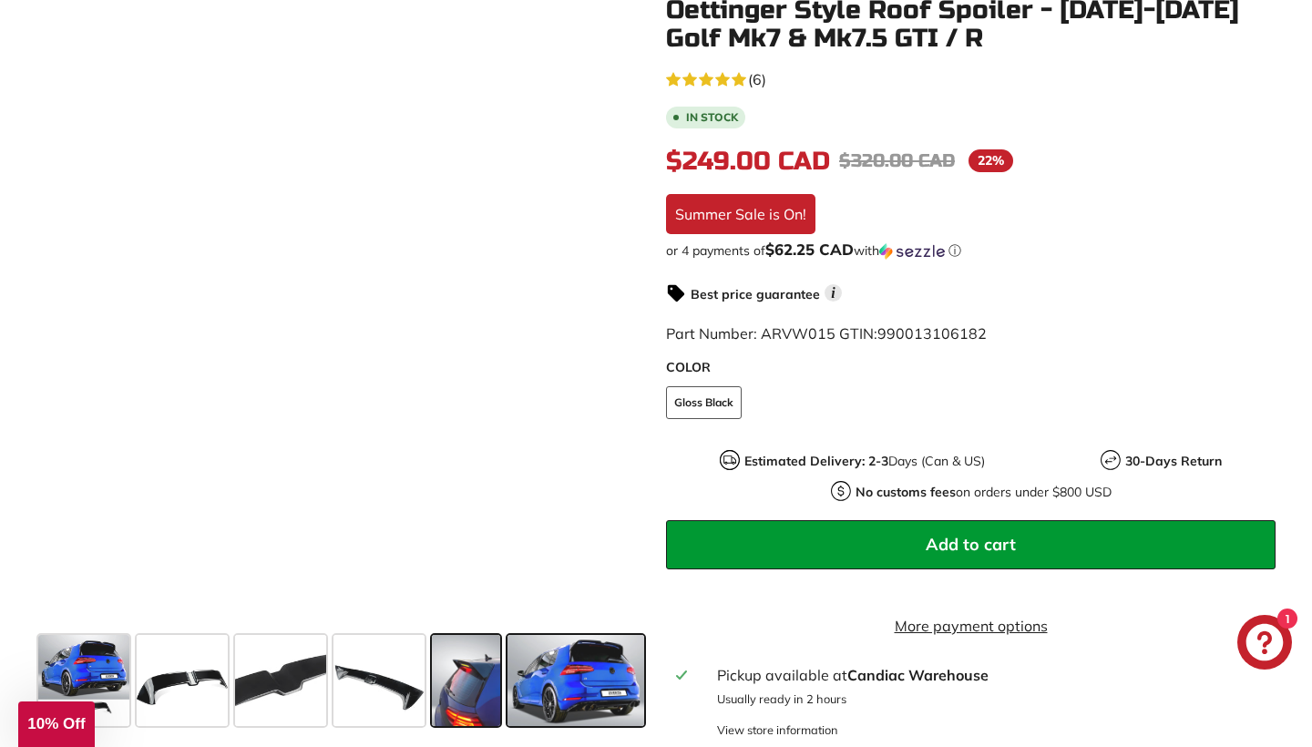
click at [542, 682] on span at bounding box center [575, 680] width 137 height 91
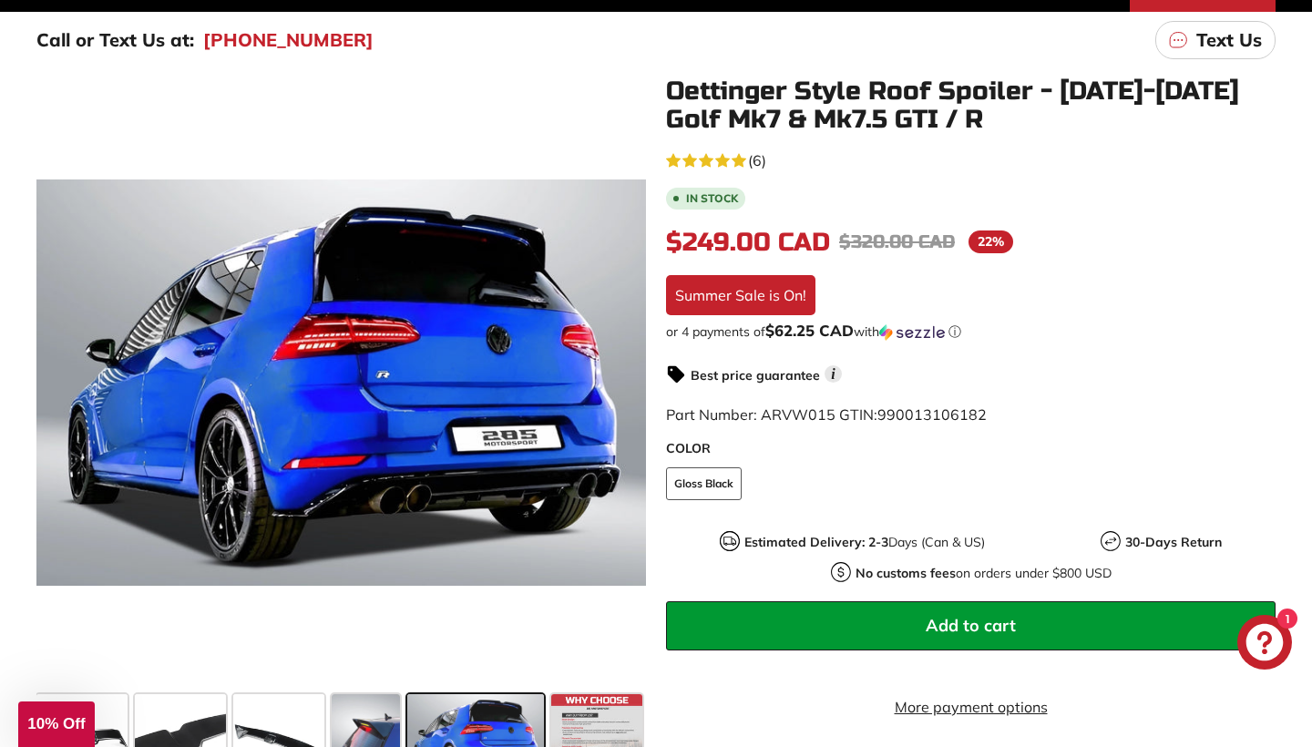
scroll to position [200, 0]
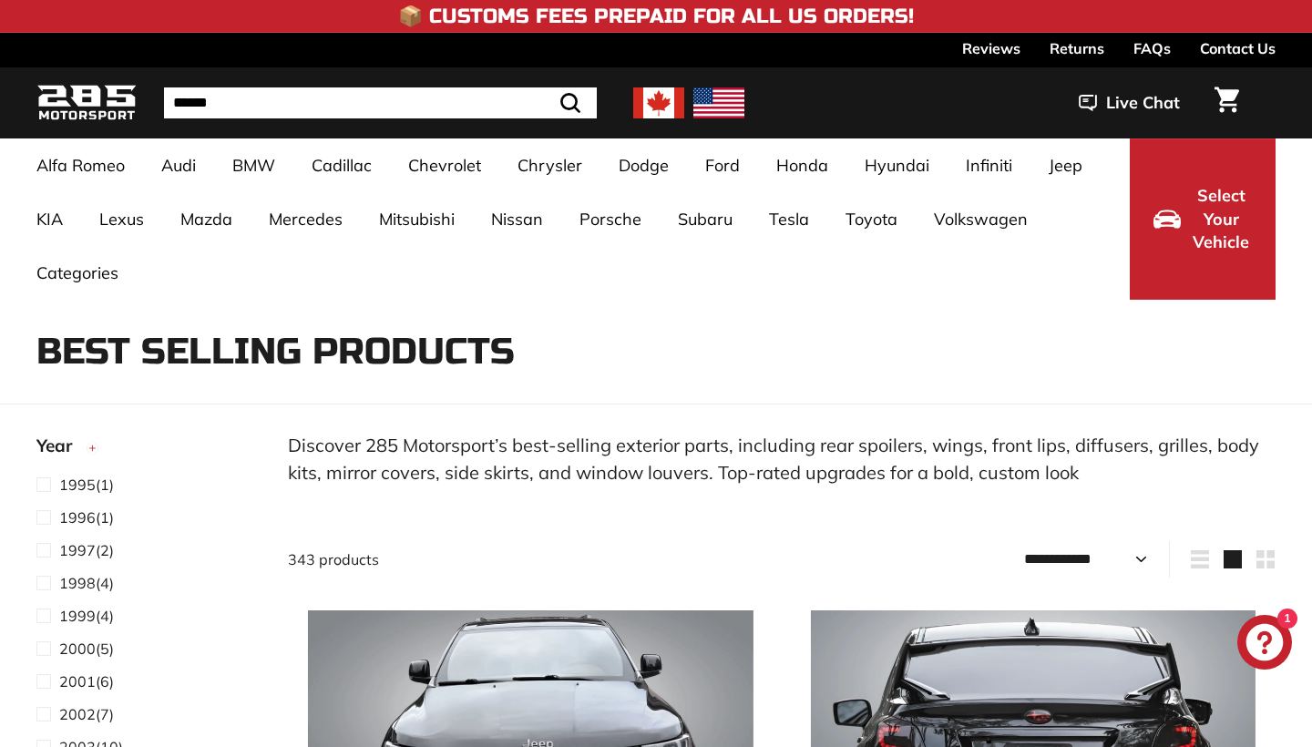
select select "**********"
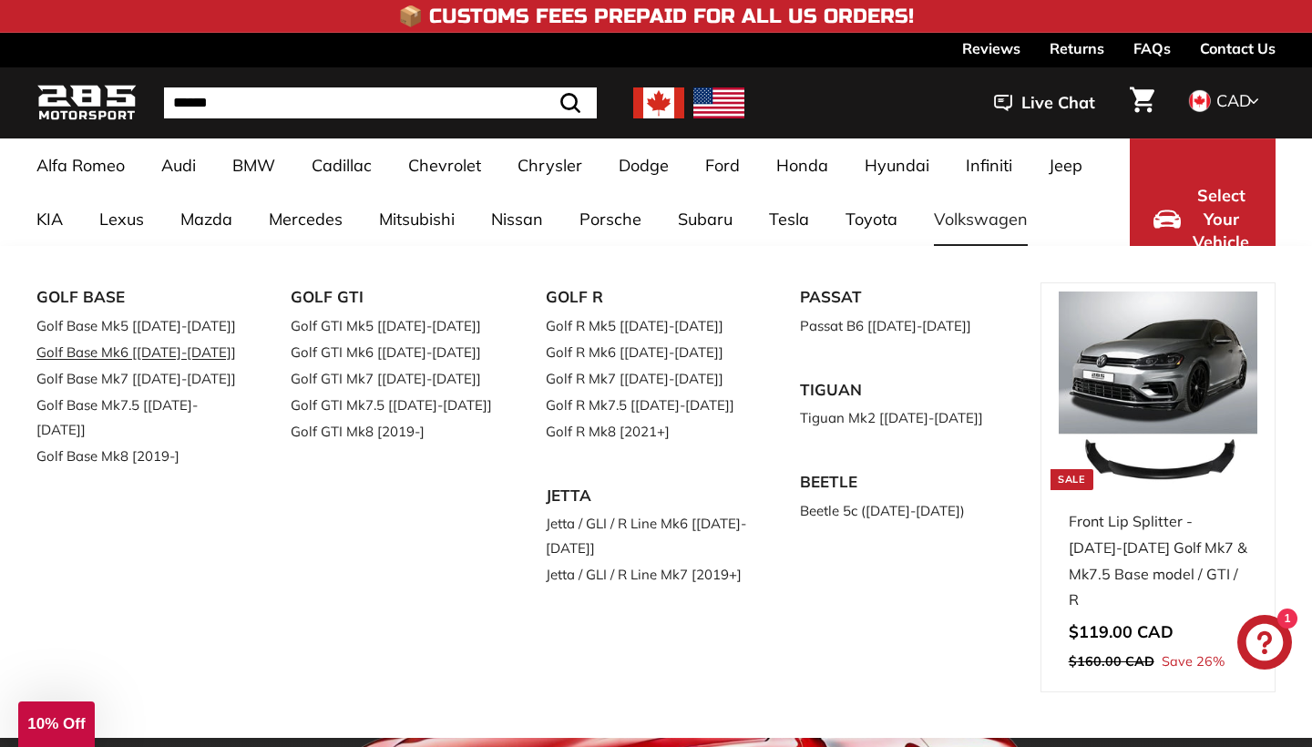
click at [186, 356] on link "Golf Base Mk6 [[DATE]-[DATE]]" at bounding box center [137, 352] width 203 height 26
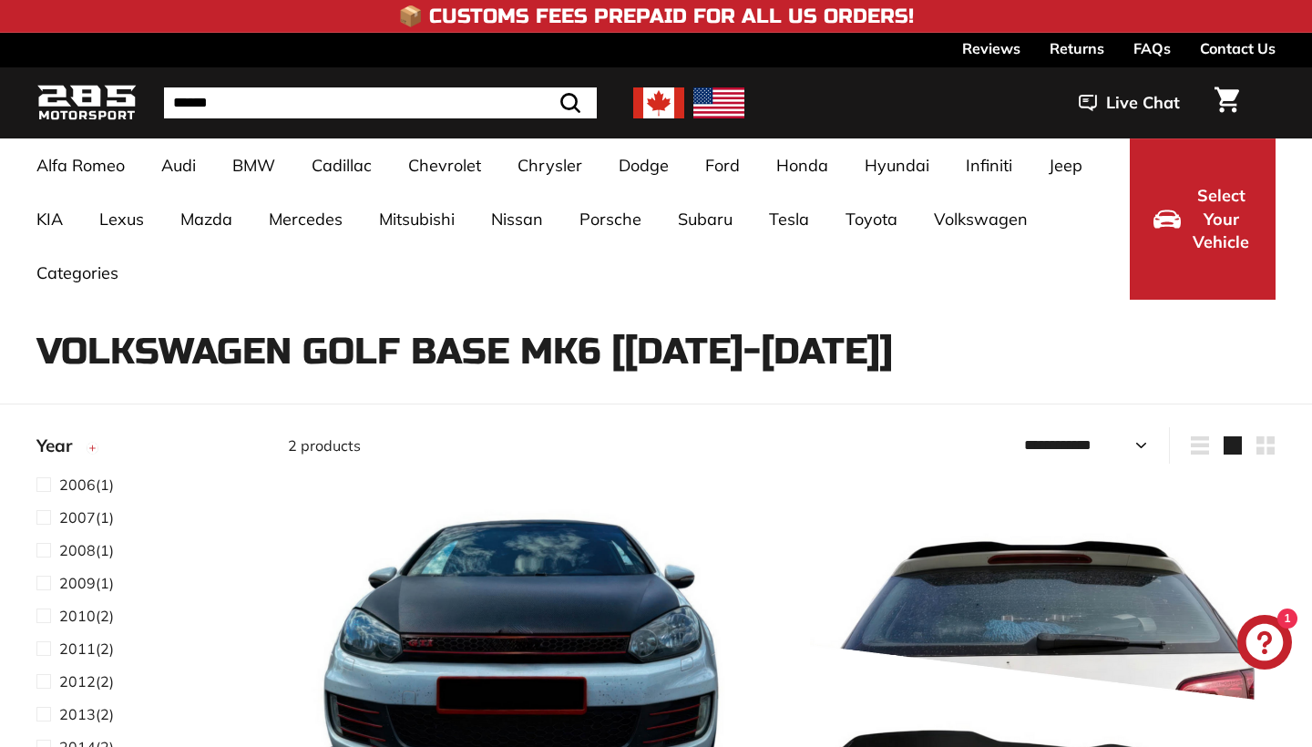
select select "**********"
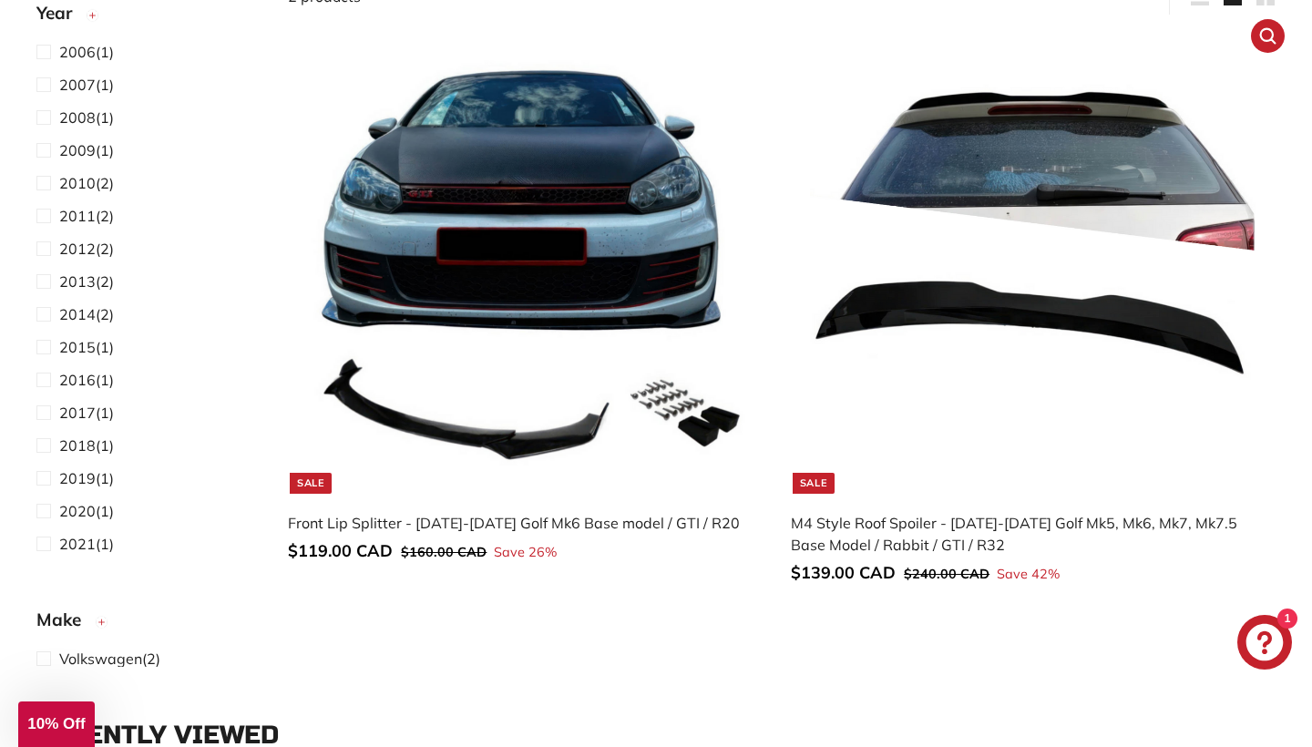
scroll to position [444, 0]
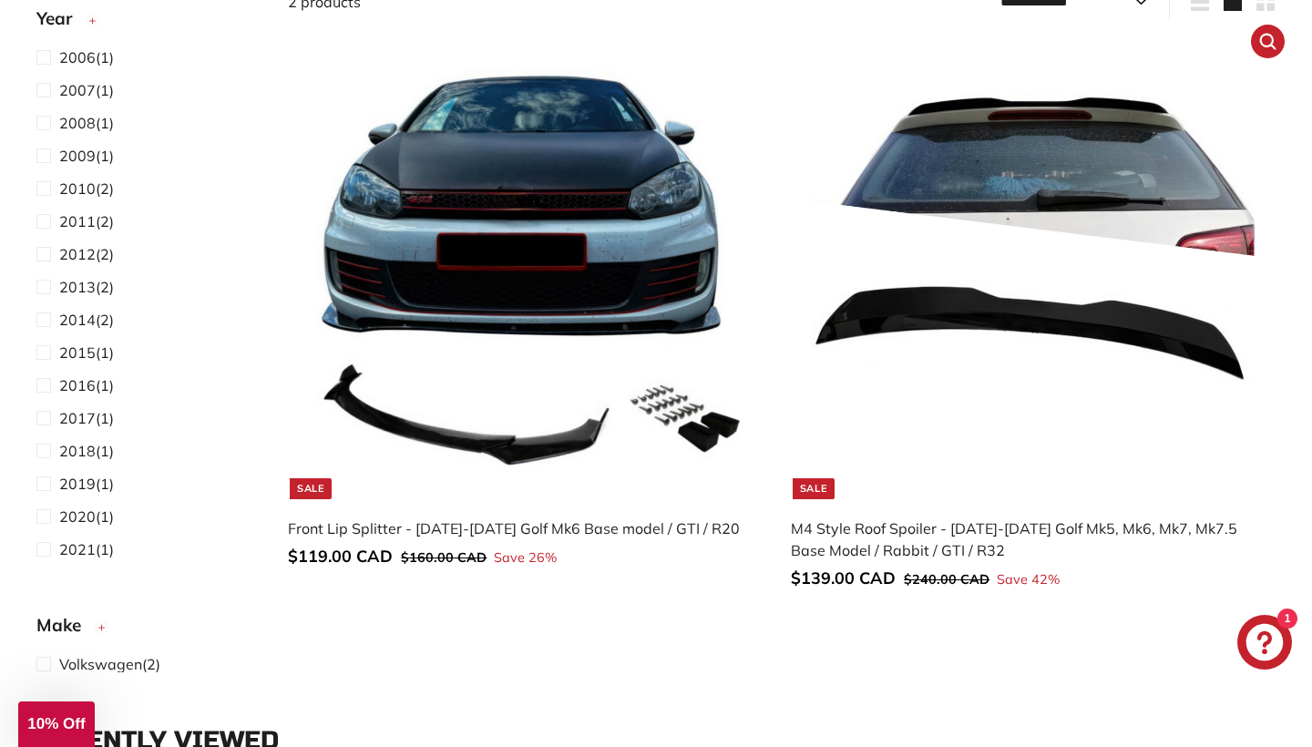
click at [1115, 268] on img at bounding box center [1033, 276] width 446 height 446
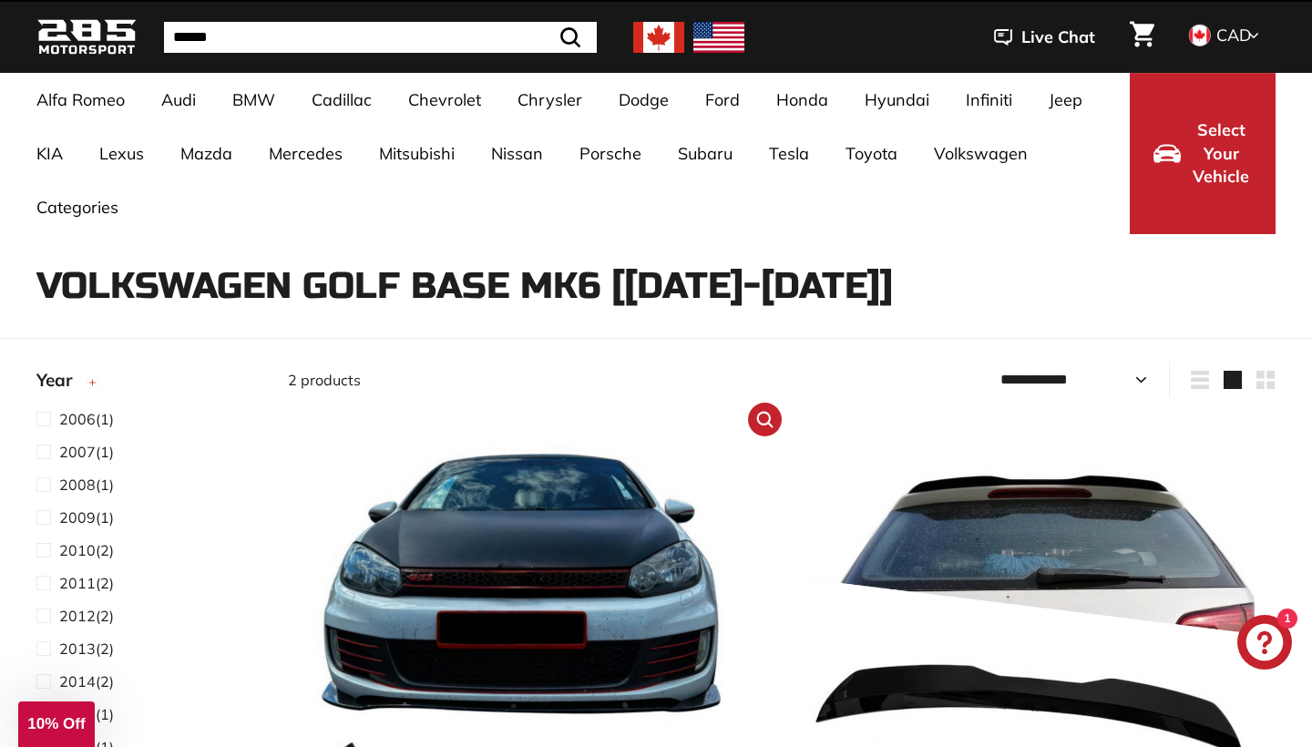
scroll to position [63, 0]
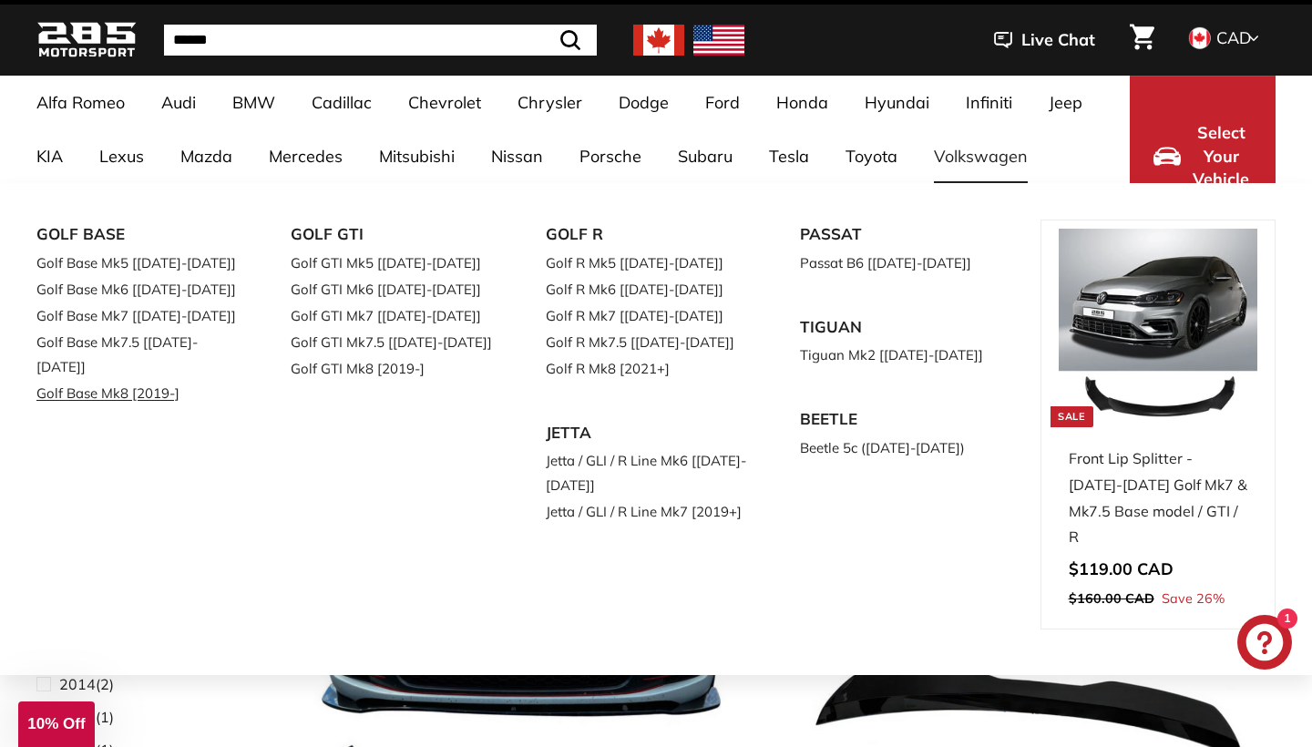
click at [134, 380] on link "Golf Base Mk8 [2019-]" at bounding box center [137, 393] width 203 height 26
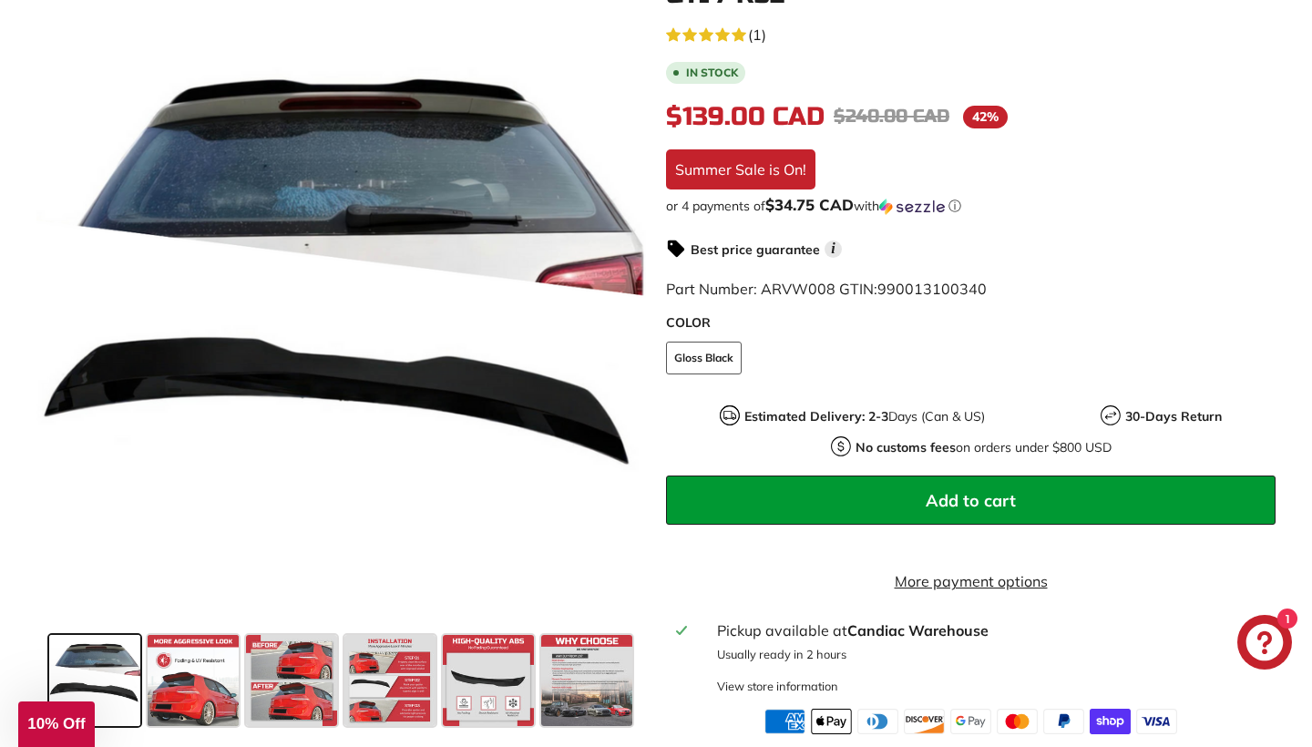
scroll to position [459, 0]
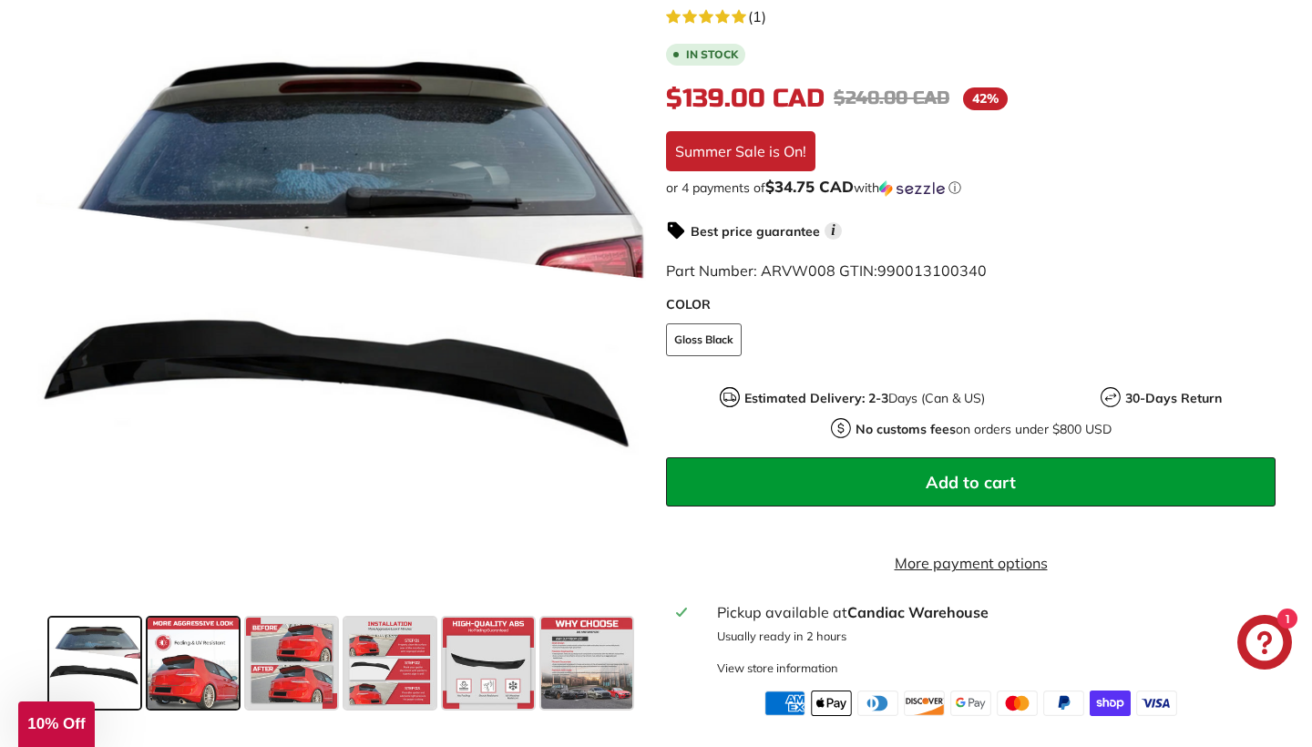
click at [196, 691] on span at bounding box center [193, 663] width 91 height 91
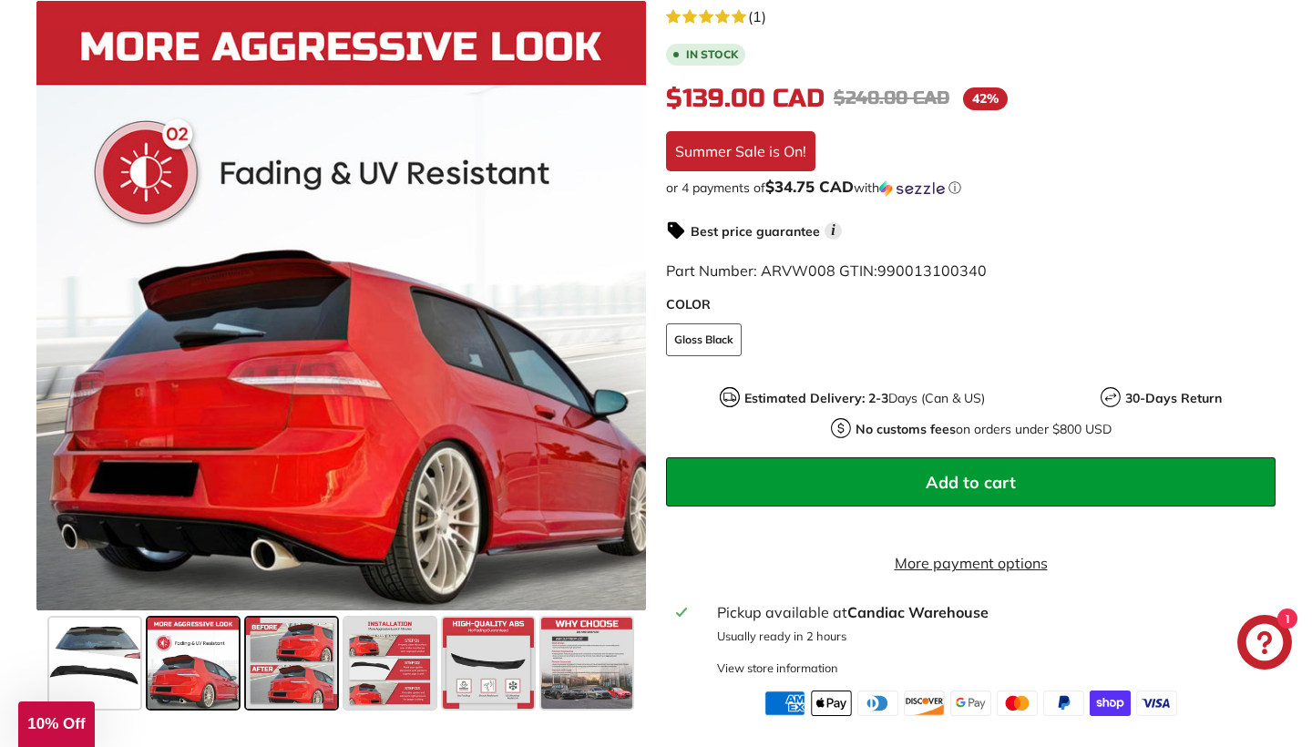
click at [274, 676] on span at bounding box center [291, 663] width 91 height 91
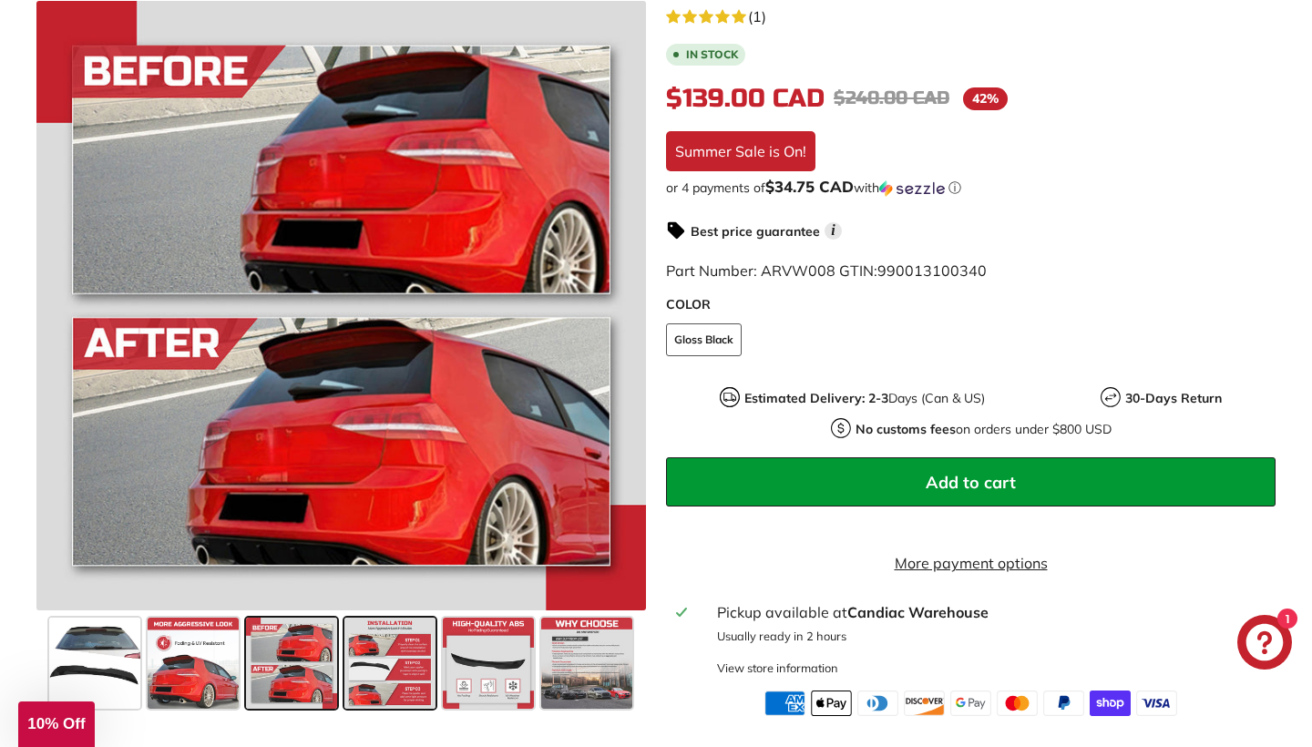
click at [365, 673] on span at bounding box center [389, 663] width 91 height 91
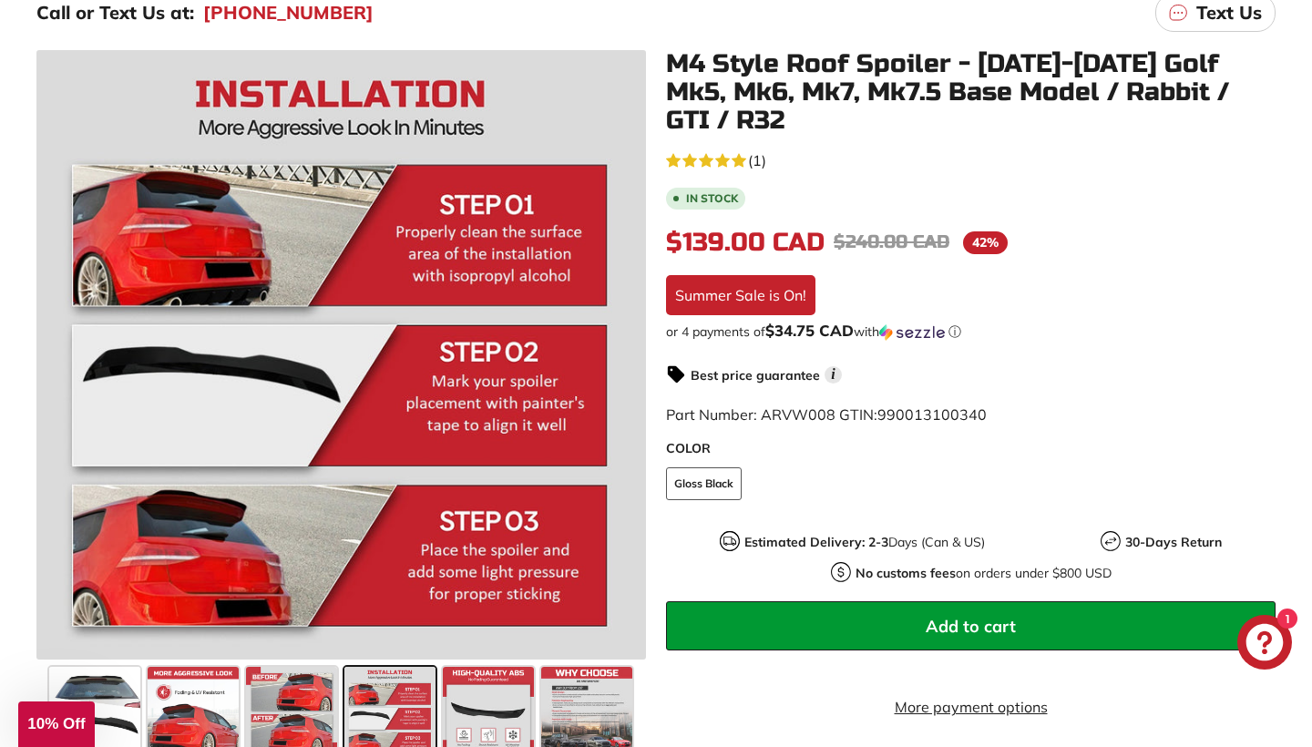
scroll to position [140, 0]
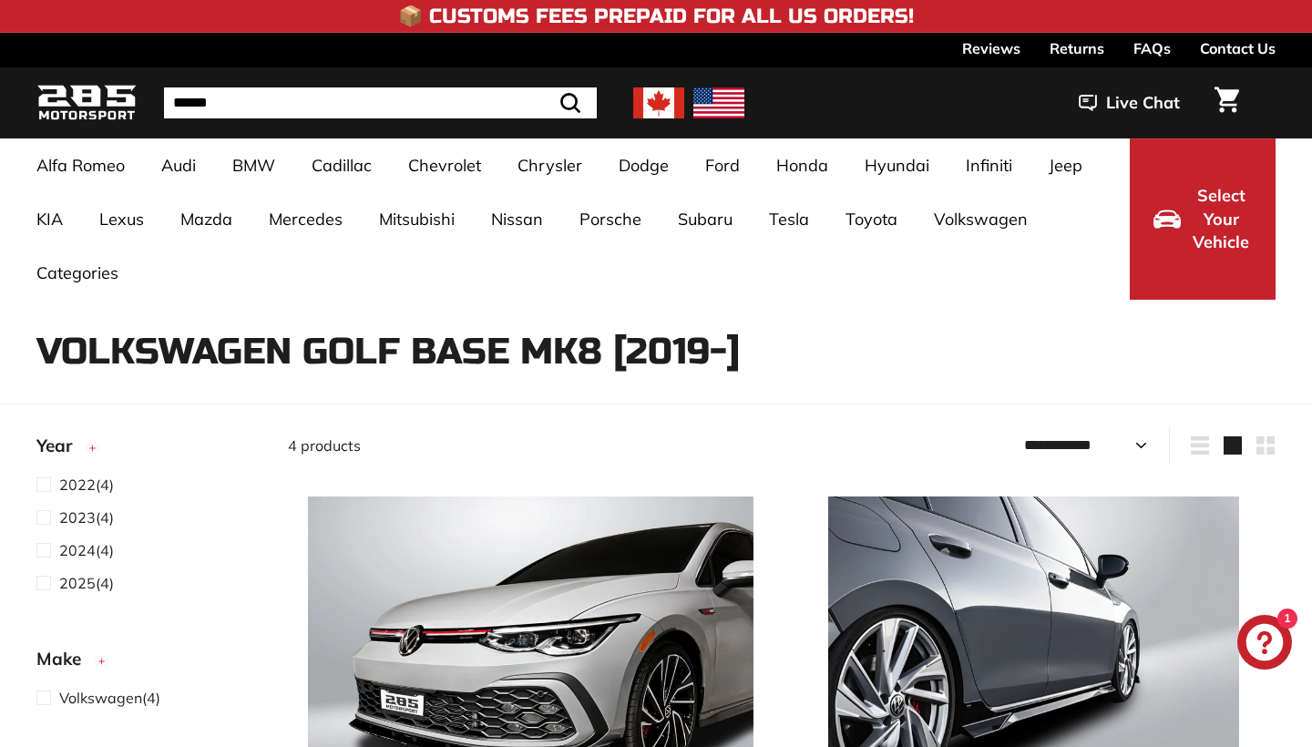
select select "**********"
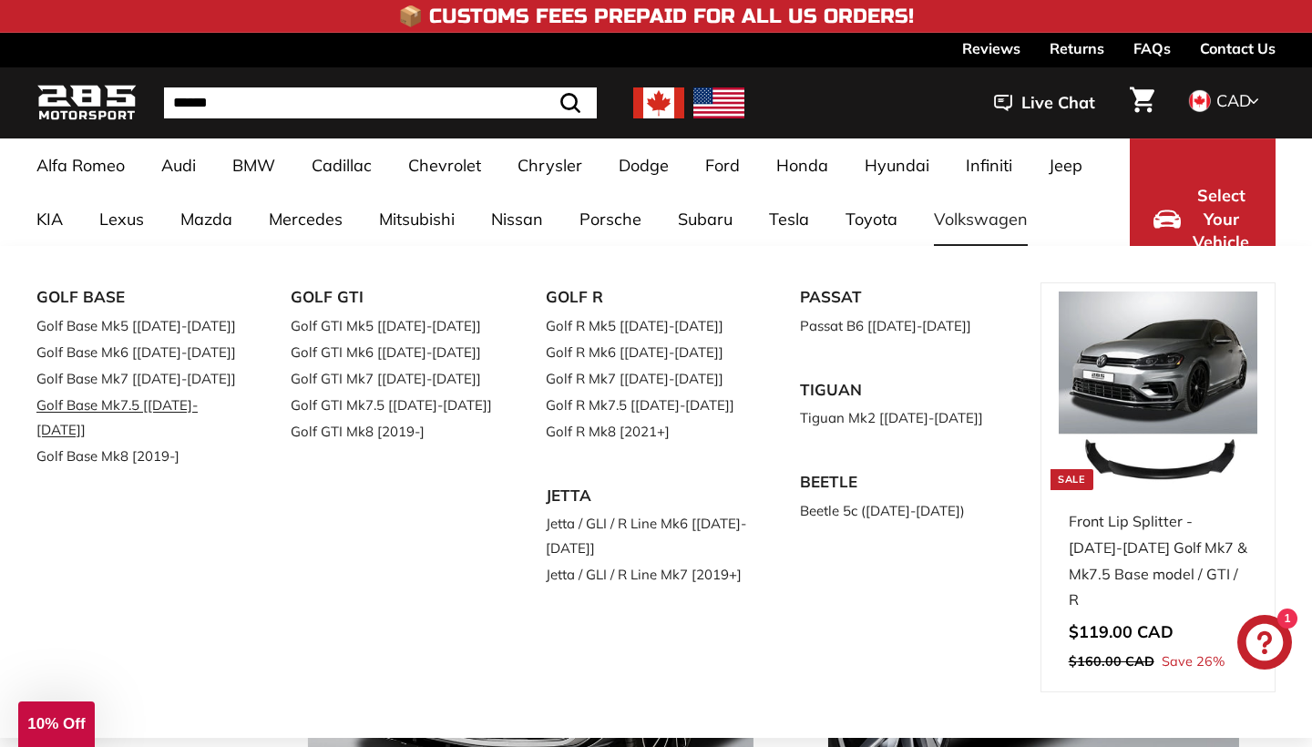
click at [166, 395] on link "Golf Base Mk7.5 [[DATE]-[DATE]]" at bounding box center [137, 417] width 203 height 51
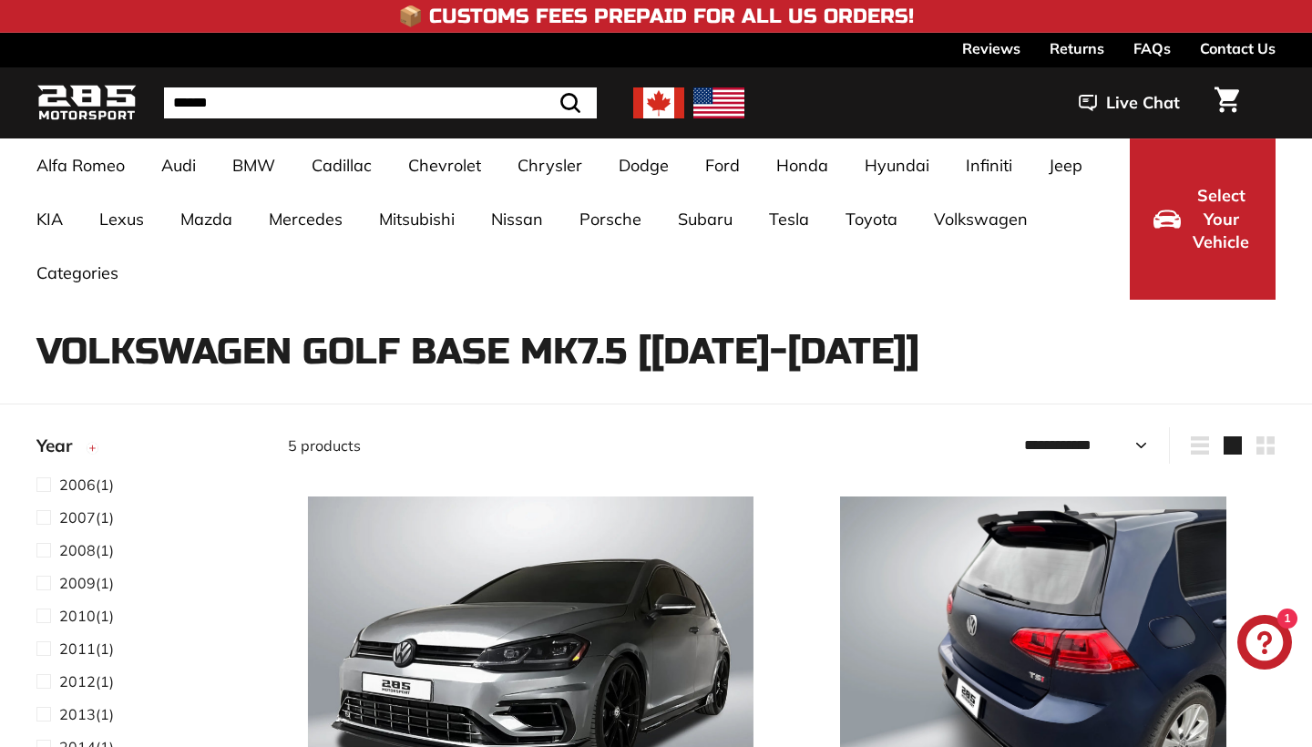
select select "**********"
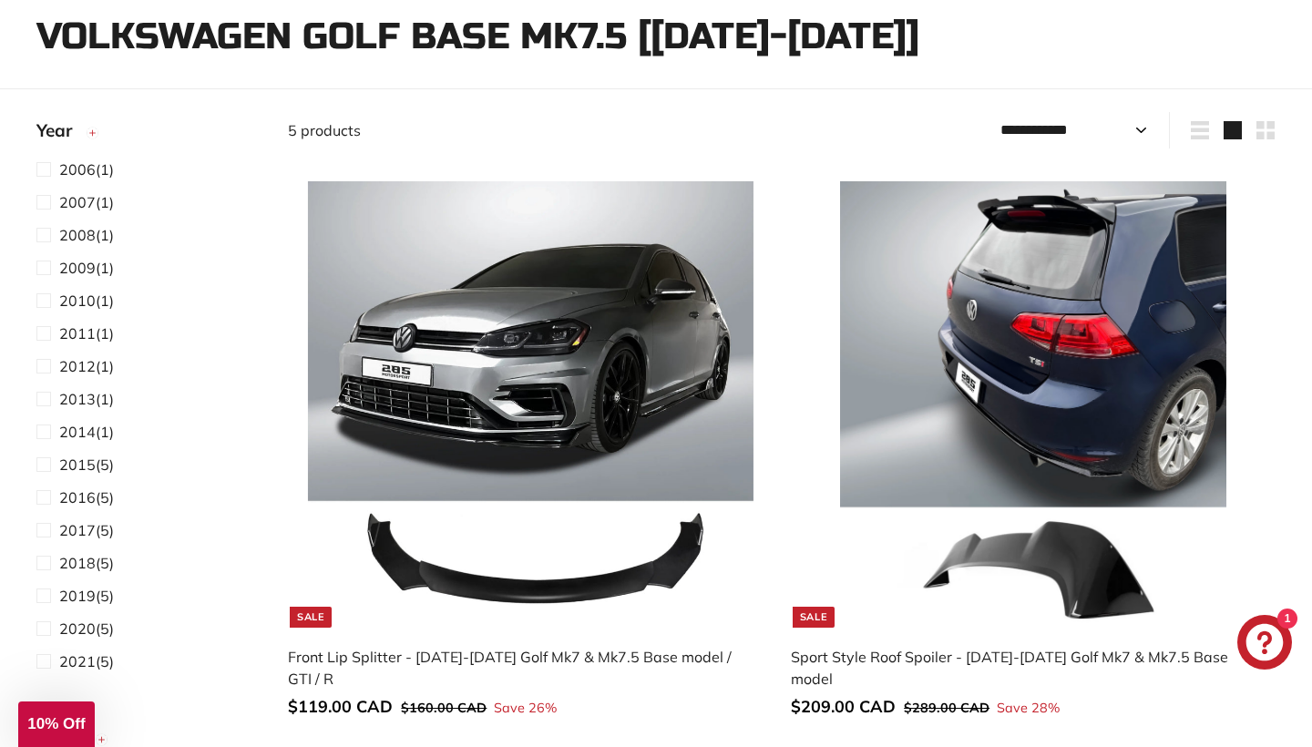
scroll to position [337, 0]
